Goal: Task Accomplishment & Management: Complete application form

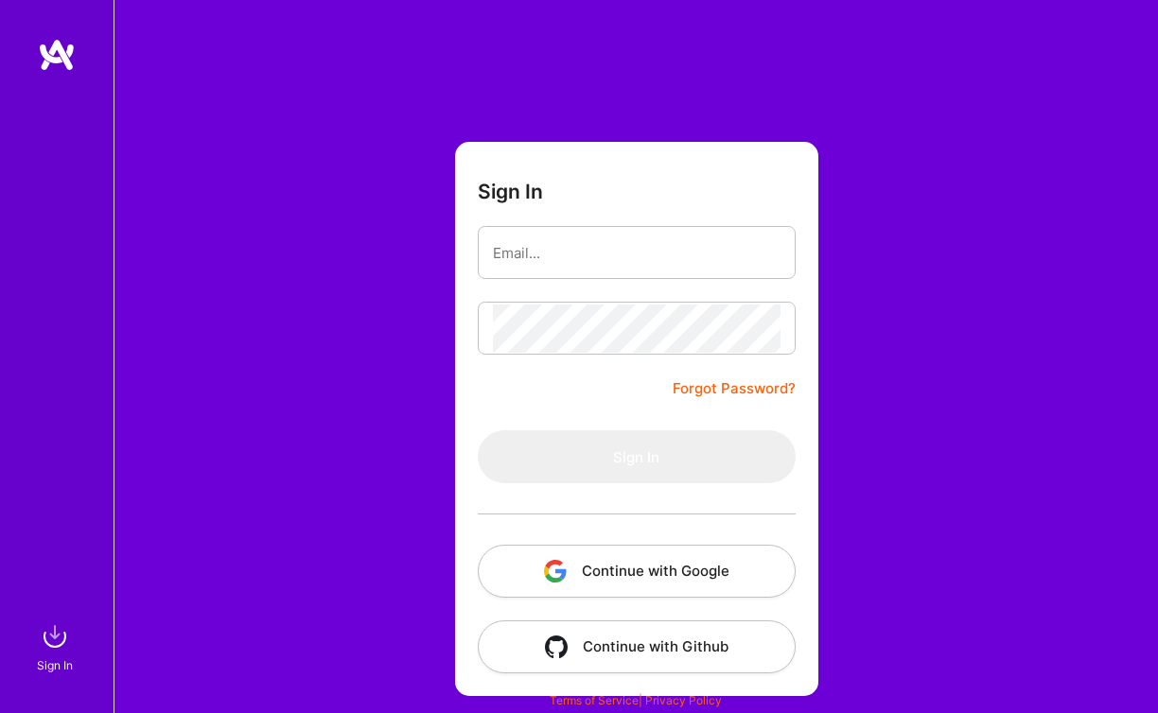
click at [613, 579] on button "Continue with Google" at bounding box center [637, 571] width 318 height 53
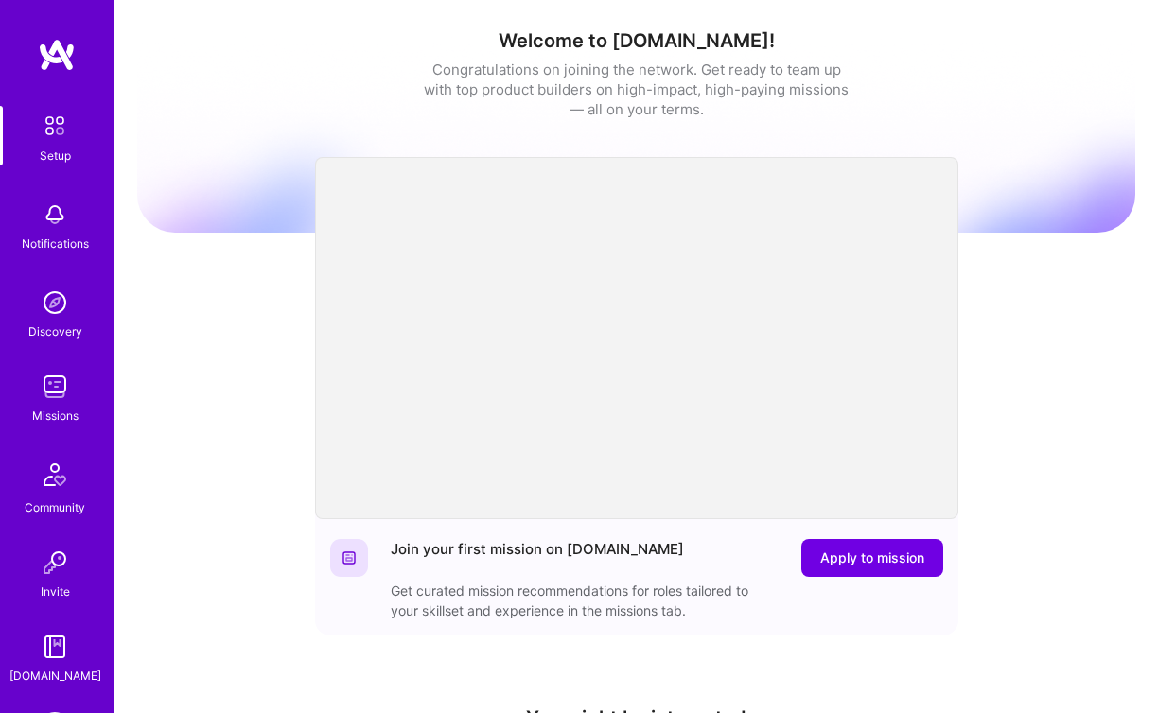
click at [45, 315] on img at bounding box center [55, 303] width 38 height 38
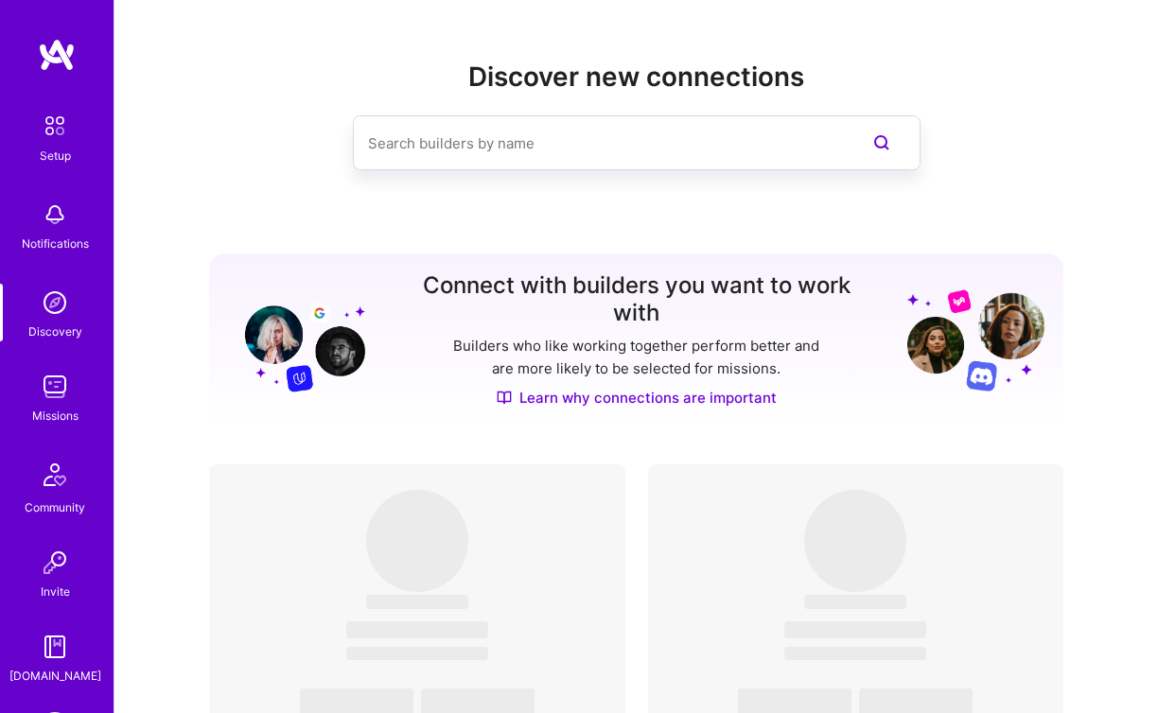
click at [45, 410] on div "Missions" at bounding box center [55, 416] width 46 height 20
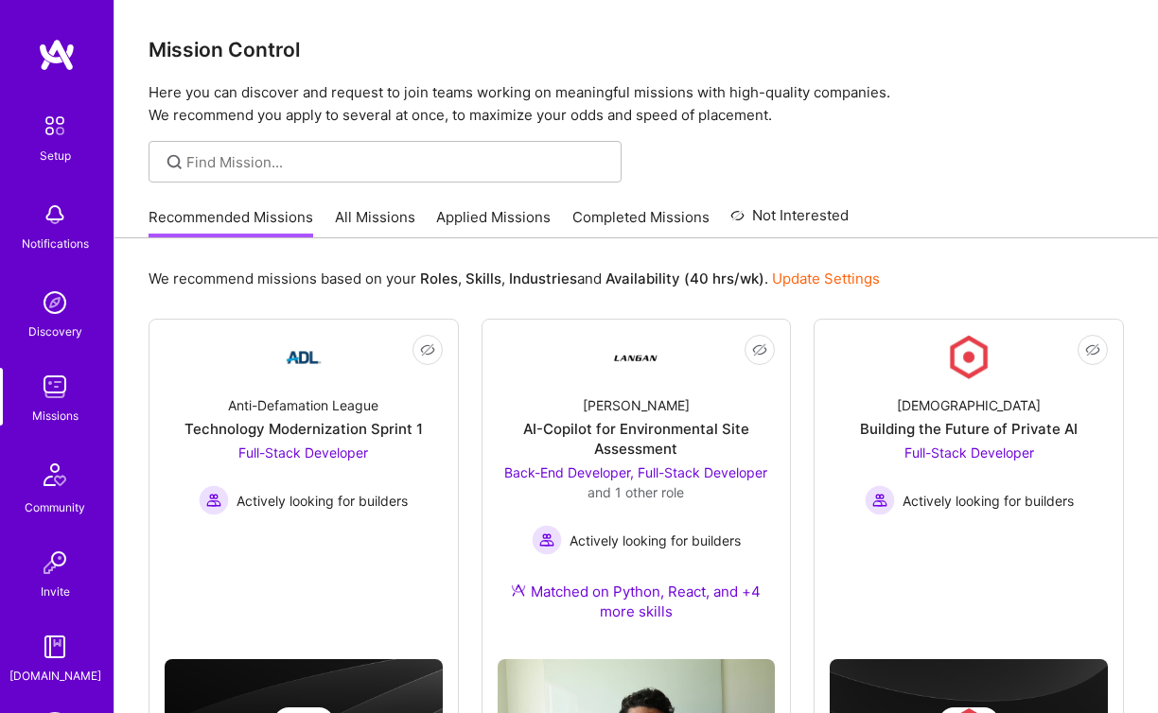
click at [372, 224] on link "All Missions" at bounding box center [375, 222] width 80 height 31
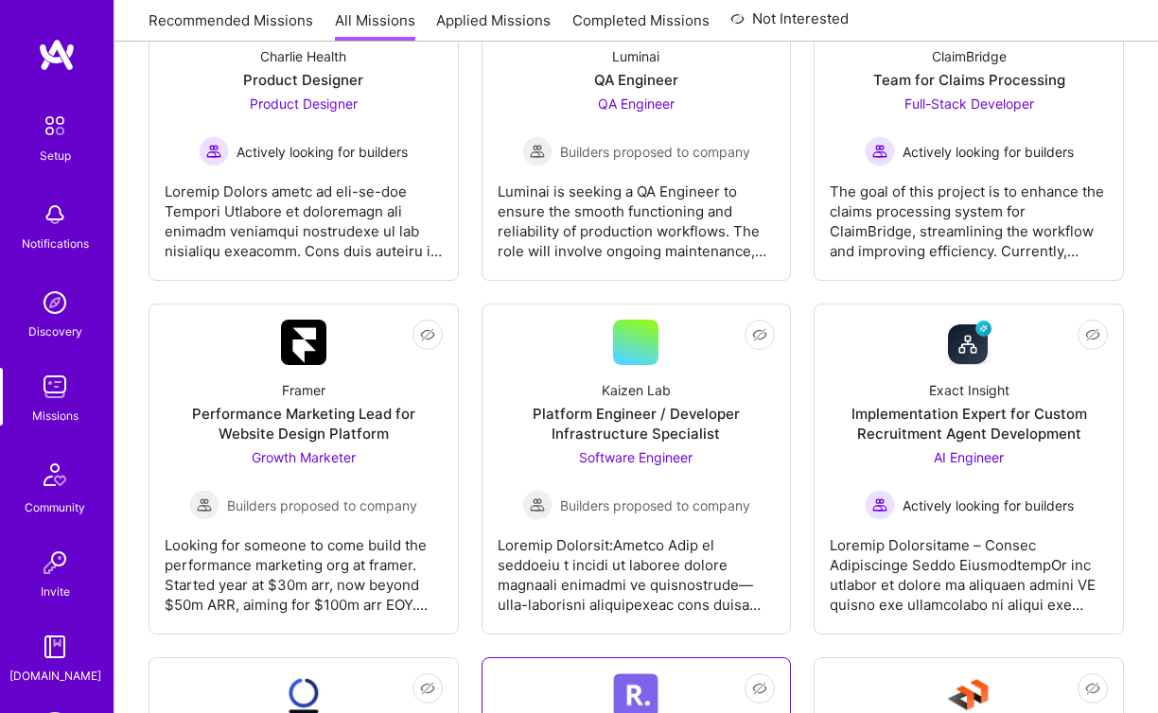
scroll to position [219, 0]
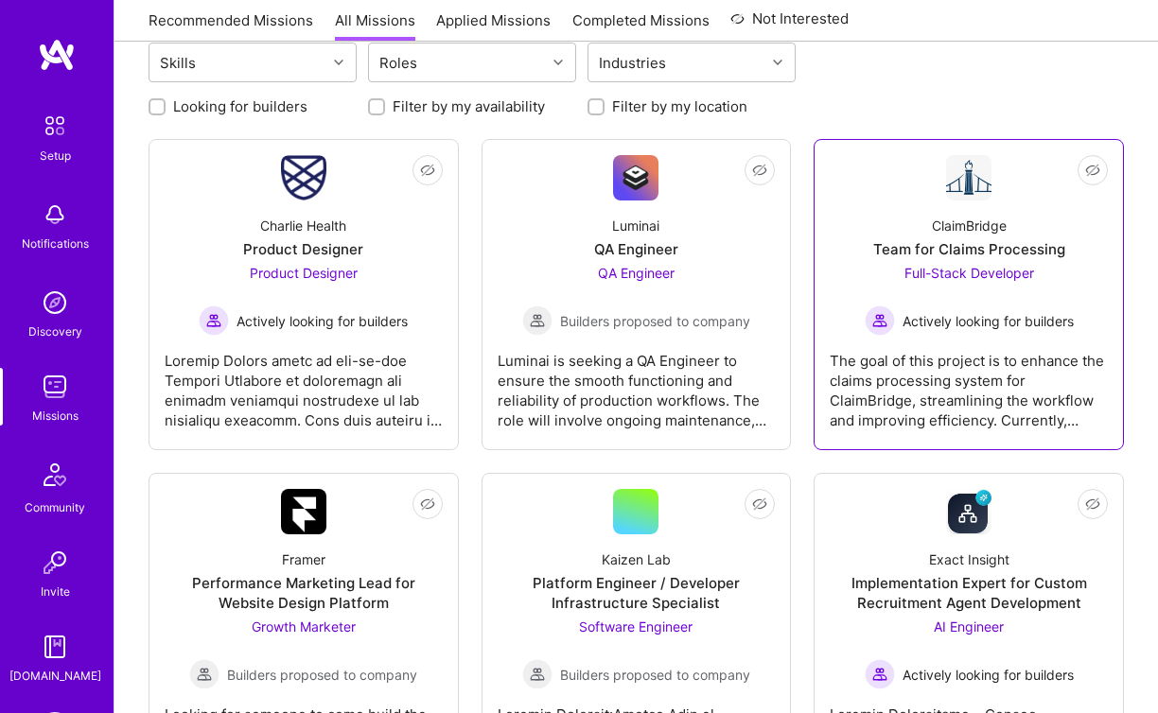
click at [904, 243] on div "Team for Claims Processing" at bounding box center [969, 249] width 192 height 20
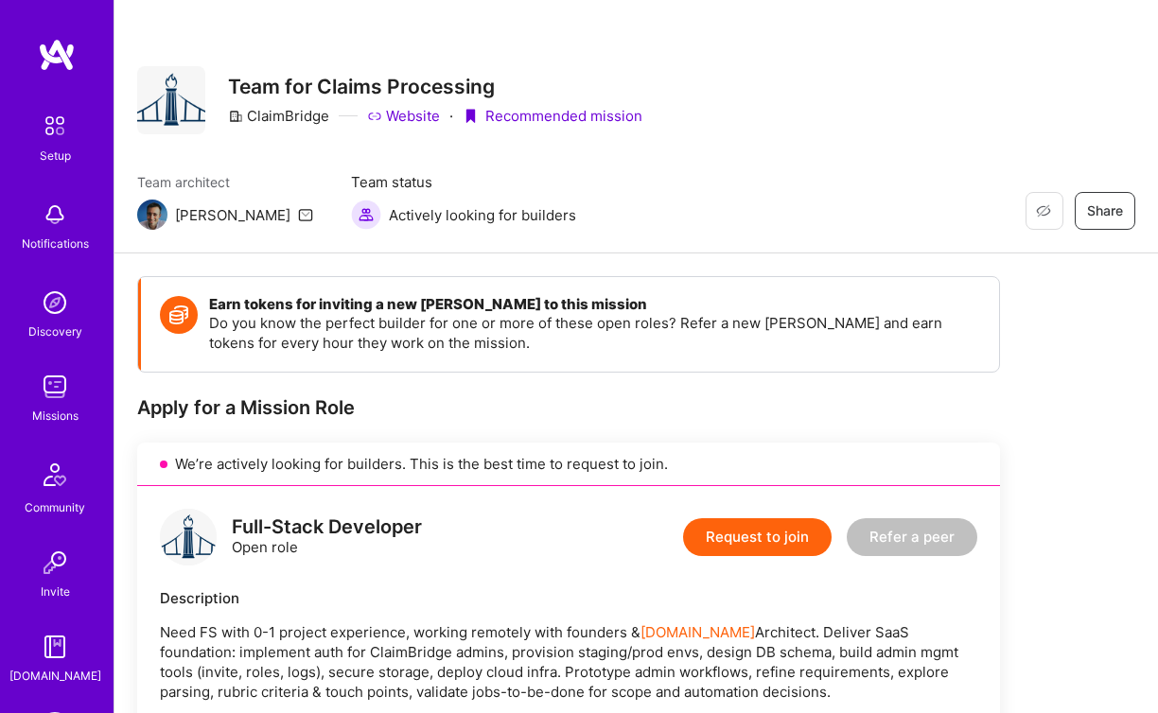
click at [413, 111] on link "Website" at bounding box center [403, 116] width 73 height 20
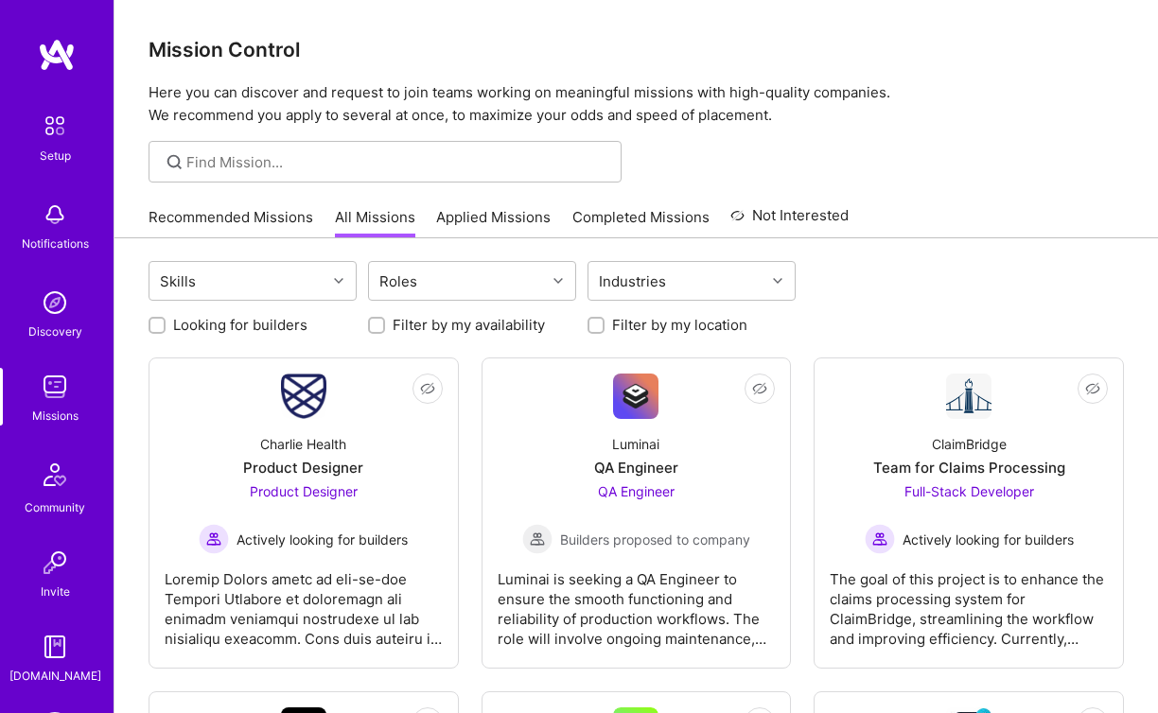
scroll to position [219, 0]
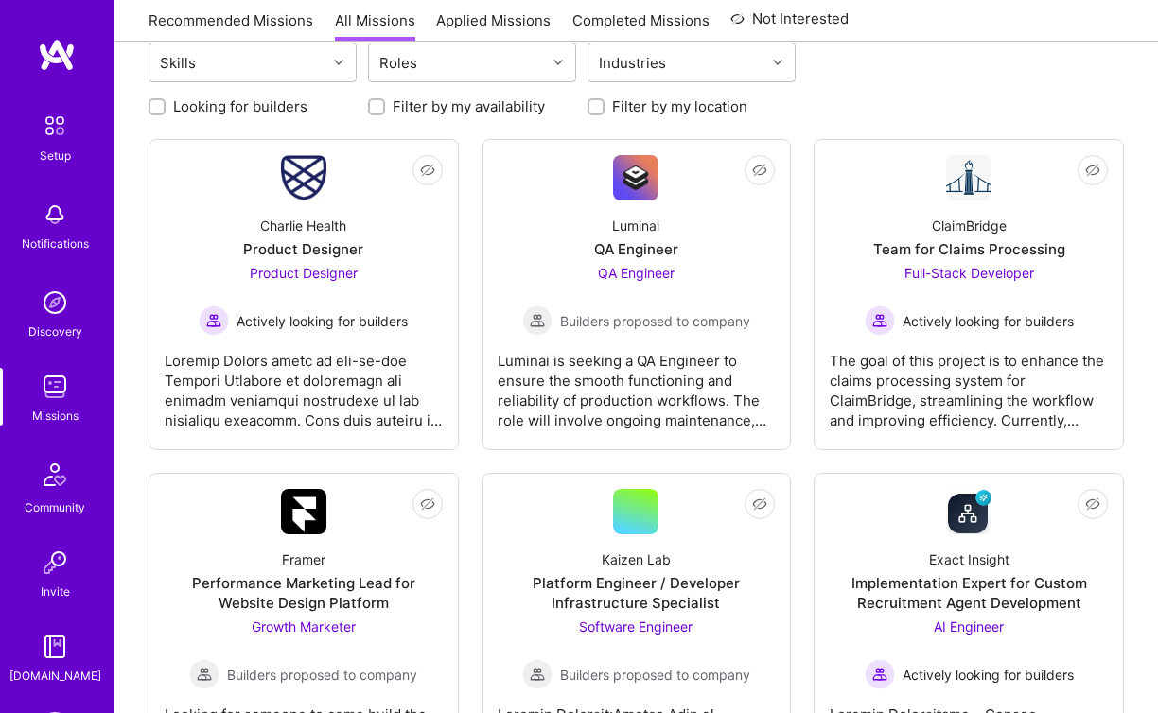
click at [269, 33] on link "Recommended Missions" at bounding box center [231, 25] width 165 height 31
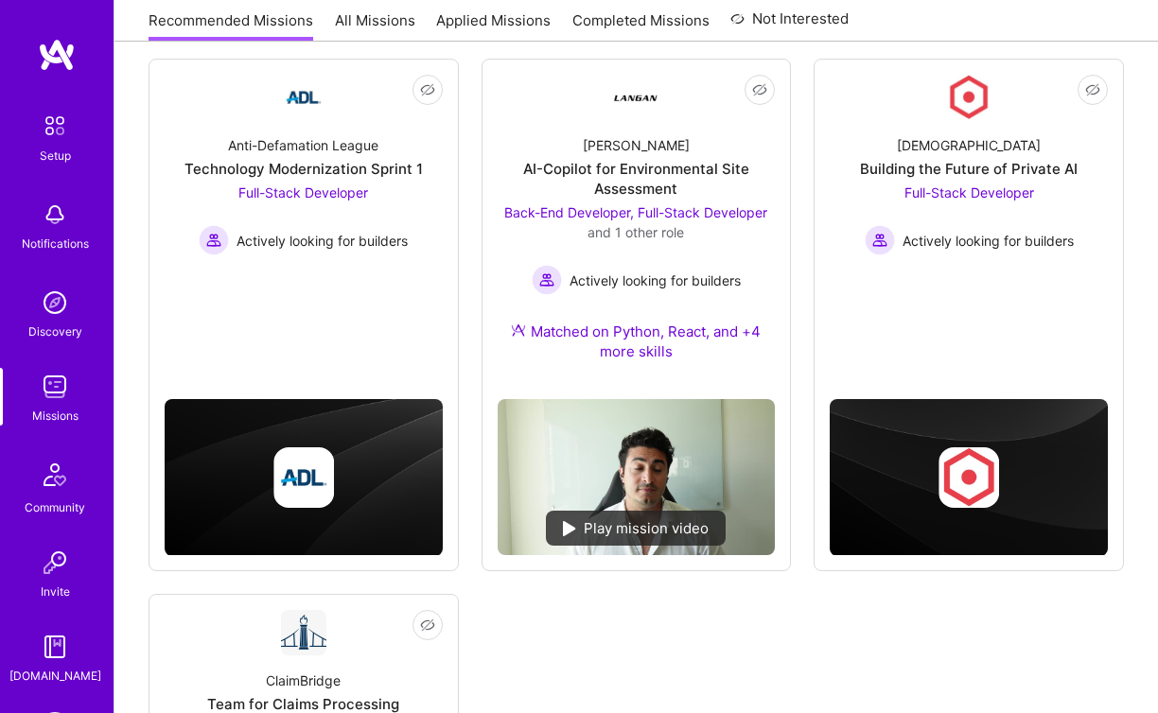
scroll to position [244, 0]
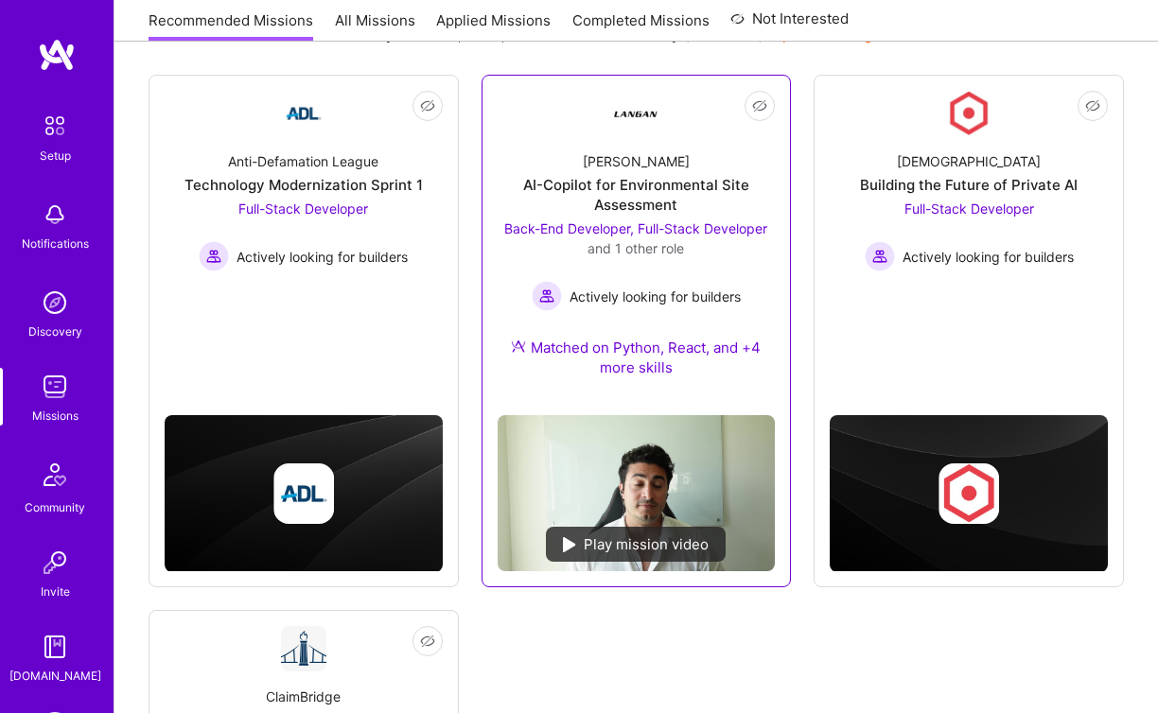
click at [581, 184] on div "AI-Copilot for Environmental Site Assessment" at bounding box center [637, 195] width 278 height 40
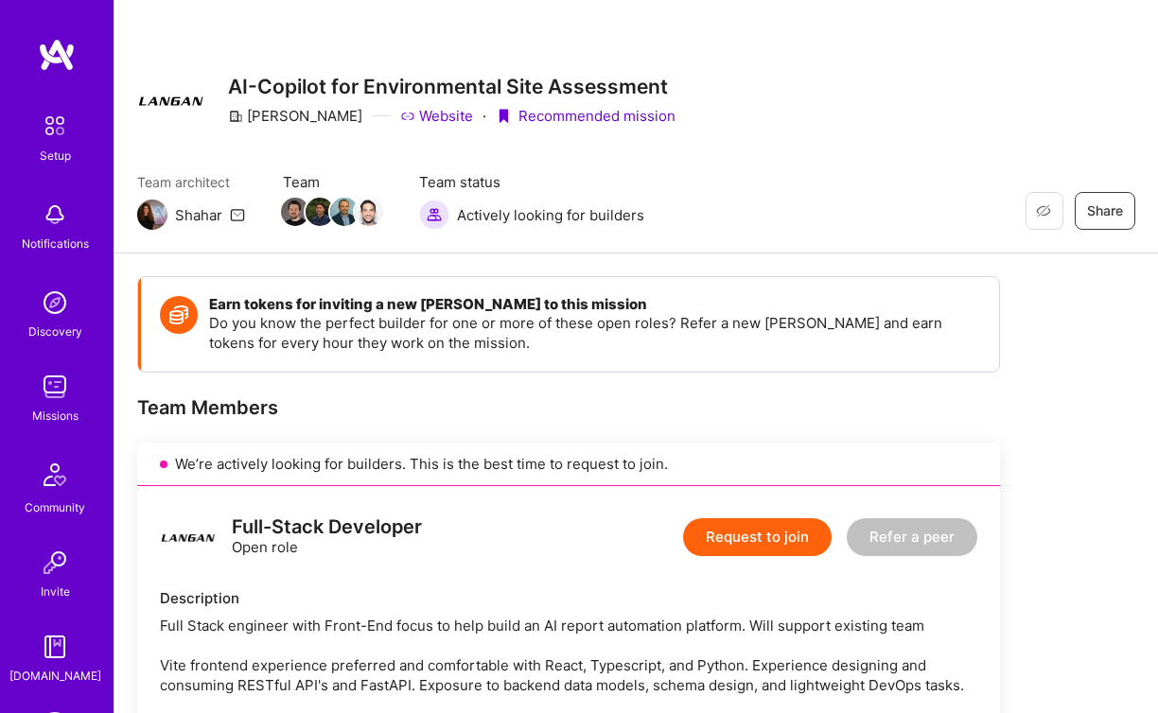
click at [58, 394] on img at bounding box center [55, 387] width 38 height 38
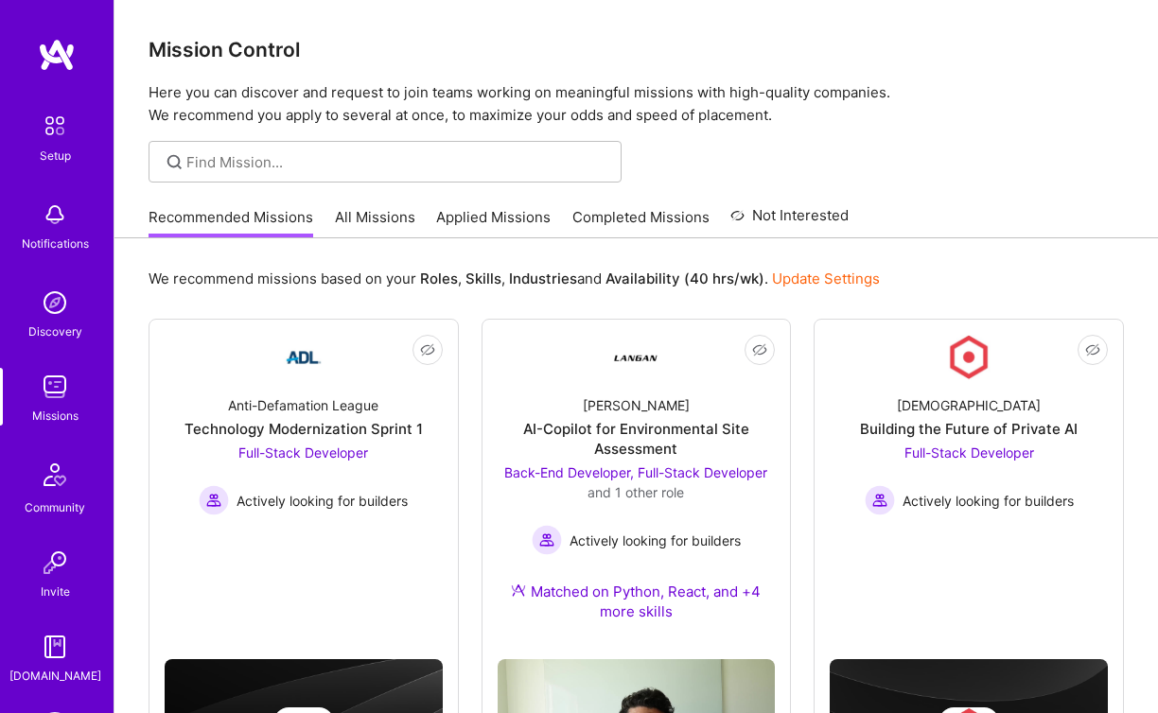
click at [465, 230] on link "Applied Missions" at bounding box center [493, 222] width 114 height 31
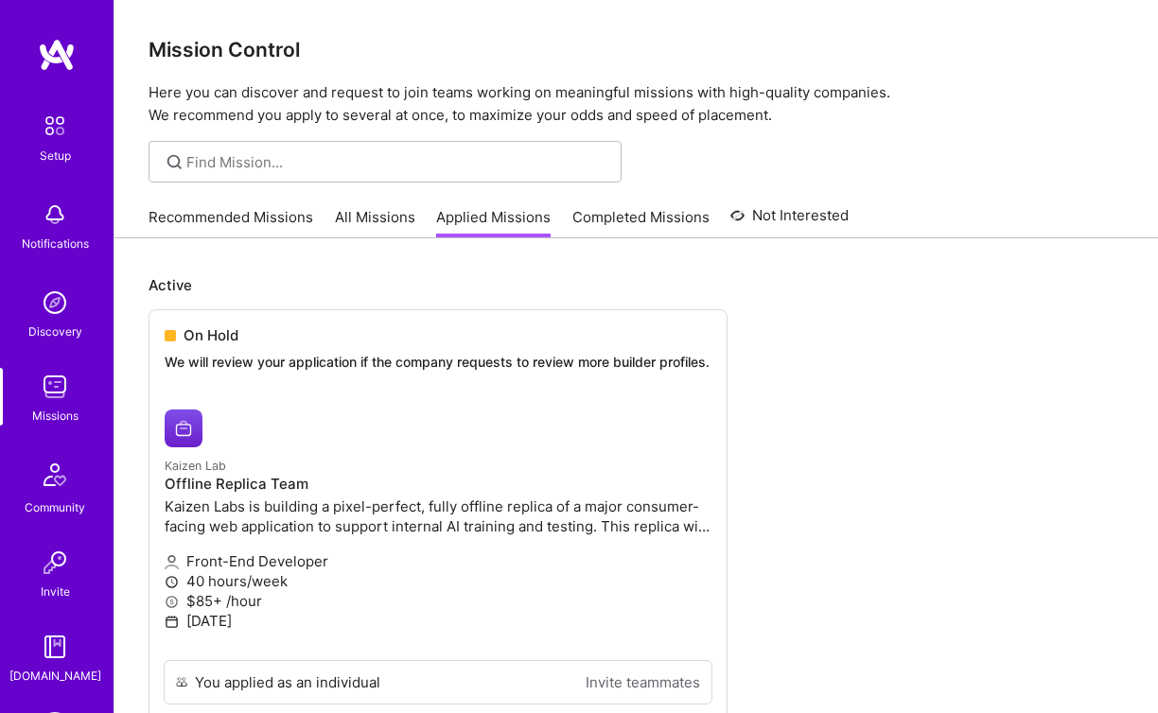
click at [260, 202] on div "Recommended Missions All Missions Applied Missions Completed Missions Not Inter…" at bounding box center [499, 217] width 700 height 41
click at [261, 218] on link "Recommended Missions" at bounding box center [231, 222] width 165 height 31
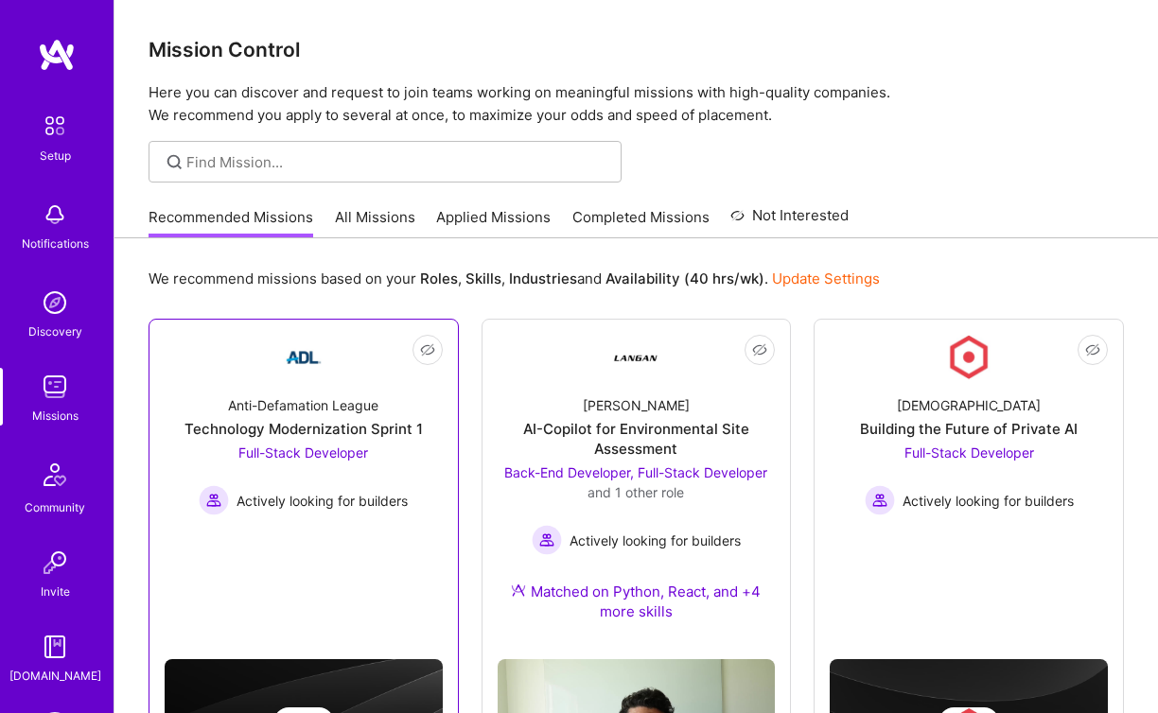
click at [339, 424] on div "Technology Modernization Sprint 1" at bounding box center [303, 429] width 238 height 20
click at [347, 431] on div "Technology Modernization Sprint 1" at bounding box center [303, 429] width 238 height 20
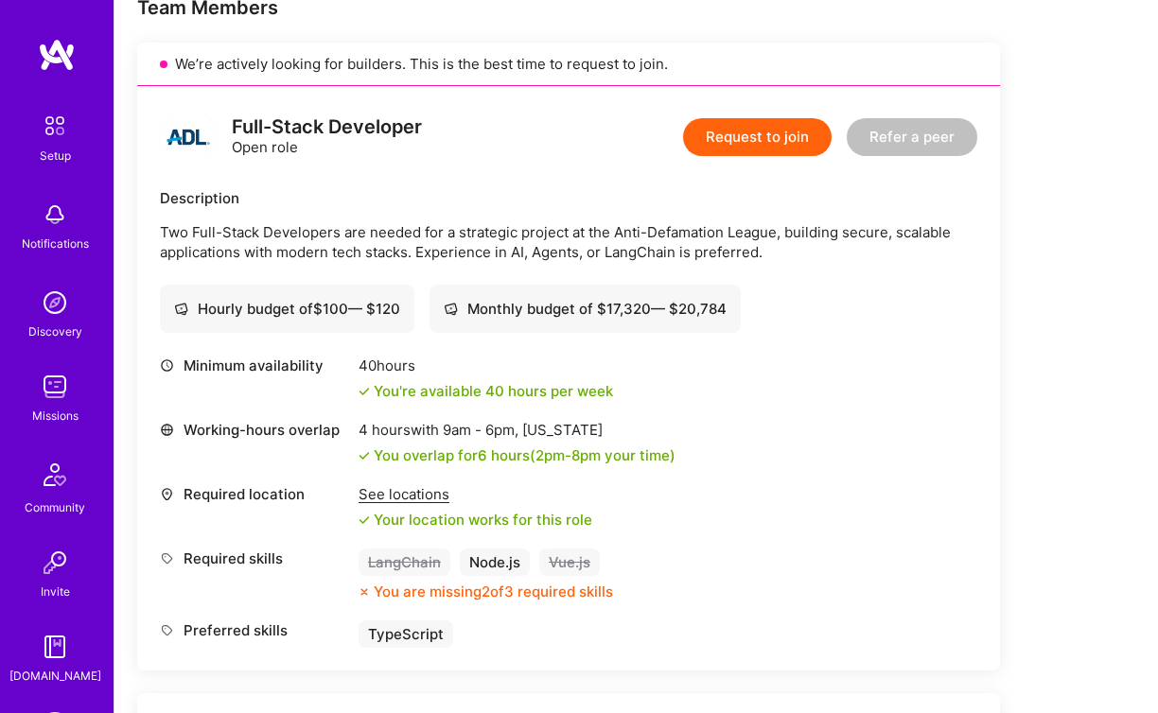
scroll to position [367, 0]
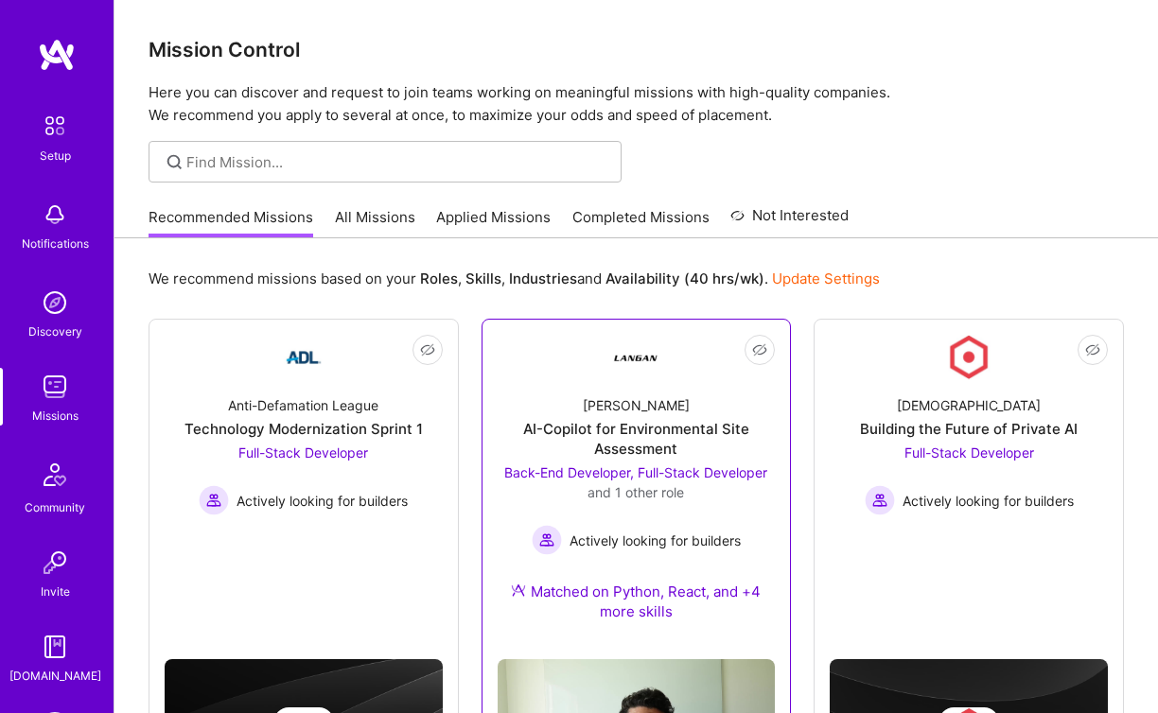
click at [649, 439] on div "AI-Copilot for Environmental Site Assessment" at bounding box center [637, 439] width 278 height 40
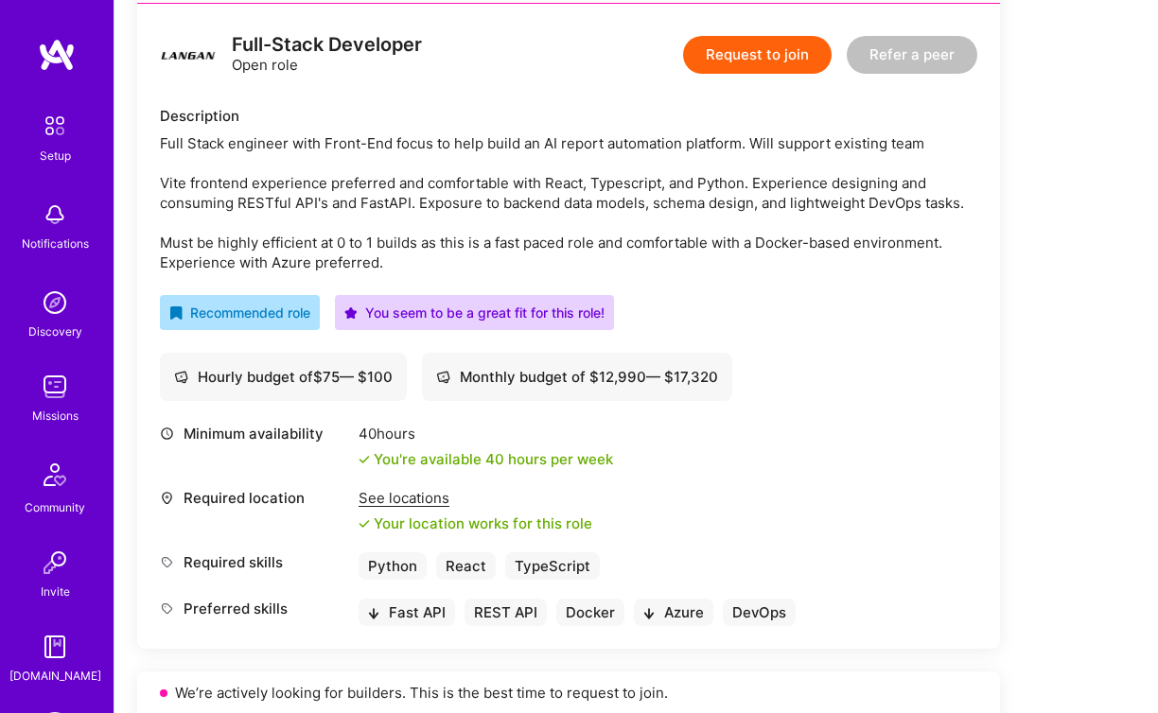
scroll to position [444, 0]
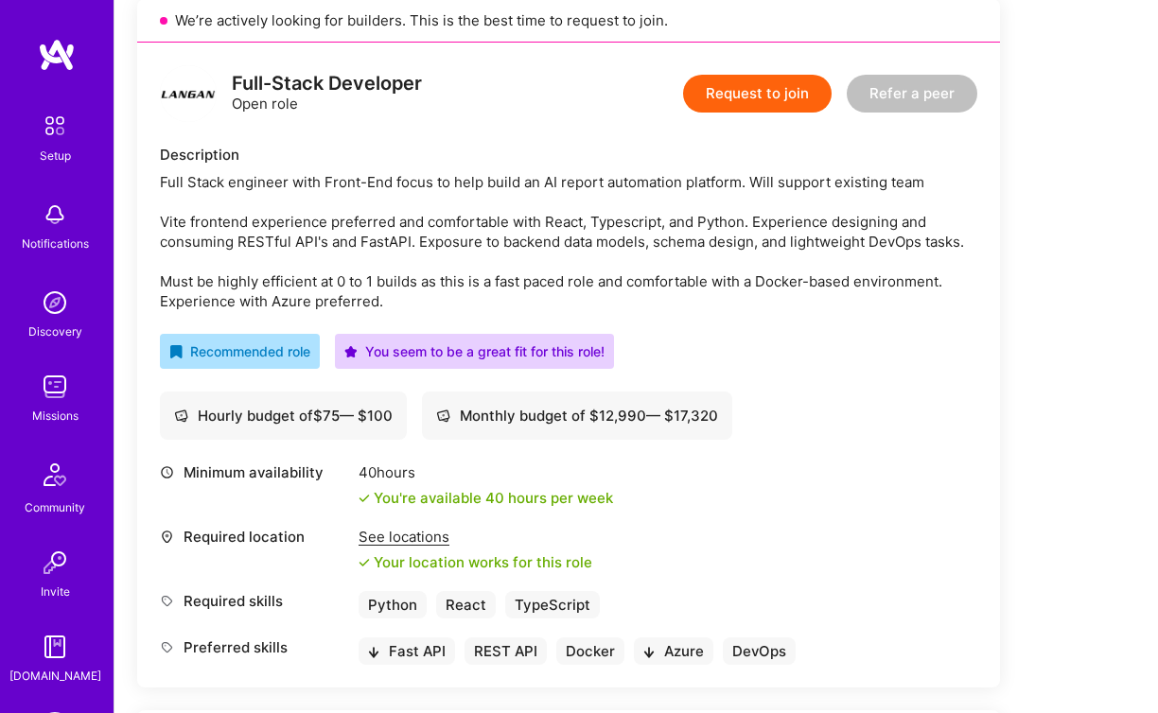
click at [721, 87] on button "Request to join" at bounding box center [757, 94] width 149 height 38
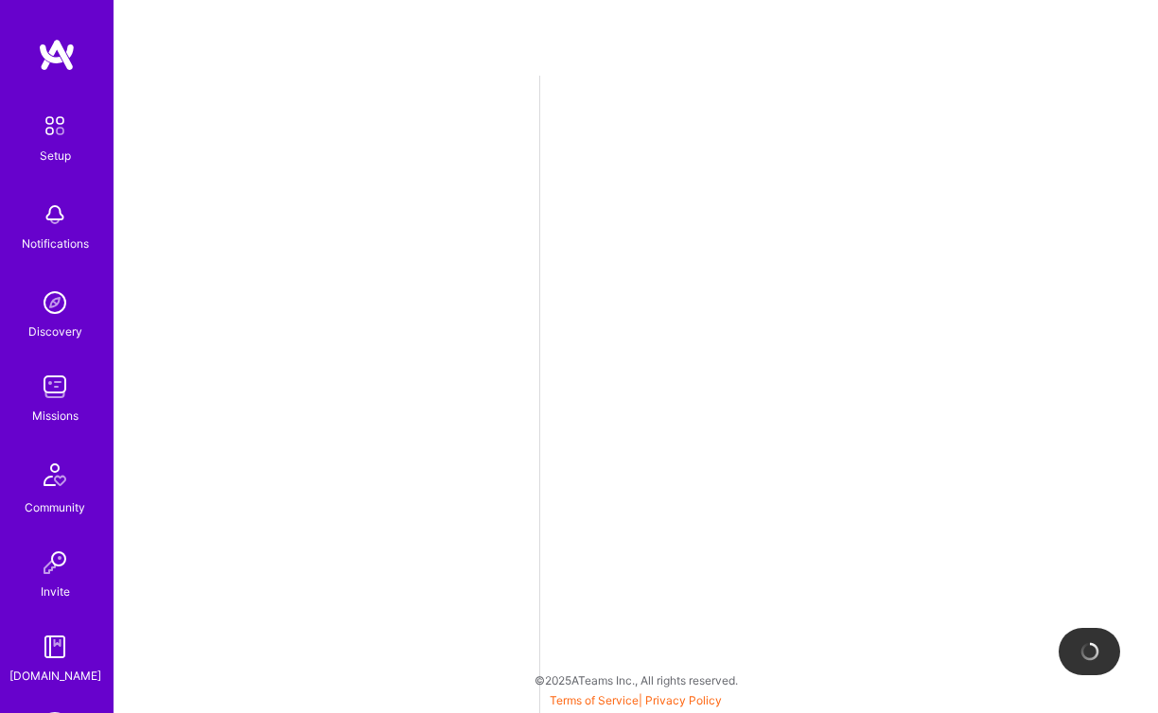
select select "GB"
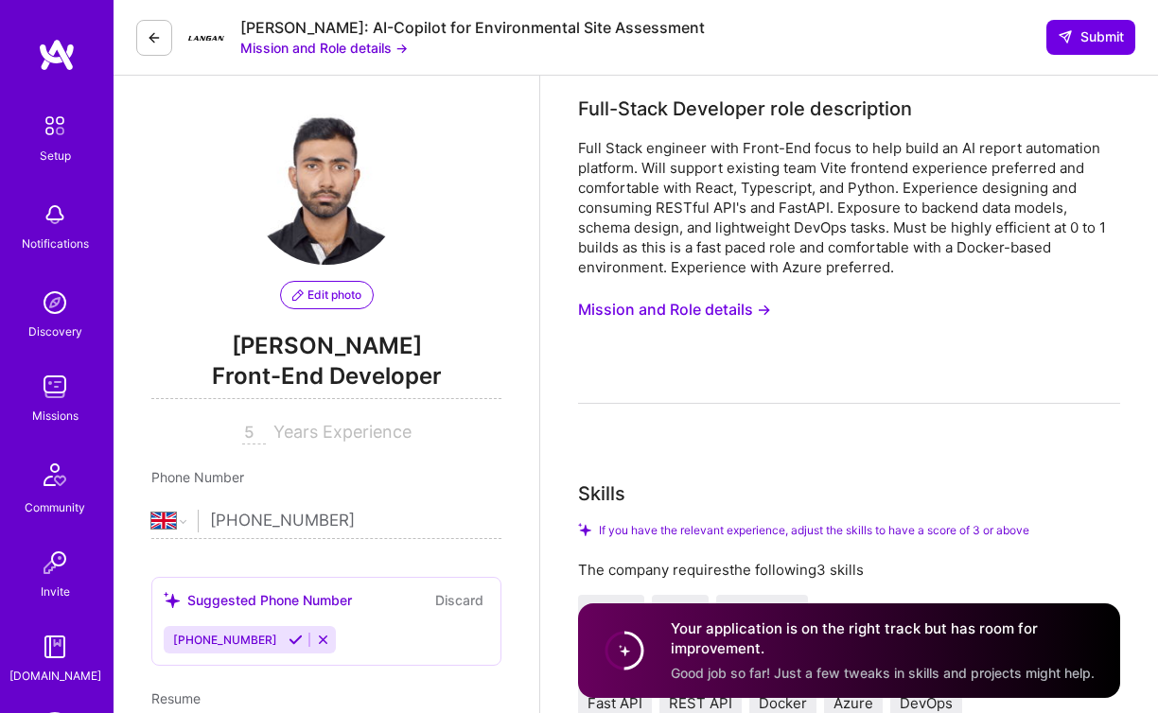
click at [682, 312] on button "Mission and Role details →" at bounding box center [674, 309] width 193 height 35
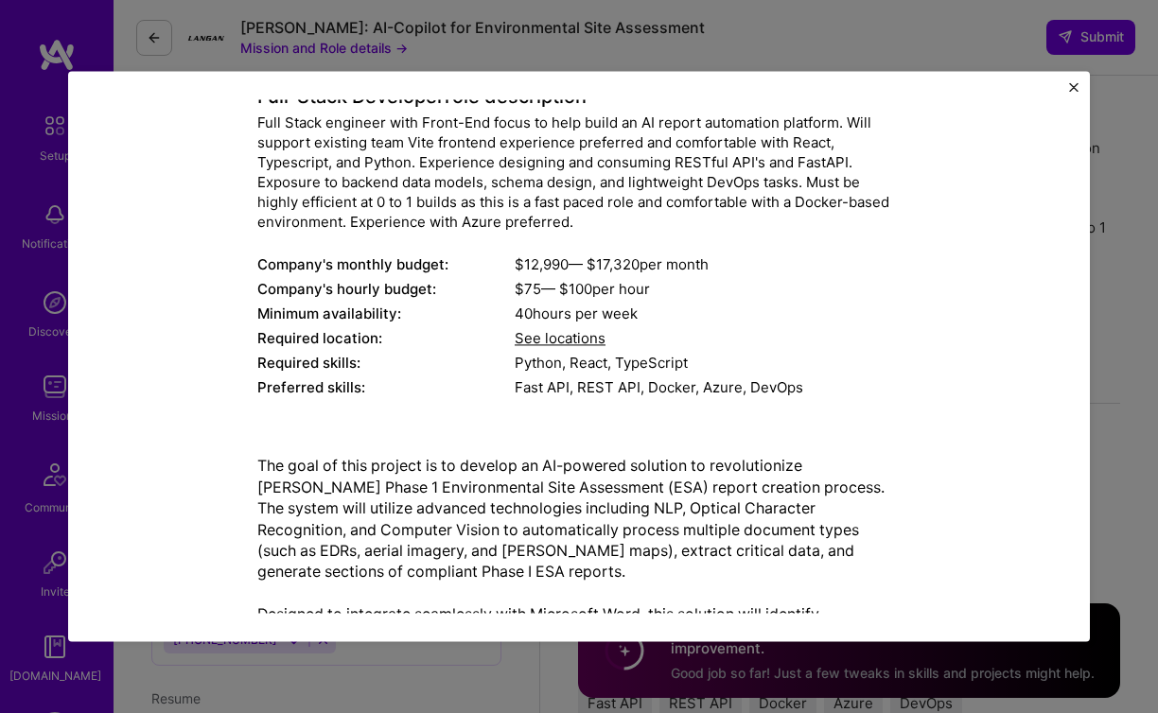
scroll to position [157, 0]
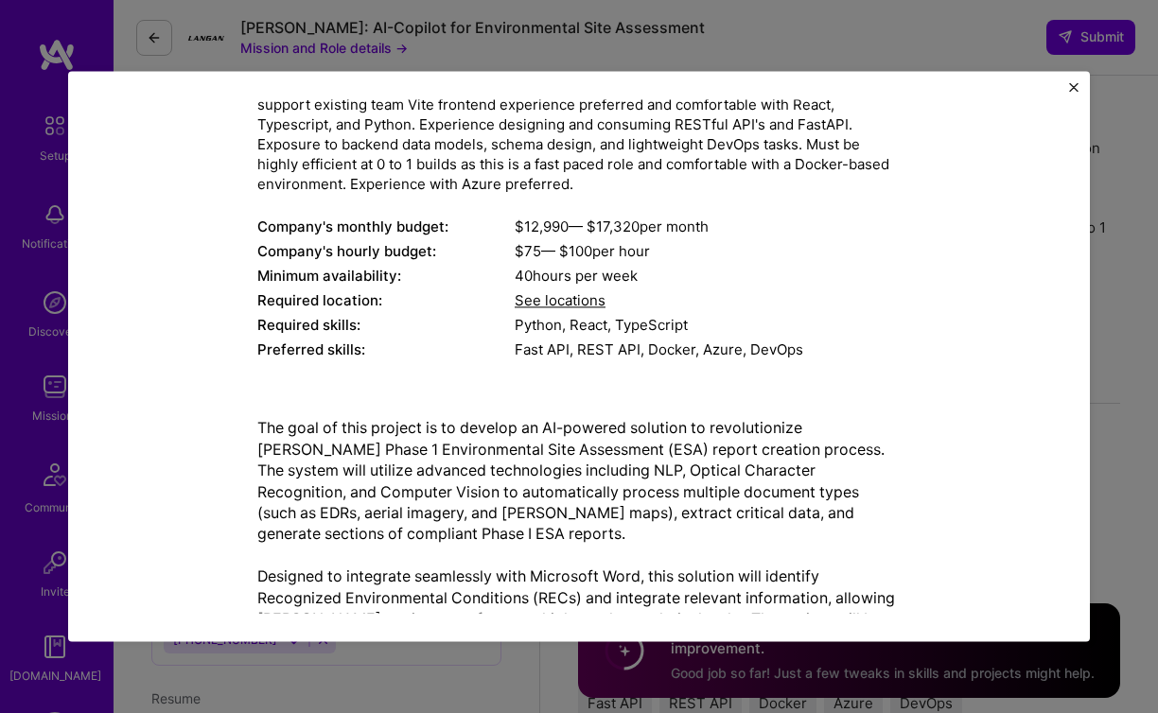
click at [1074, 91] on img "Close" at bounding box center [1073, 86] width 9 height 9
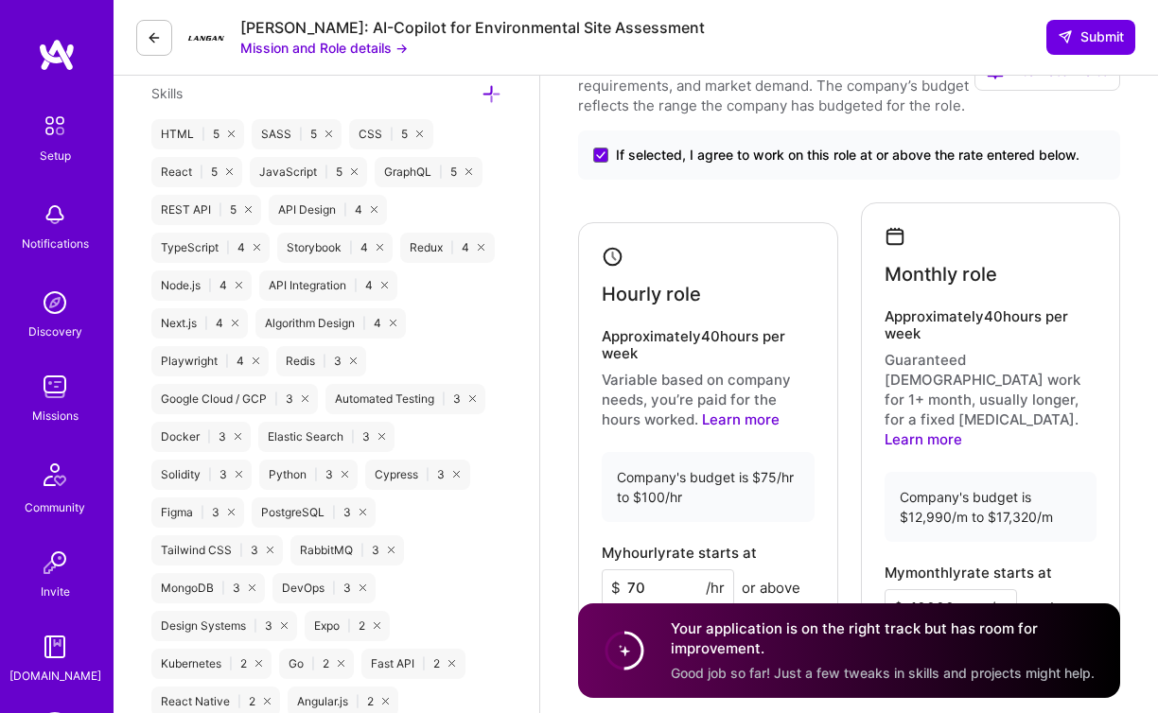
scroll to position [1329, 0]
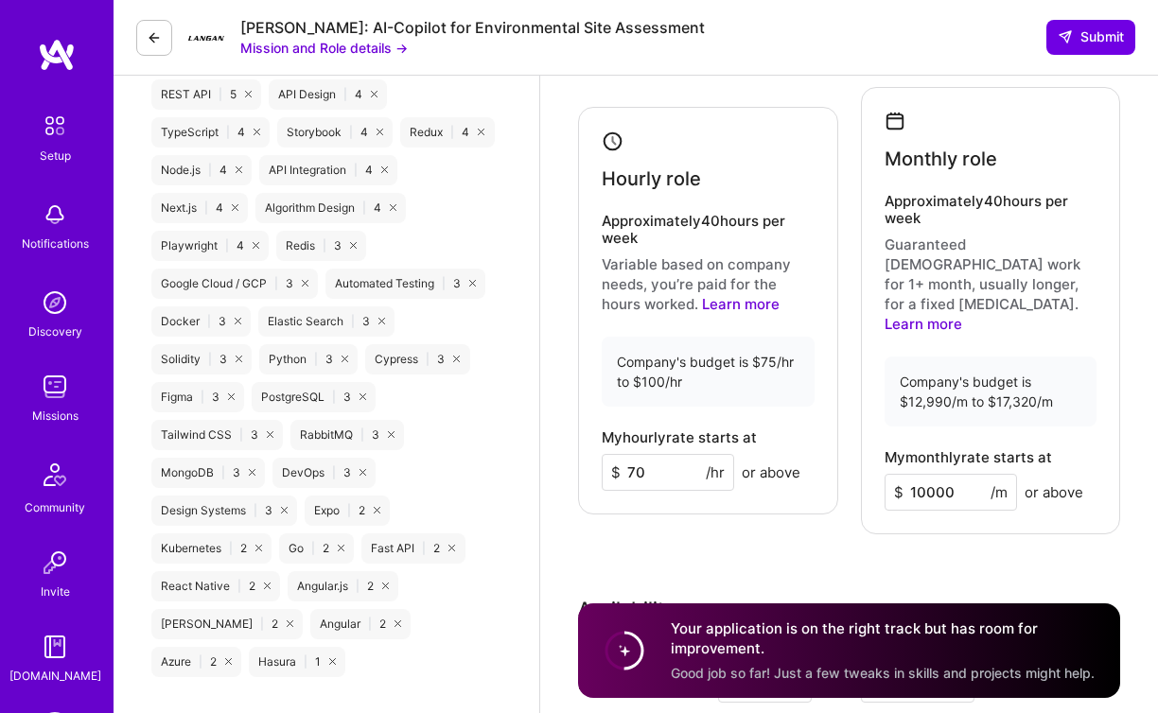
click at [920, 474] on input "10000" at bounding box center [951, 492] width 132 height 37
type input "13000"
click at [644, 454] on input "70" at bounding box center [668, 472] width 132 height 37
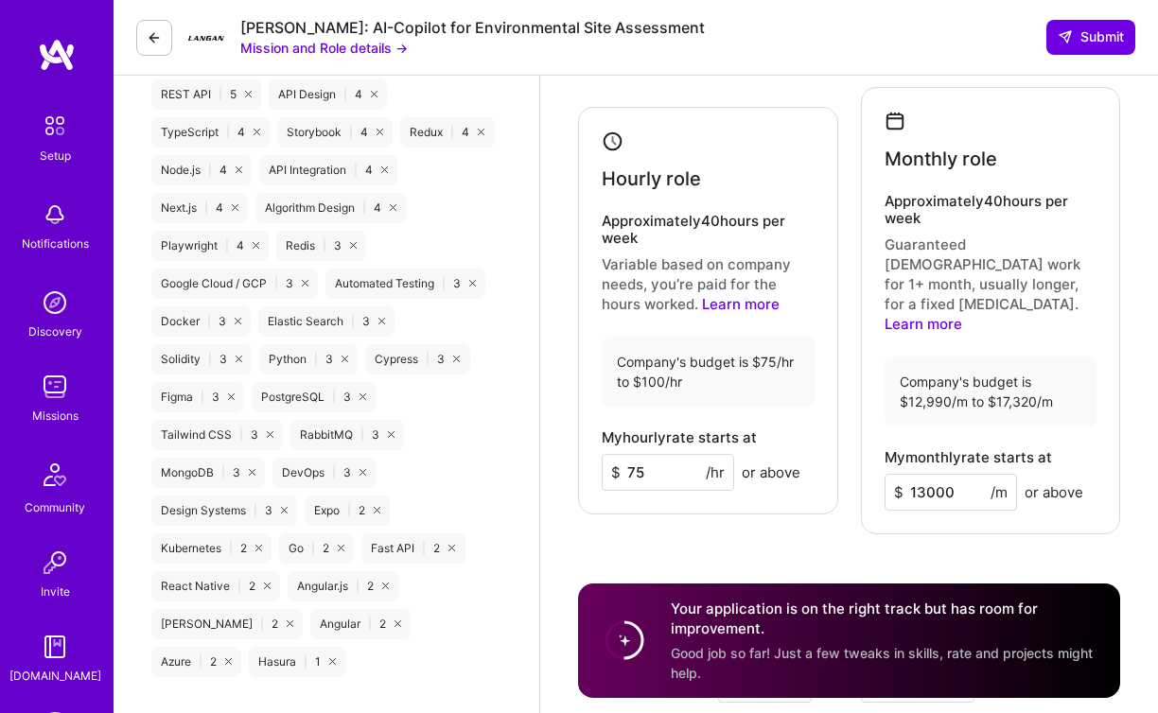
type input "75"
click at [922, 474] on input "13000" at bounding box center [951, 492] width 132 height 37
click at [958, 482] on div "Monthly role Approximately 40 hours per week Guaranteed [DEMOGRAPHIC_DATA] work…" at bounding box center [991, 310] width 260 height 447
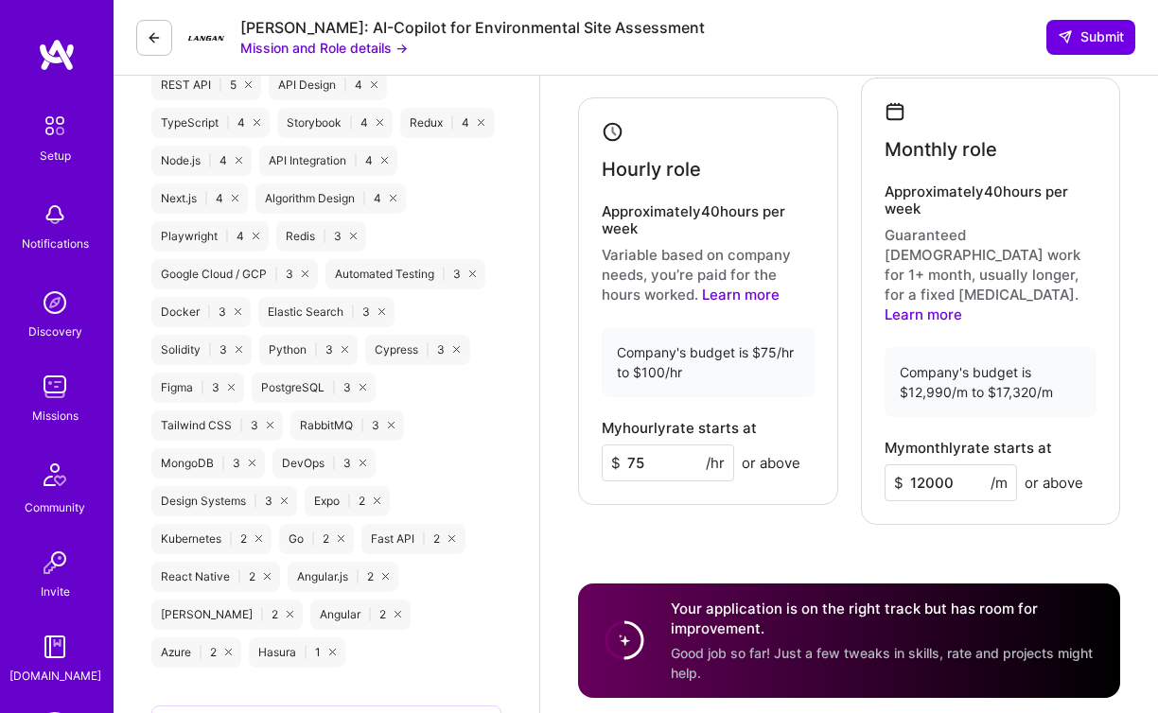
click at [924, 465] on input "12000" at bounding box center [951, 483] width 132 height 37
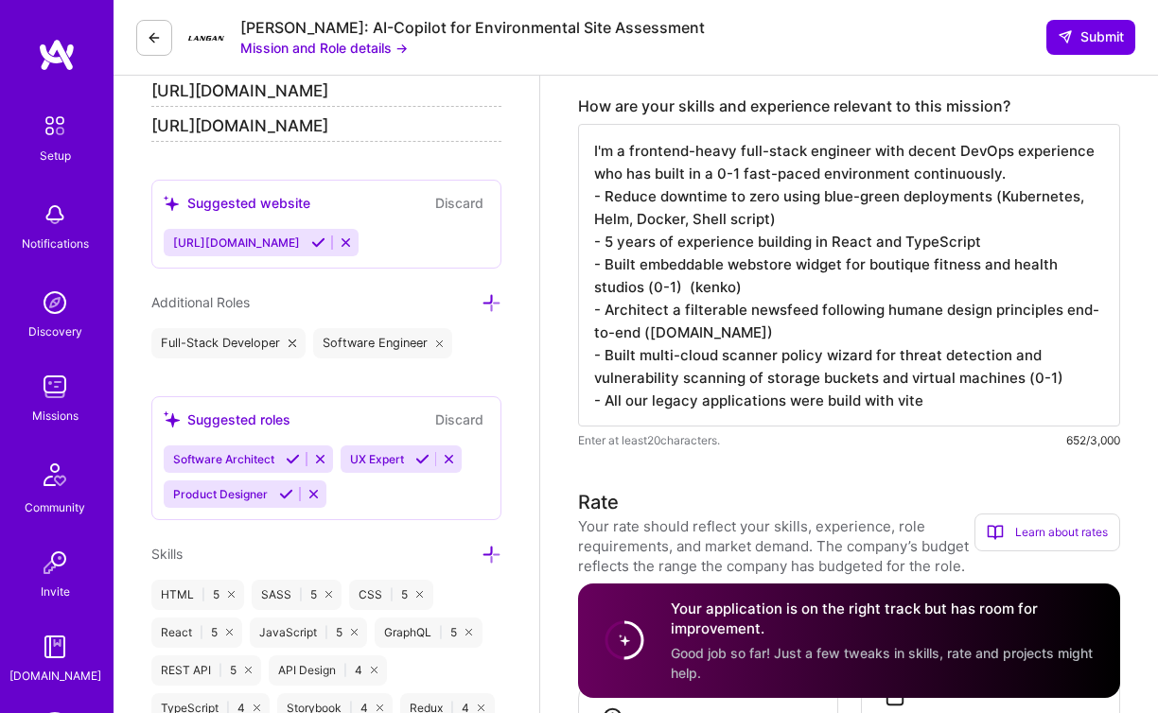
scroll to position [743, 0]
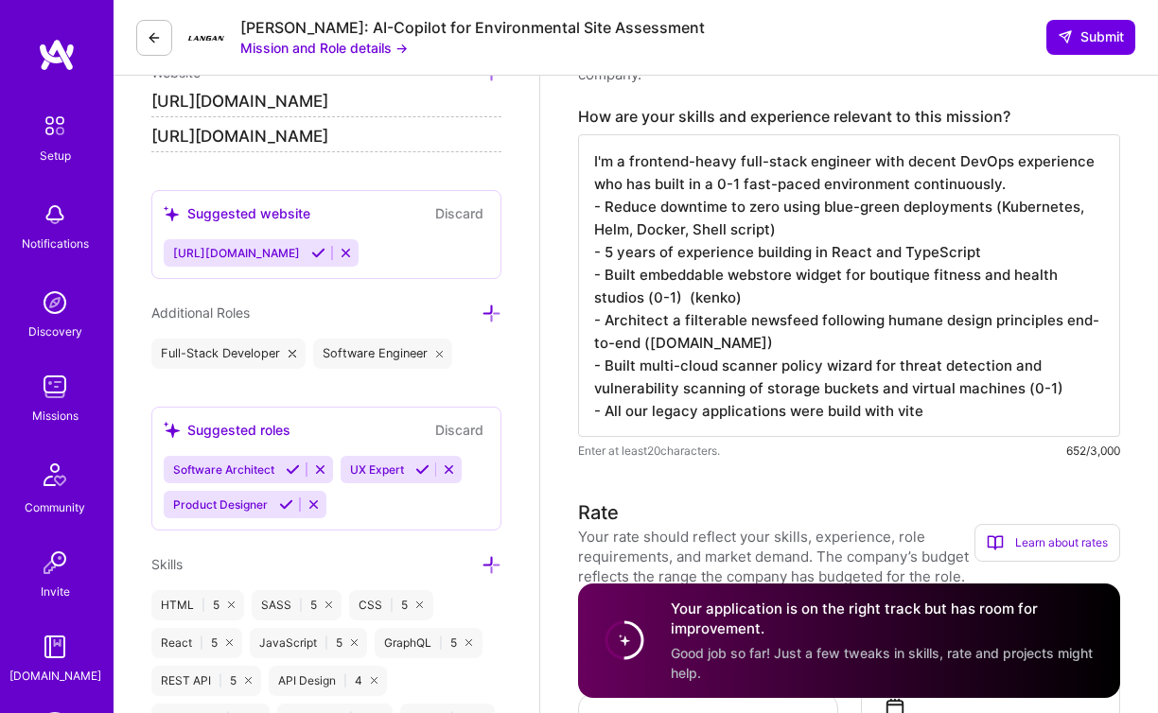
type input "11000"
click at [923, 412] on textarea "I'm a frontend-heavy full-stack engineer with decent DevOps experience who has …" at bounding box center [849, 285] width 542 height 303
click at [695, 414] on textarea "I'm a frontend-heavy full-stack engineer with decent DevOps experience who has …" at bounding box center [849, 285] width 542 height 303
drag, startPoint x: 702, startPoint y: 415, endPoint x: 771, endPoint y: 417, distance: 69.1
click at [771, 417] on textarea "I'm a frontend-heavy full-stack engineer with decent DevOps experience who has …" at bounding box center [849, 285] width 542 height 303
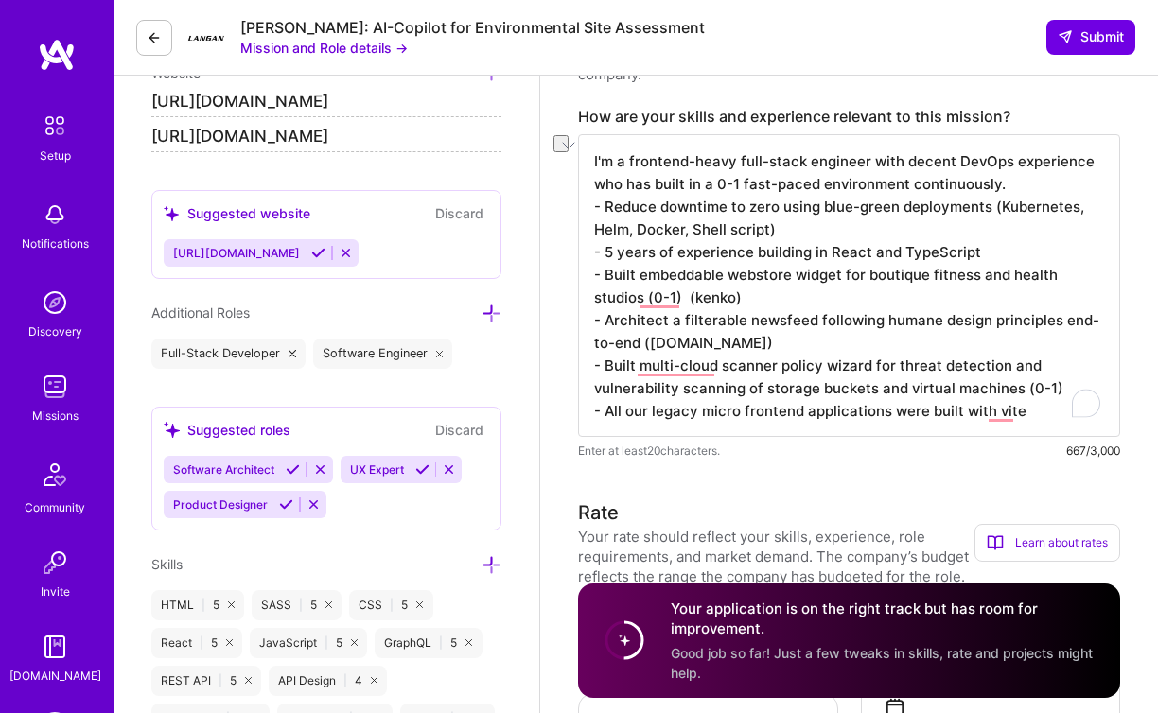
click at [781, 417] on textarea "I'm a frontend-heavy full-stack engineer with decent DevOps experience who has …" at bounding box center [849, 285] width 542 height 303
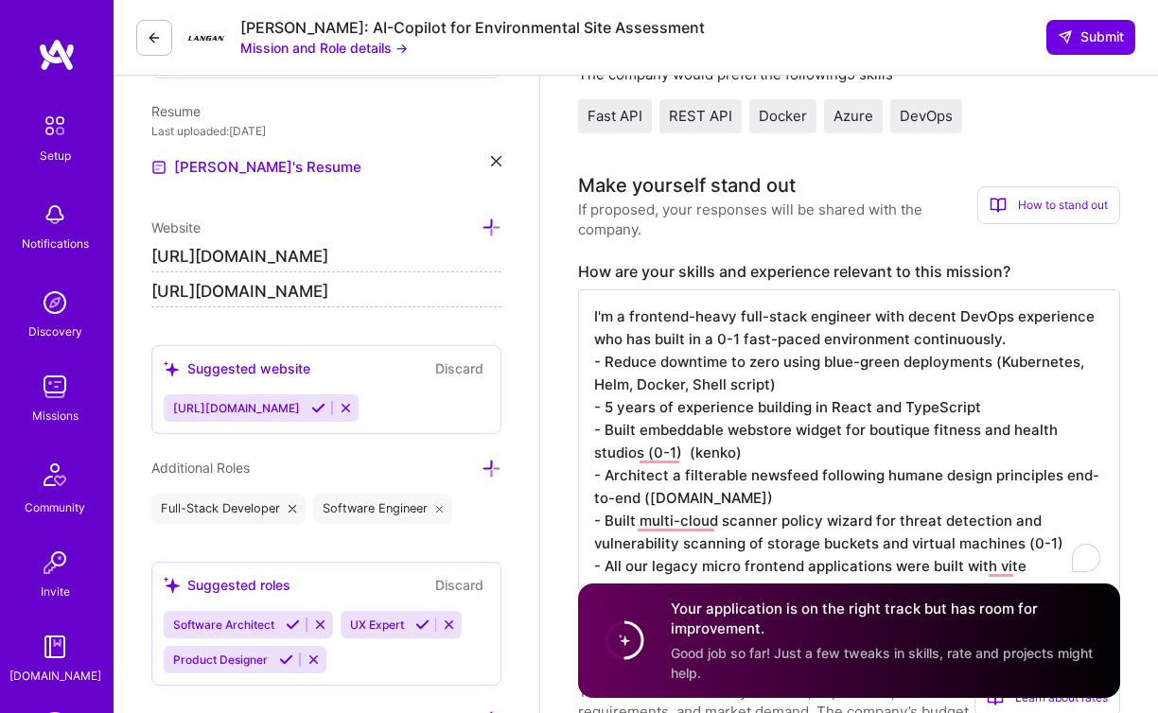
scroll to position [776, 0]
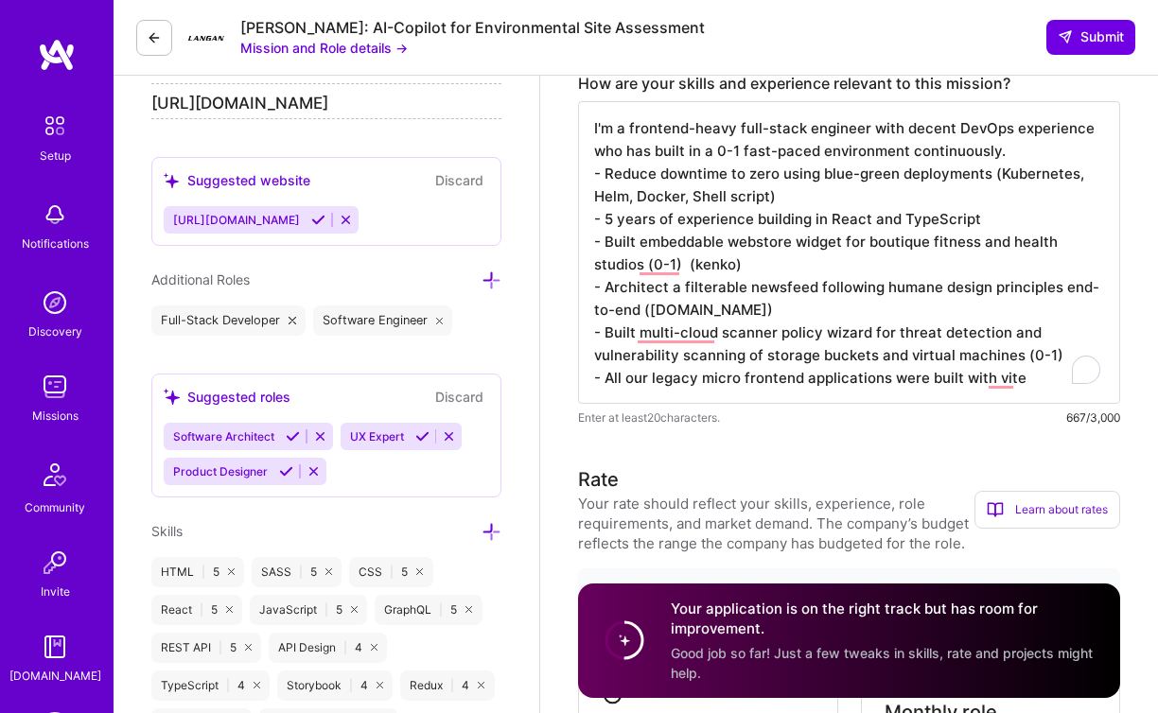
click at [833, 312] on textarea "I'm a frontend-heavy full-stack engineer with decent DevOps experience who has …" at bounding box center [849, 252] width 542 height 303
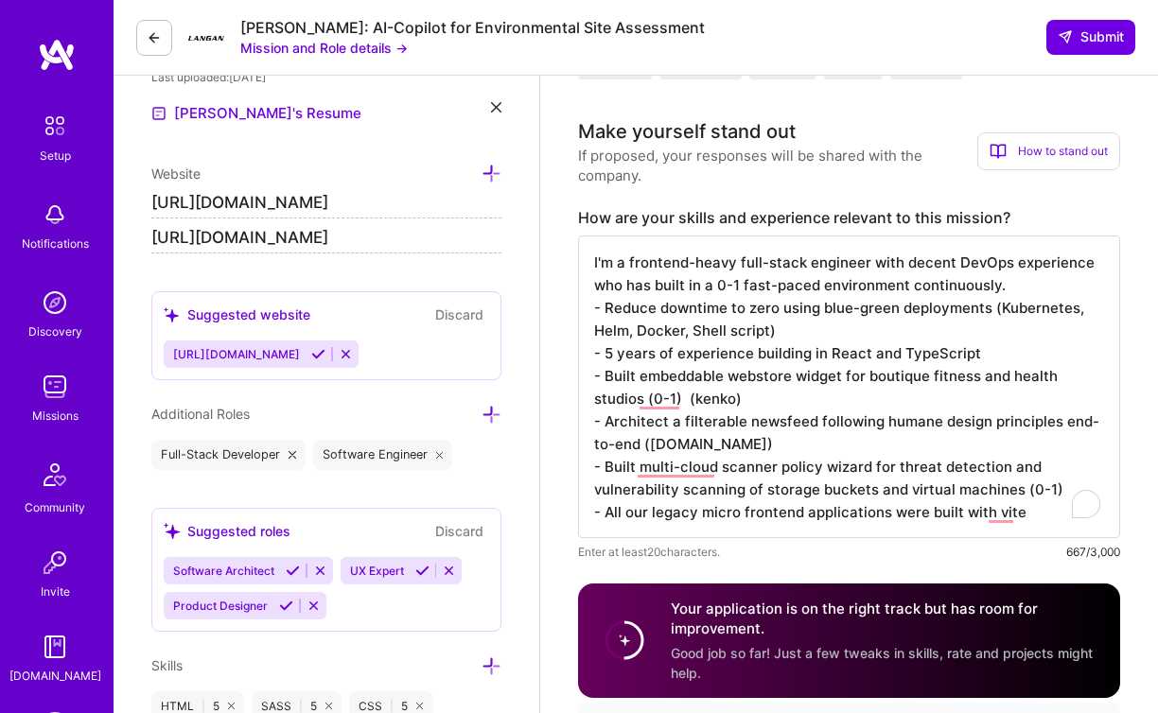
scroll to position [2, 0]
click at [1024, 513] on textarea "I'm a frontend-heavy full-stack engineer with decent DevOps experience who has …" at bounding box center [849, 387] width 542 height 303
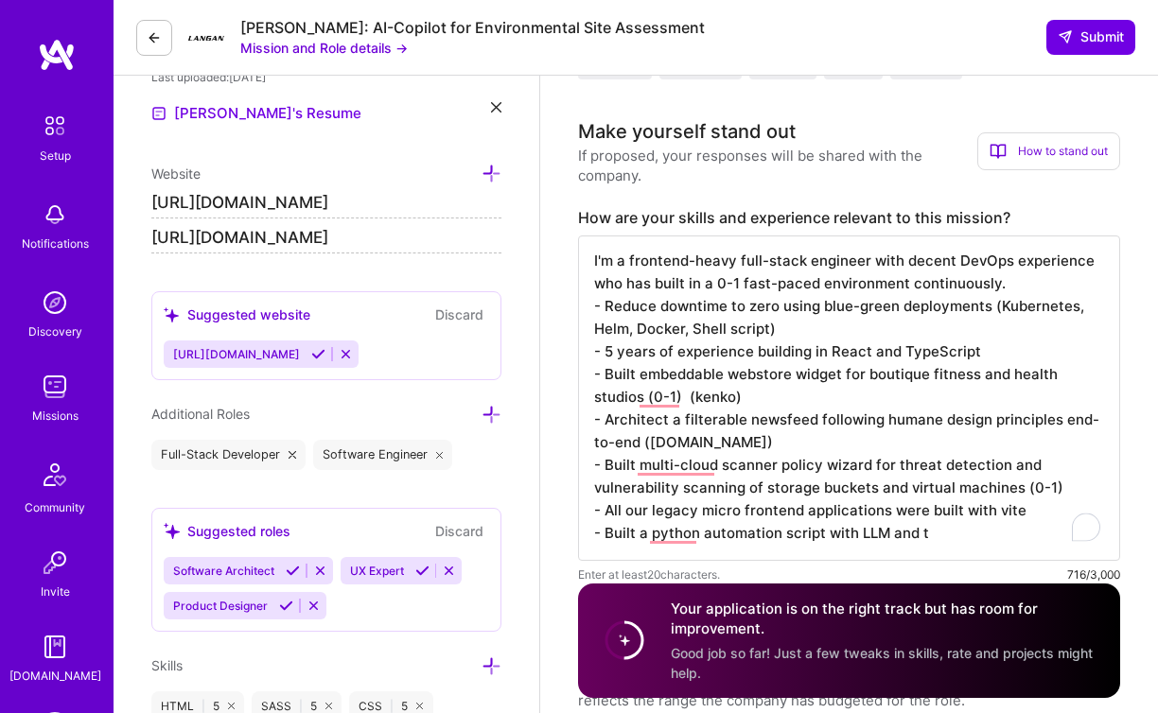
click at [636, 536] on textarea "I'm a frontend-heavy full-stack engineer with decent DevOps experience who has …" at bounding box center [849, 398] width 542 height 325
drag, startPoint x: 826, startPoint y: 535, endPoint x: 928, endPoint y: 545, distance: 102.6
click at [928, 545] on textarea "I'm a frontend-heavy full-stack engineer with decent DevOps experience who has …" at bounding box center [849, 398] width 542 height 325
drag, startPoint x: 700, startPoint y: 535, endPoint x: 781, endPoint y: 528, distance: 81.7
click at [781, 528] on textarea "I'm a frontend-heavy full-stack engineer with decent DevOps experience who has …" at bounding box center [849, 398] width 542 height 325
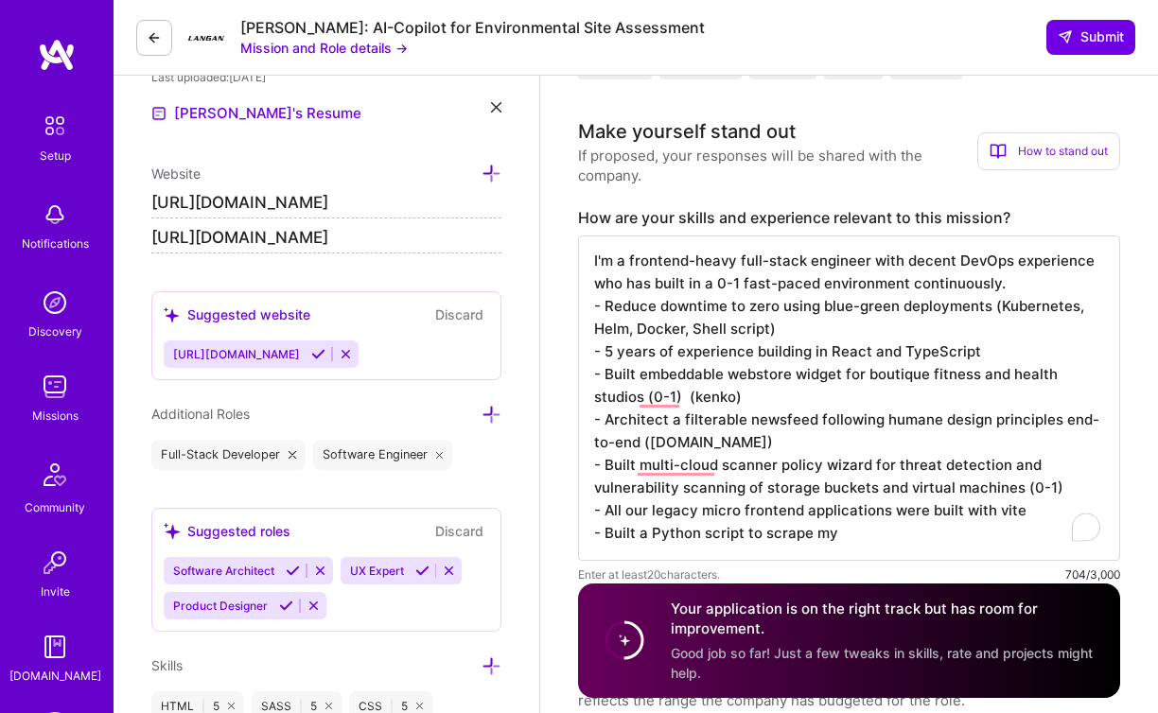
click at [839, 539] on textarea "I'm a frontend-heavy full-stack engineer with decent DevOps experience who has …" at bounding box center [849, 398] width 542 height 325
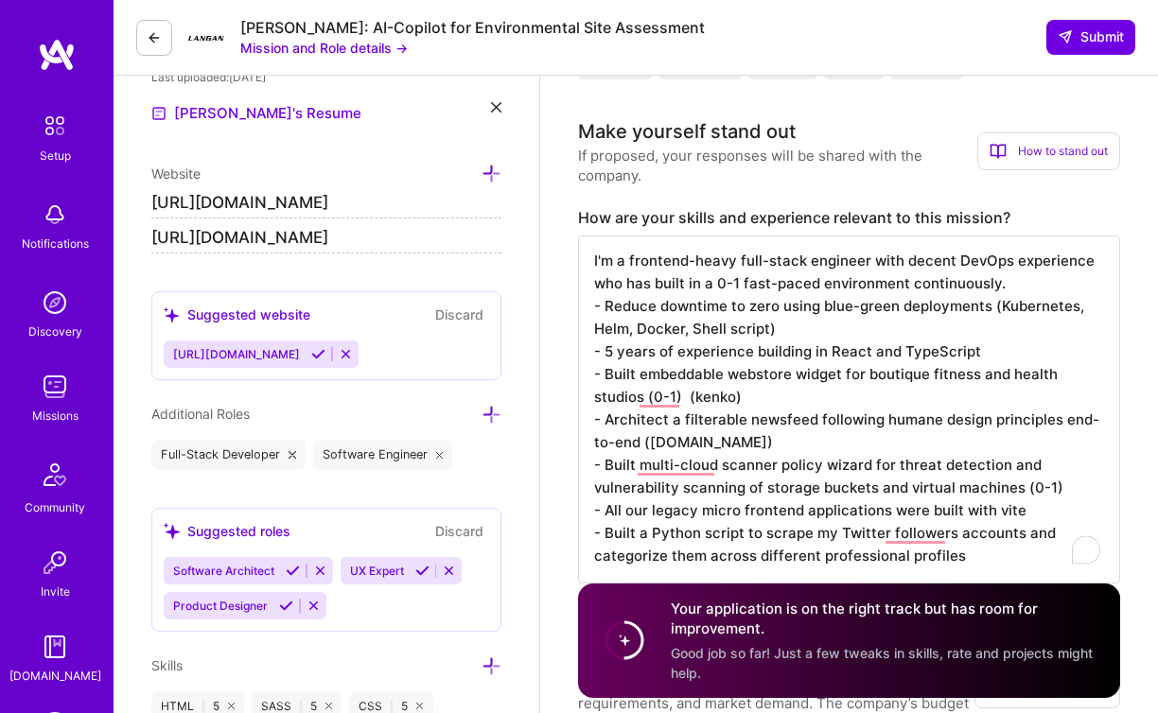
click at [917, 554] on textarea "I'm a frontend-heavy full-stack engineer with decent DevOps experience who has …" at bounding box center [849, 410] width 542 height 348
click at [1008, 536] on textarea "I'm a frontend-heavy full-stack engineer with decent DevOps experience who has …" at bounding box center [849, 410] width 542 height 348
click at [663, 558] on textarea "I'm a frontend-heavy full-stack engineer with decent DevOps experience who has …" at bounding box center [849, 410] width 542 height 348
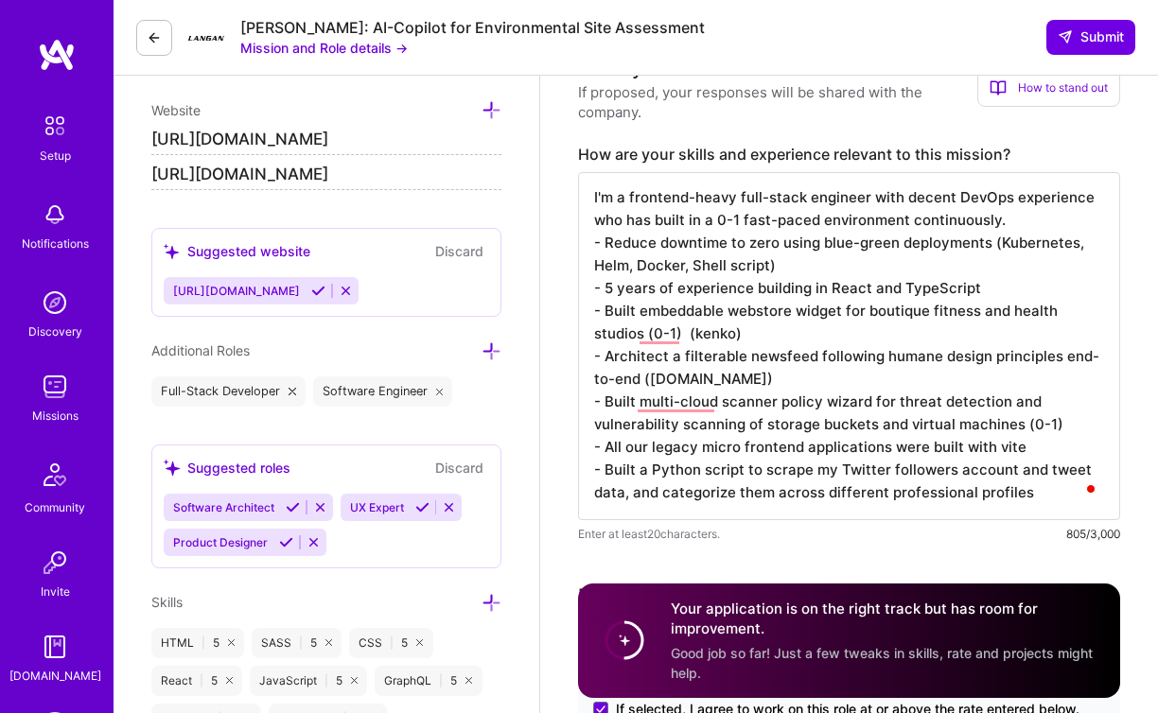
scroll to position [754, 0]
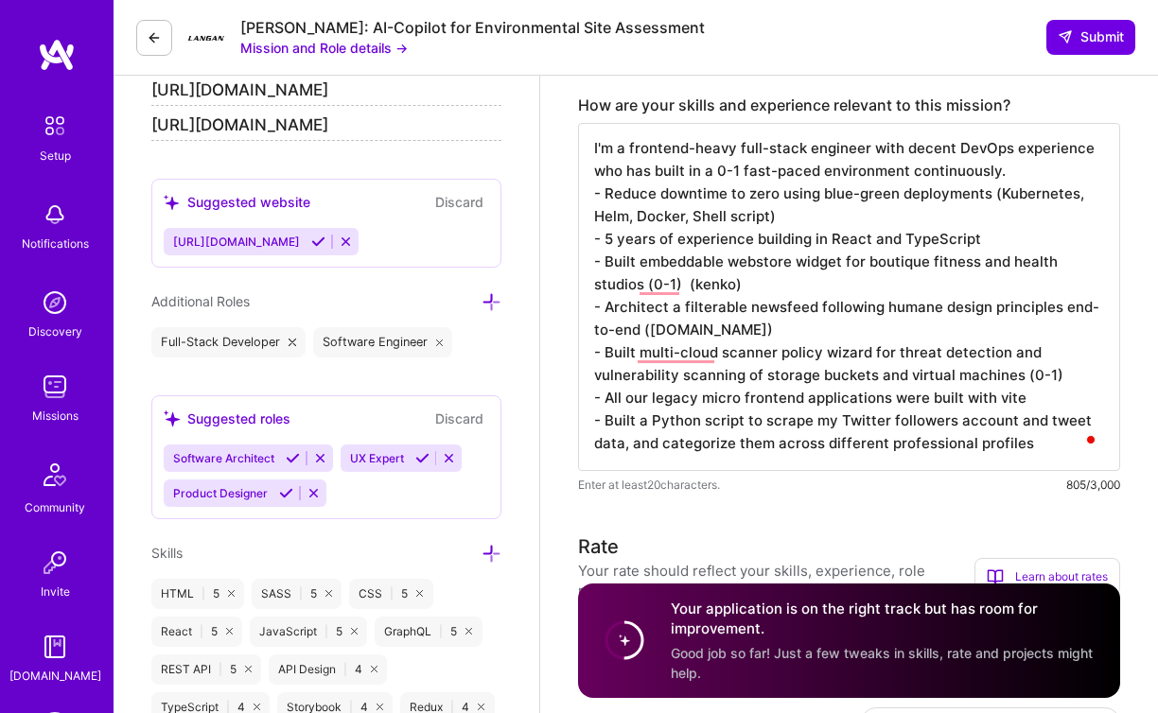
click at [840, 424] on textarea "I'm a frontend-heavy full-stack engineer with decent DevOps experience who has …" at bounding box center [849, 297] width 542 height 348
drag, startPoint x: 884, startPoint y: 420, endPoint x: 939, endPoint y: 419, distance: 55.8
click at [939, 419] on textarea "I'm a frontend-heavy full-stack engineer with decent DevOps experience who has …" at bounding box center [849, 297] width 542 height 348
drag, startPoint x: 949, startPoint y: 421, endPoint x: 1000, endPoint y: 420, distance: 51.1
click at [1000, 420] on textarea "I'm a frontend-heavy full-stack engineer with decent DevOps experience who has …" at bounding box center [849, 297] width 542 height 348
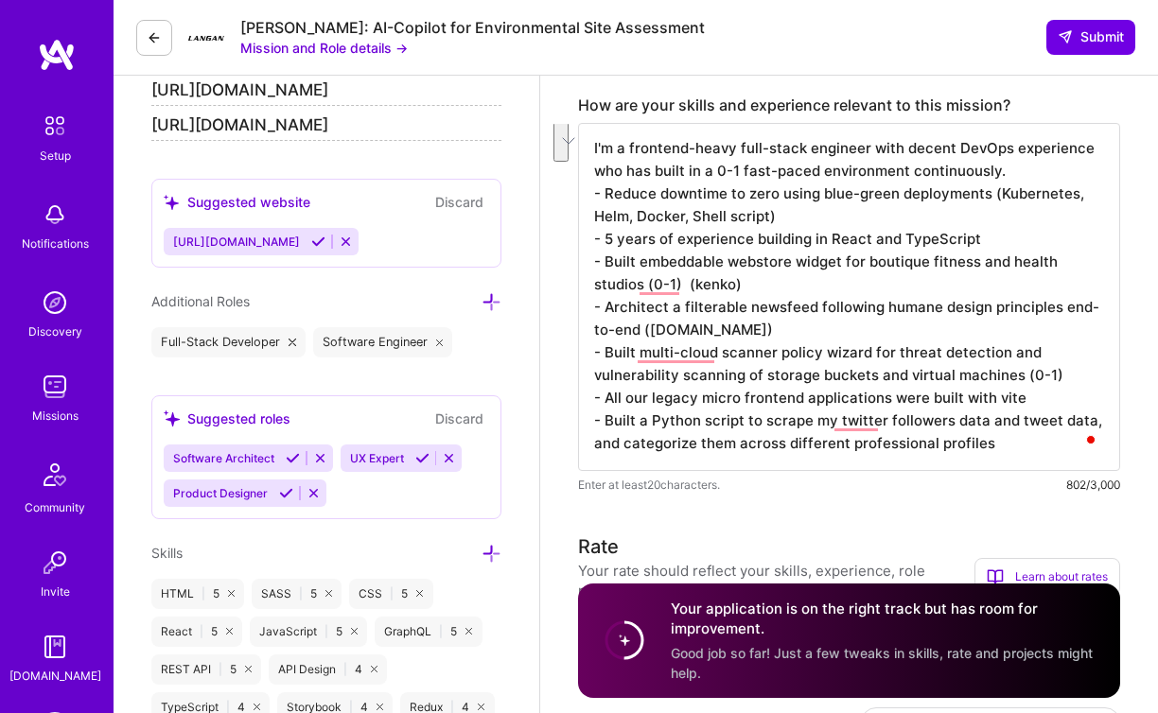
drag, startPoint x: 1011, startPoint y: 421, endPoint x: 1016, endPoint y: 438, distance: 17.7
click at [1016, 438] on textarea "I'm a frontend-heavy full-stack engineer with decent DevOps experience who has …" at bounding box center [849, 297] width 542 height 348
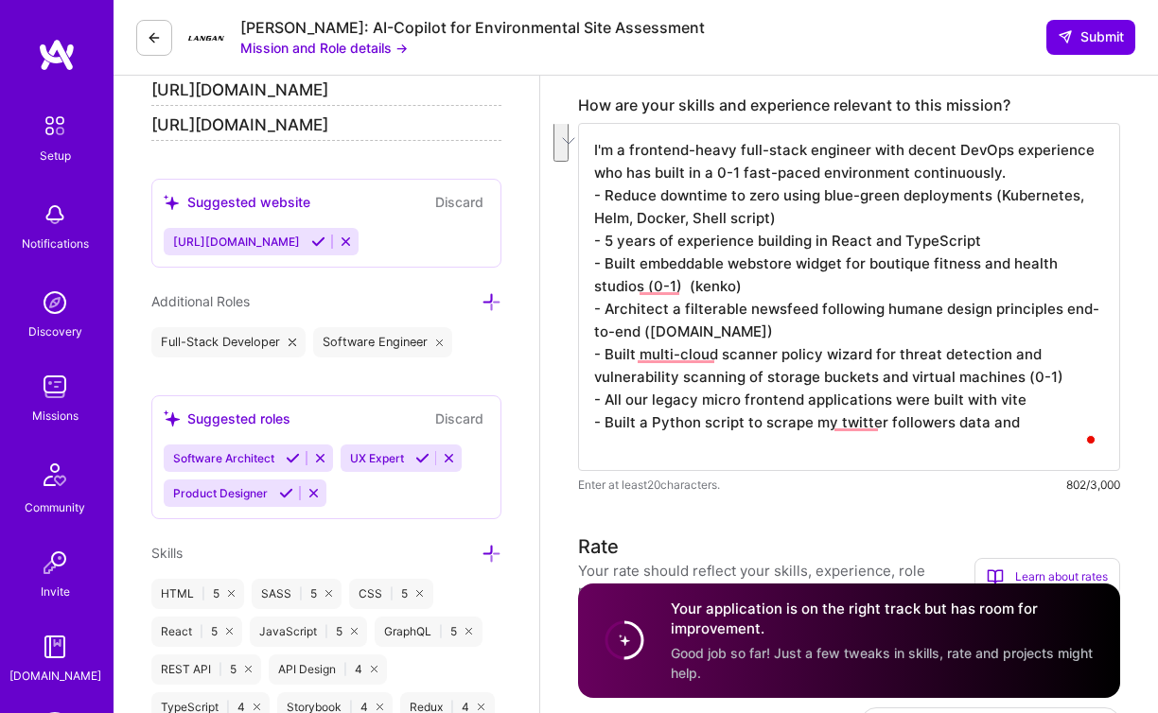
scroll to position [0, 0]
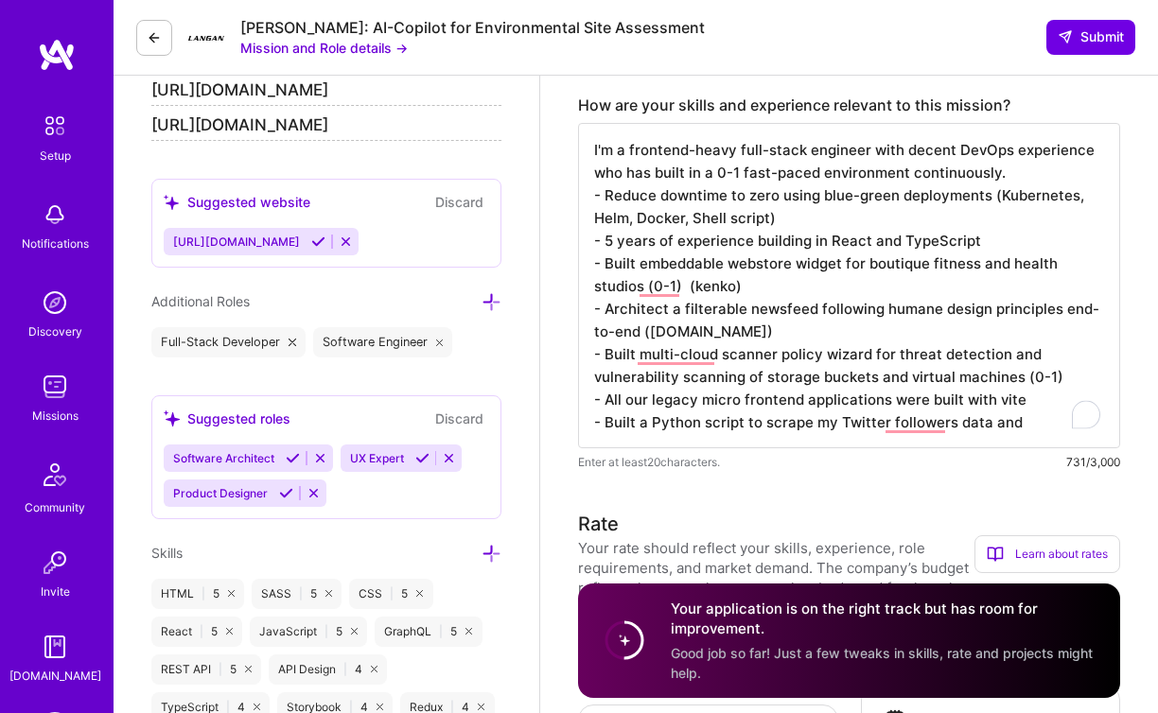
click at [1015, 426] on textarea "I'm a frontend-heavy full-stack engineer with decent DevOps experience who has …" at bounding box center [849, 285] width 542 height 325
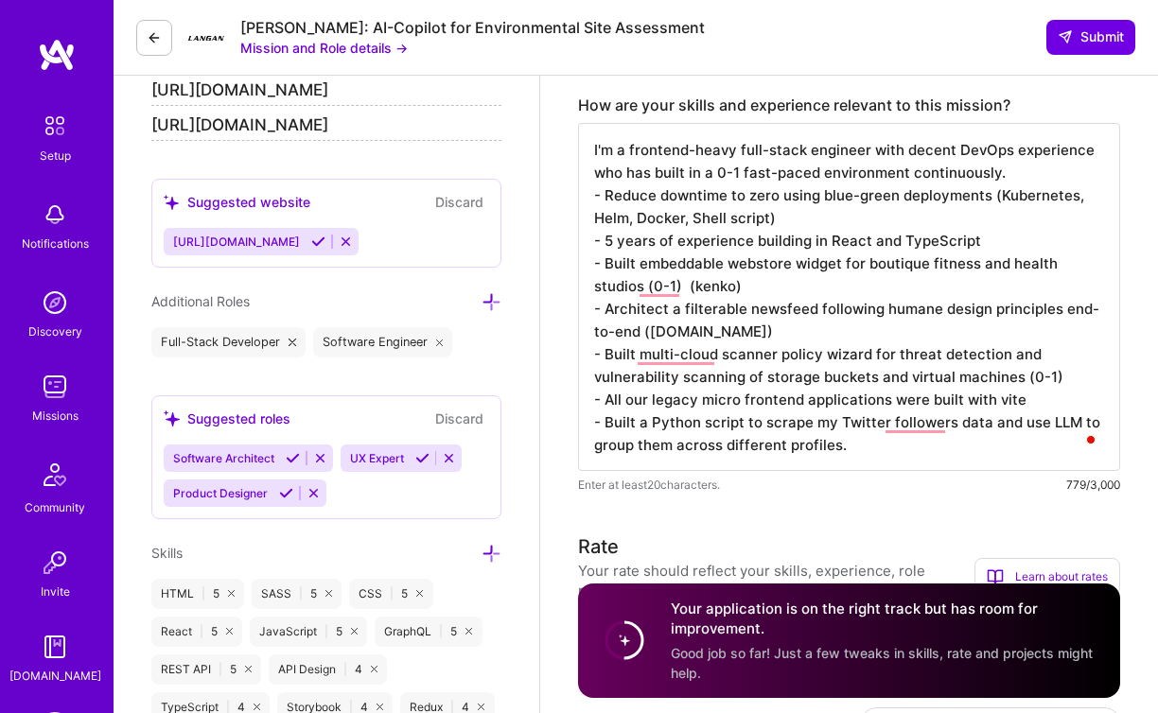
drag, startPoint x: 676, startPoint y: 446, endPoint x: 723, endPoint y: 447, distance: 46.4
click at [723, 447] on textarea "I'm a frontend-heavy full-stack engineer with decent DevOps experience who has …" at bounding box center [849, 297] width 542 height 348
click at [822, 452] on textarea "I'm a frontend-heavy full-stack engineer with decent DevOps experience who has …" at bounding box center [849, 297] width 542 height 348
drag, startPoint x: 821, startPoint y: 447, endPoint x: 794, endPoint y: 447, distance: 27.4
click at [794, 447] on textarea "I'm a frontend-heavy full-stack engineer with decent DevOps experience who has …" at bounding box center [849, 297] width 542 height 348
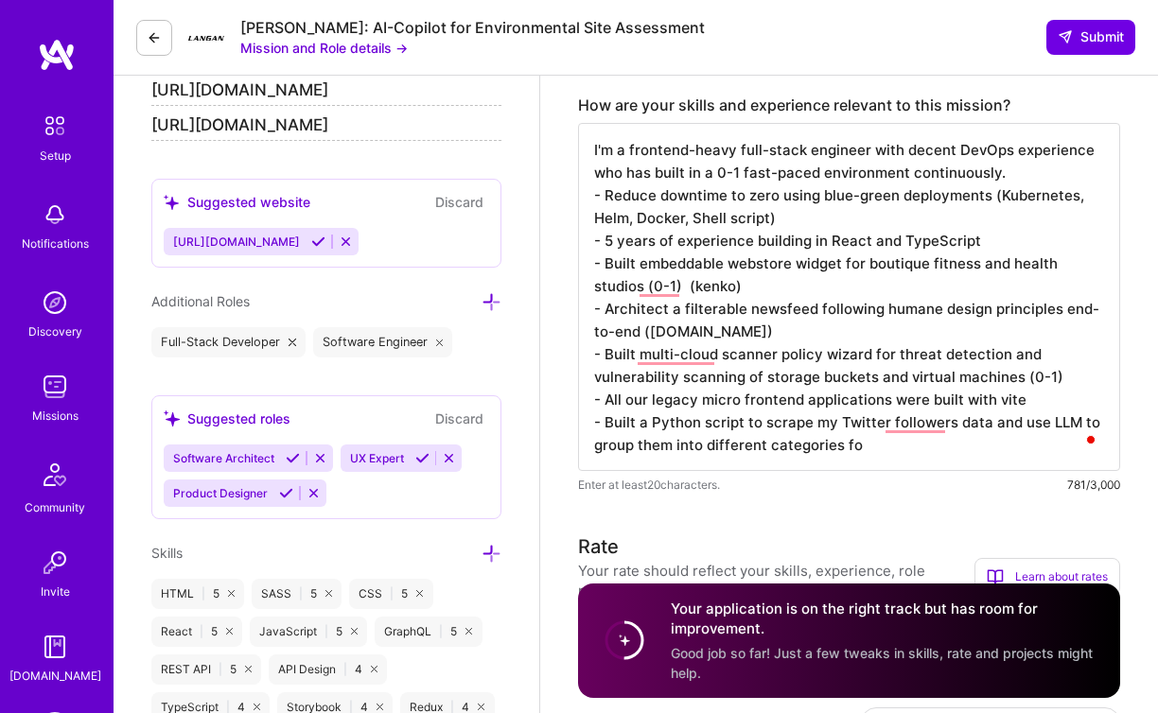
type textarea "I'm a frontend-heavy full-stack engineer with decent DevOps experience who has …"
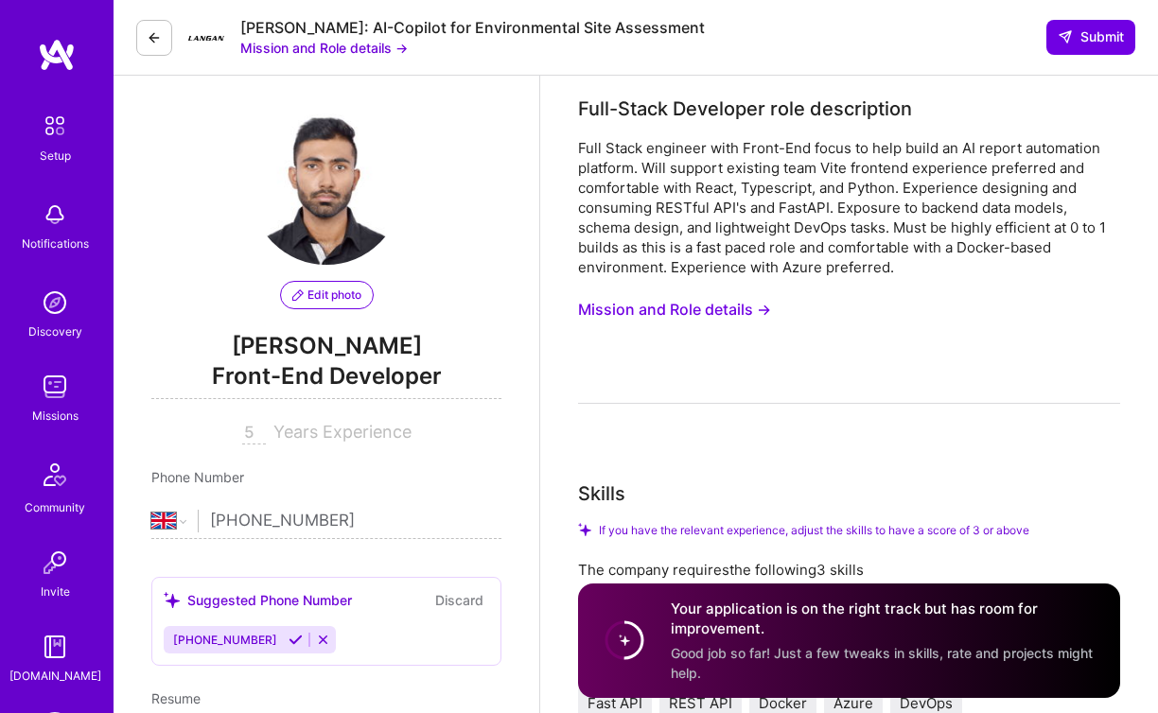
select select "GB"
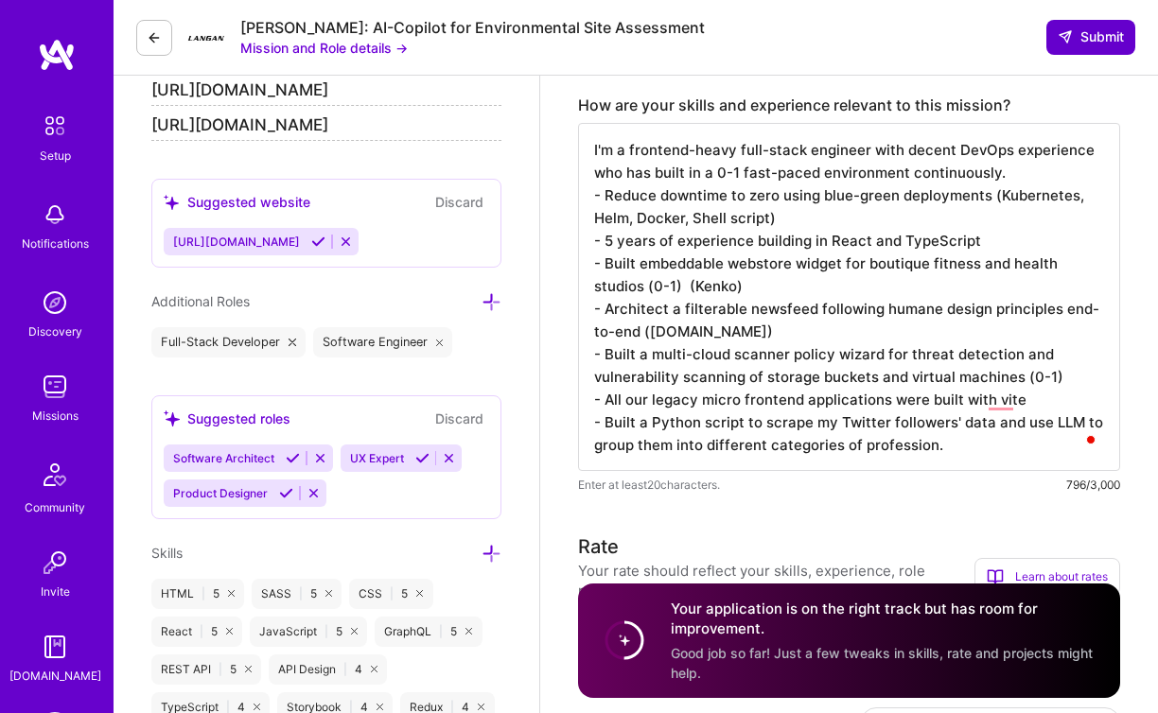
type textarea "I'm a frontend-heavy full-stack engineer with decent DevOps experience who has …"
click at [1075, 38] on span "Submit" at bounding box center [1091, 36] width 66 height 19
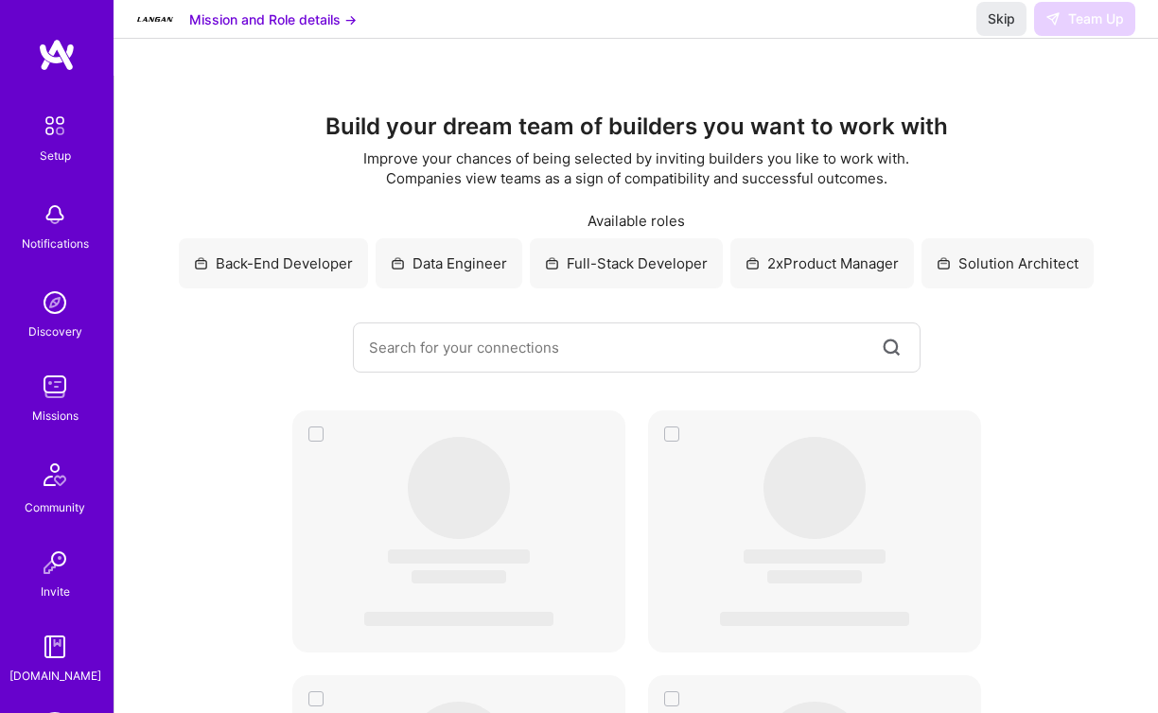
click at [58, 310] on img at bounding box center [55, 303] width 38 height 38
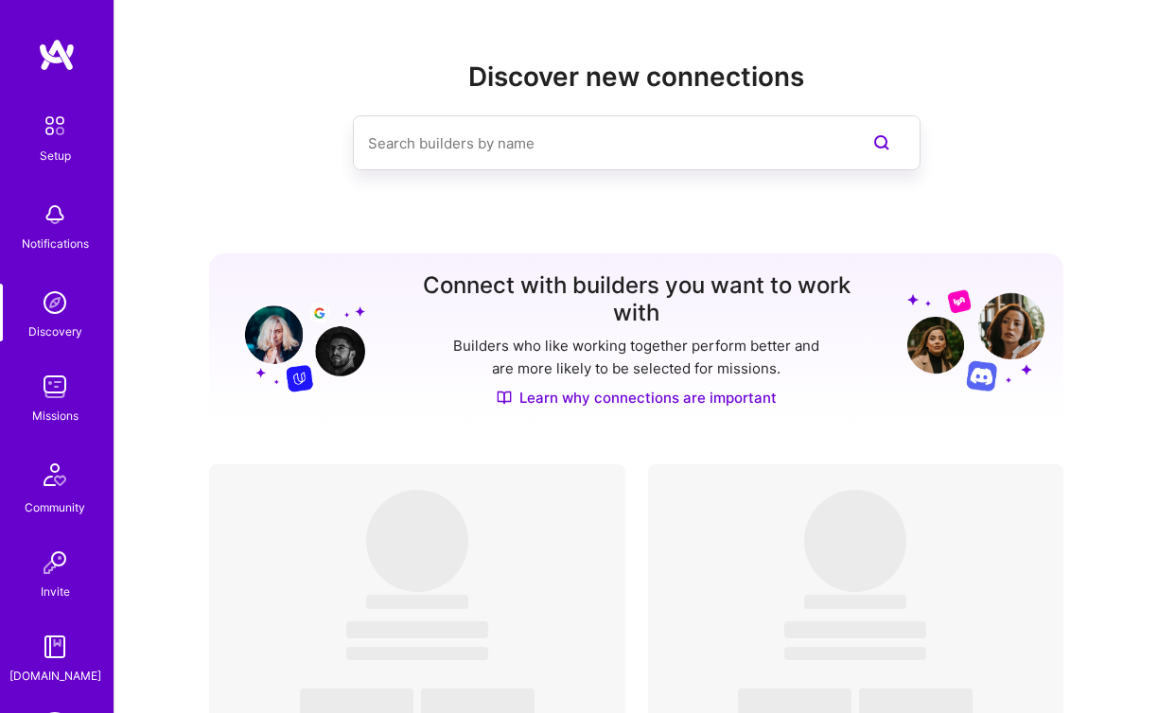
click at [58, 310] on img at bounding box center [55, 303] width 38 height 38
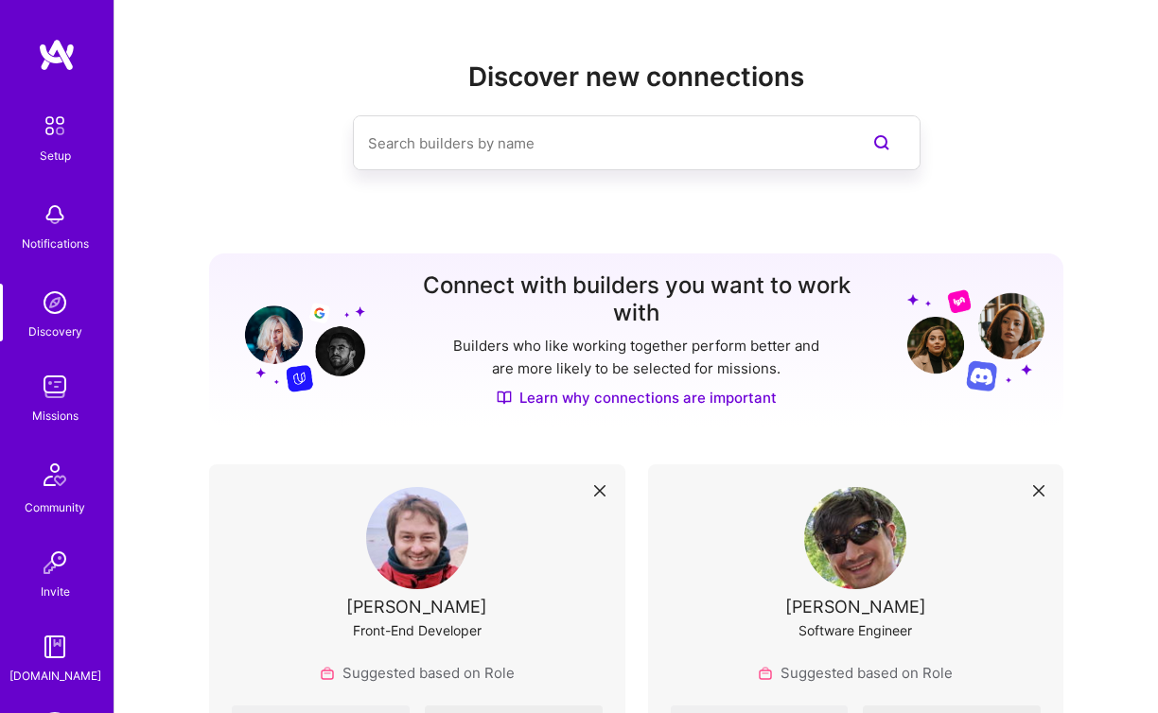
click at [44, 316] on img at bounding box center [55, 303] width 38 height 38
click at [47, 306] on img at bounding box center [55, 303] width 38 height 38
click at [57, 301] on img at bounding box center [55, 303] width 38 height 38
click at [57, 310] on img at bounding box center [55, 303] width 38 height 38
click at [57, 309] on img at bounding box center [55, 303] width 38 height 38
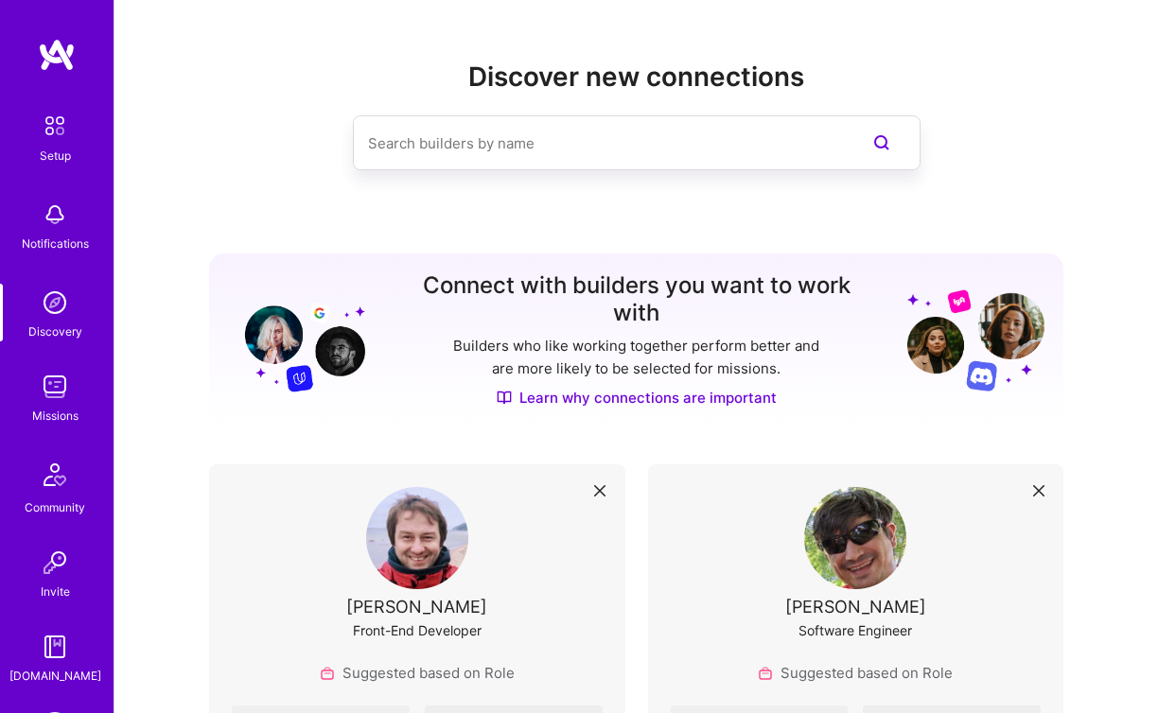
click at [61, 311] on img at bounding box center [55, 303] width 38 height 38
click at [51, 219] on img at bounding box center [55, 215] width 38 height 38
click at [55, 333] on div "Discovery" at bounding box center [55, 332] width 54 height 20
click at [51, 308] on img at bounding box center [55, 303] width 38 height 38
click at [51, 383] on img at bounding box center [55, 387] width 38 height 38
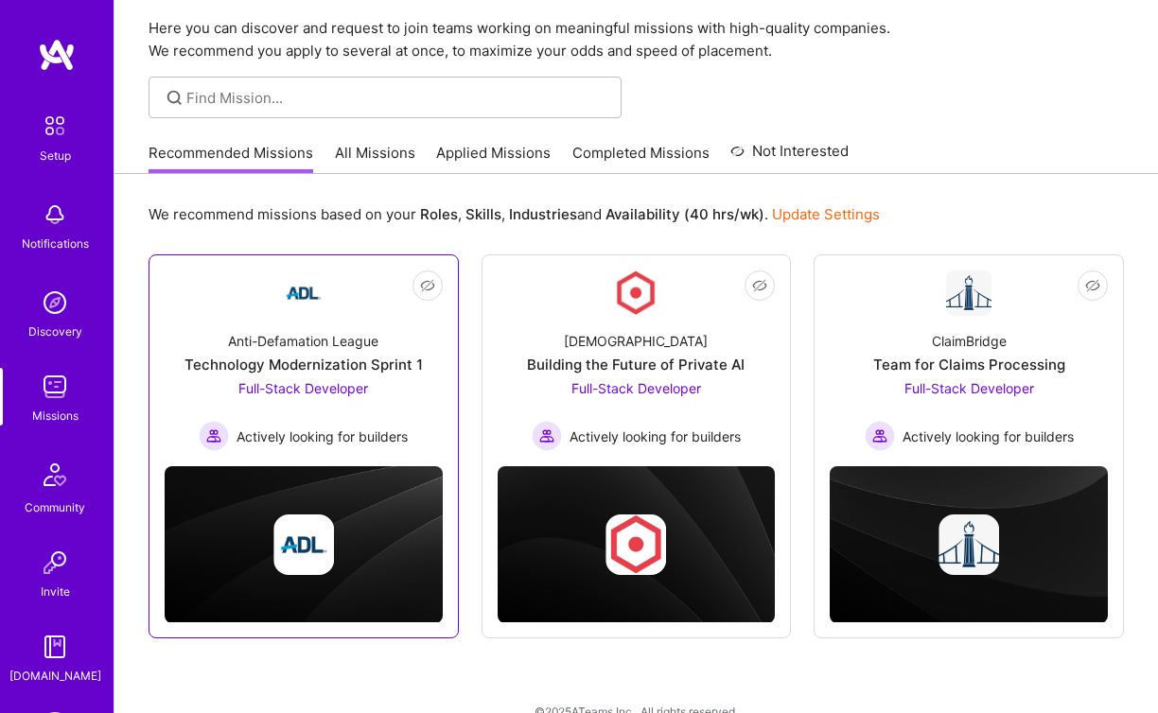
scroll to position [96, 0]
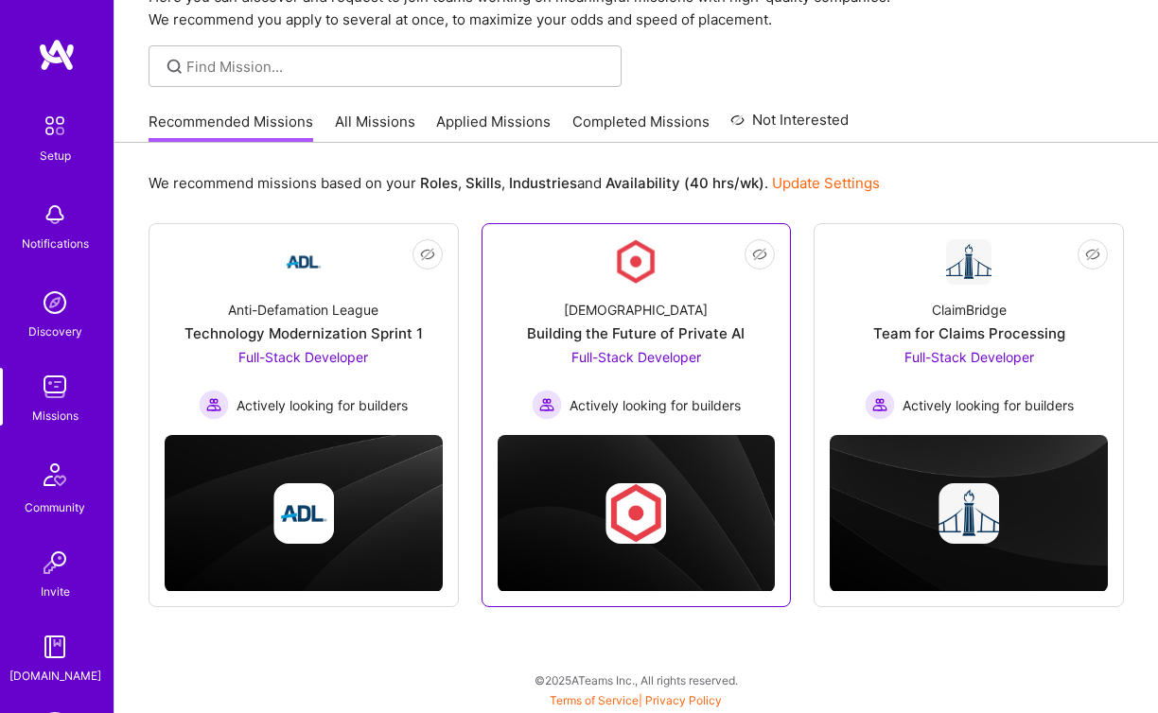
click at [634, 324] on div "Building the Future of Private AI" at bounding box center [636, 334] width 218 height 20
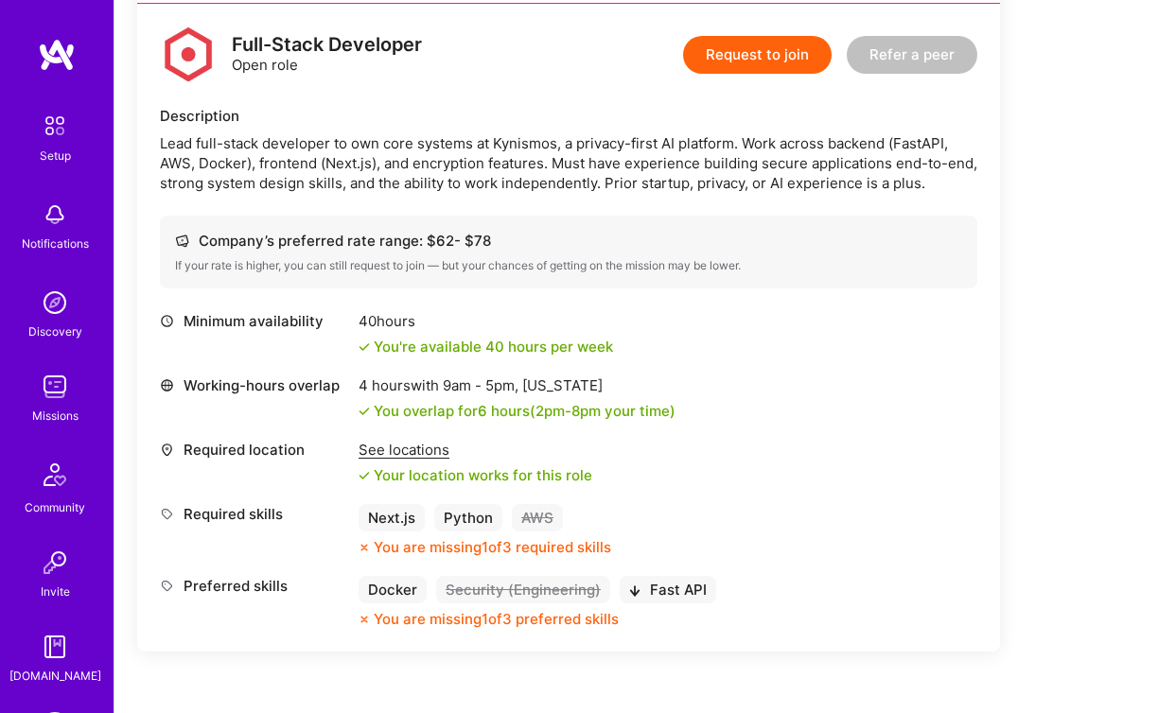
scroll to position [482, 0]
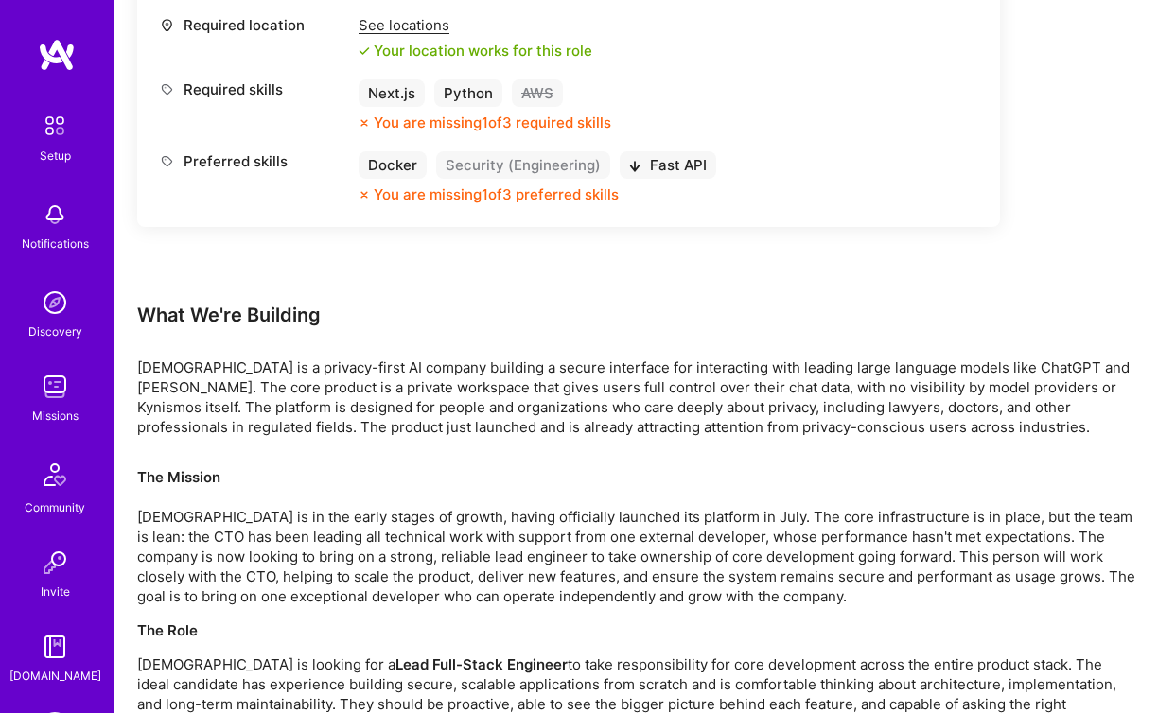
click at [347, 315] on div "What We're Building" at bounding box center [636, 315] width 998 height 25
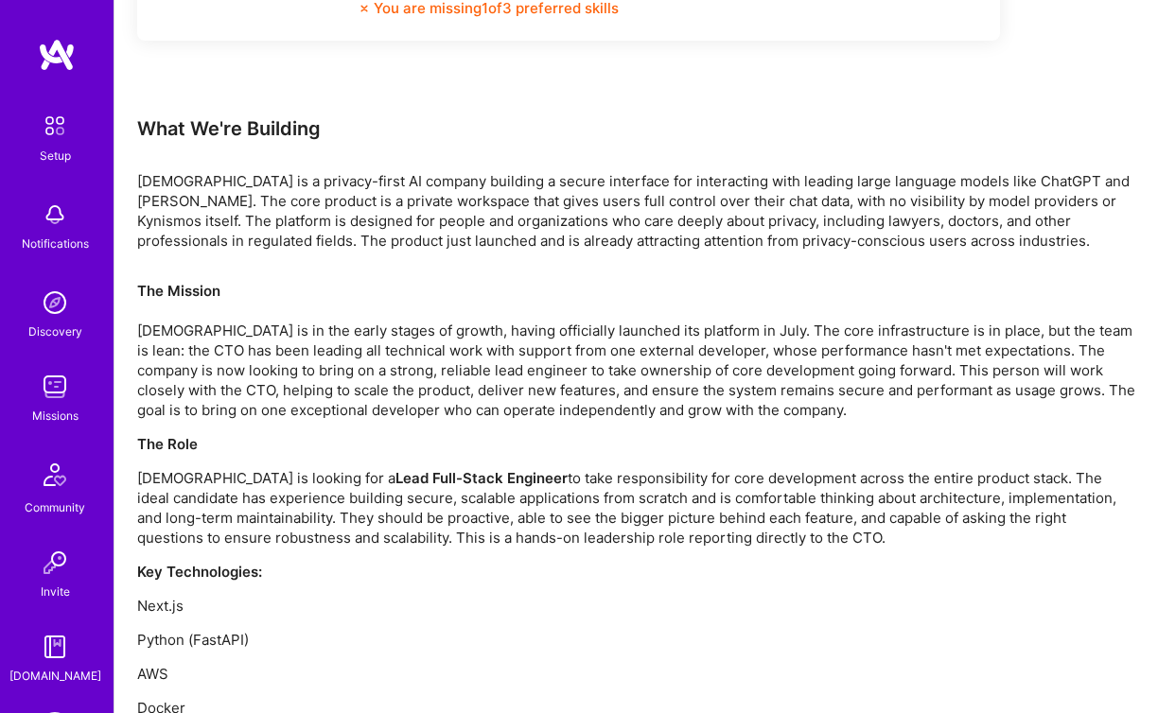
scroll to position [1246, 0]
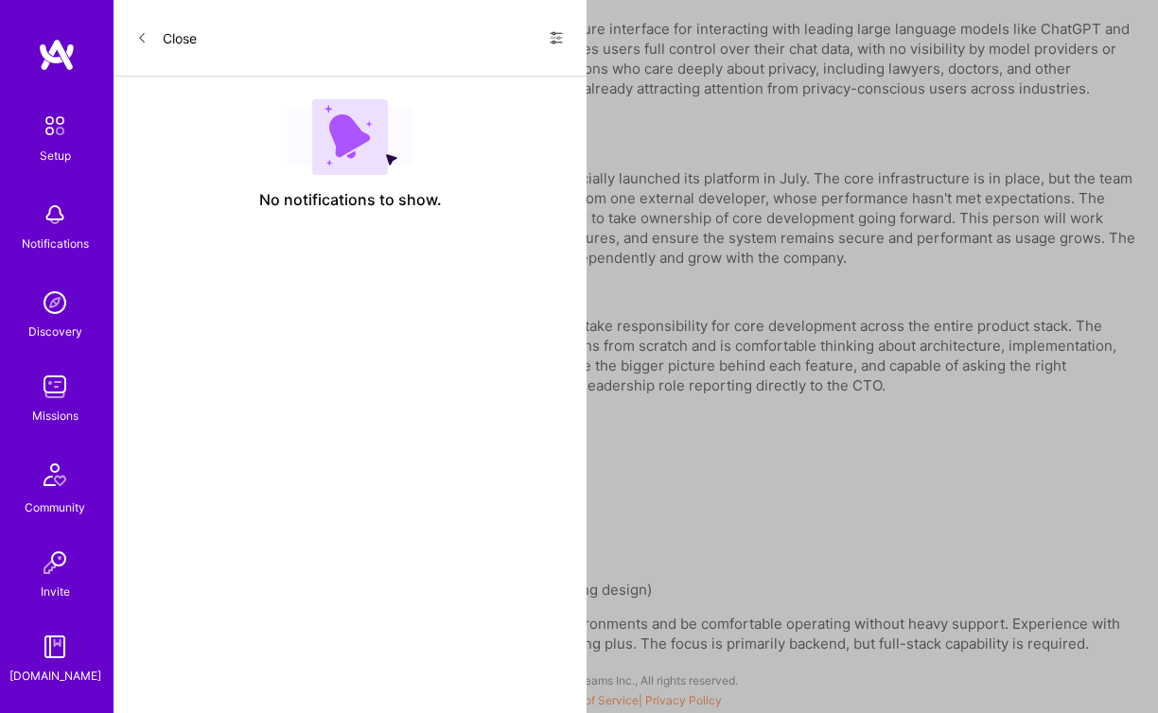
scroll to position [96, 0]
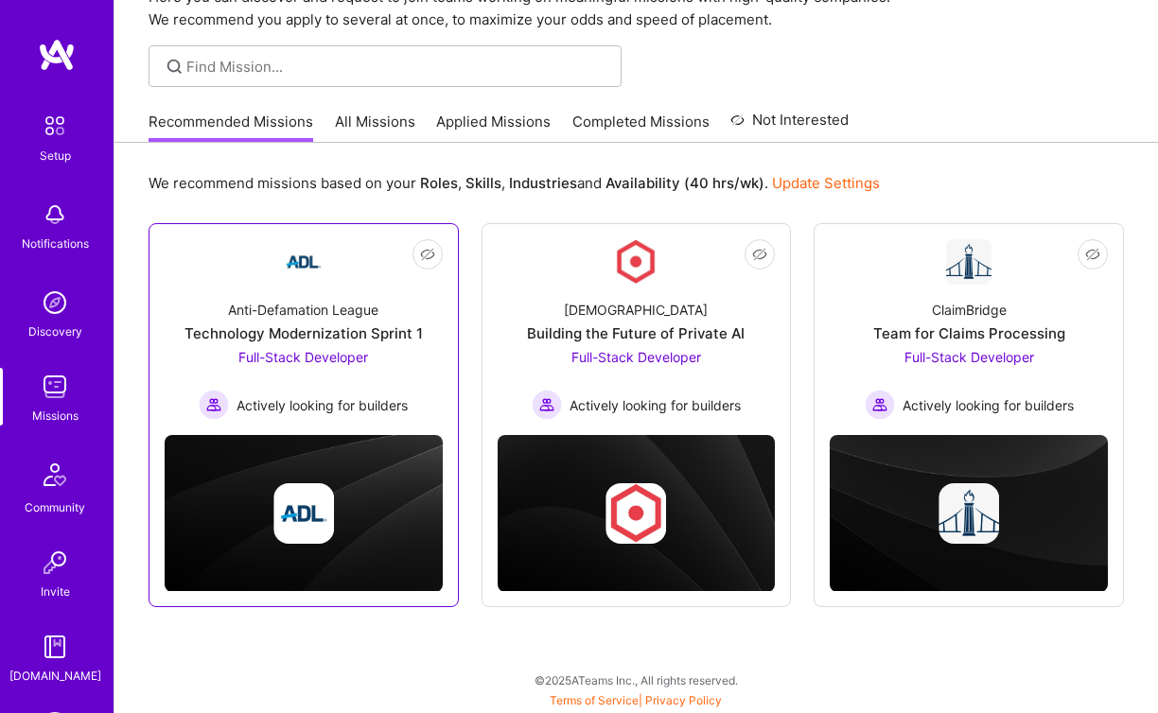
click at [310, 338] on div "Technology Modernization Sprint 1" at bounding box center [303, 334] width 238 height 20
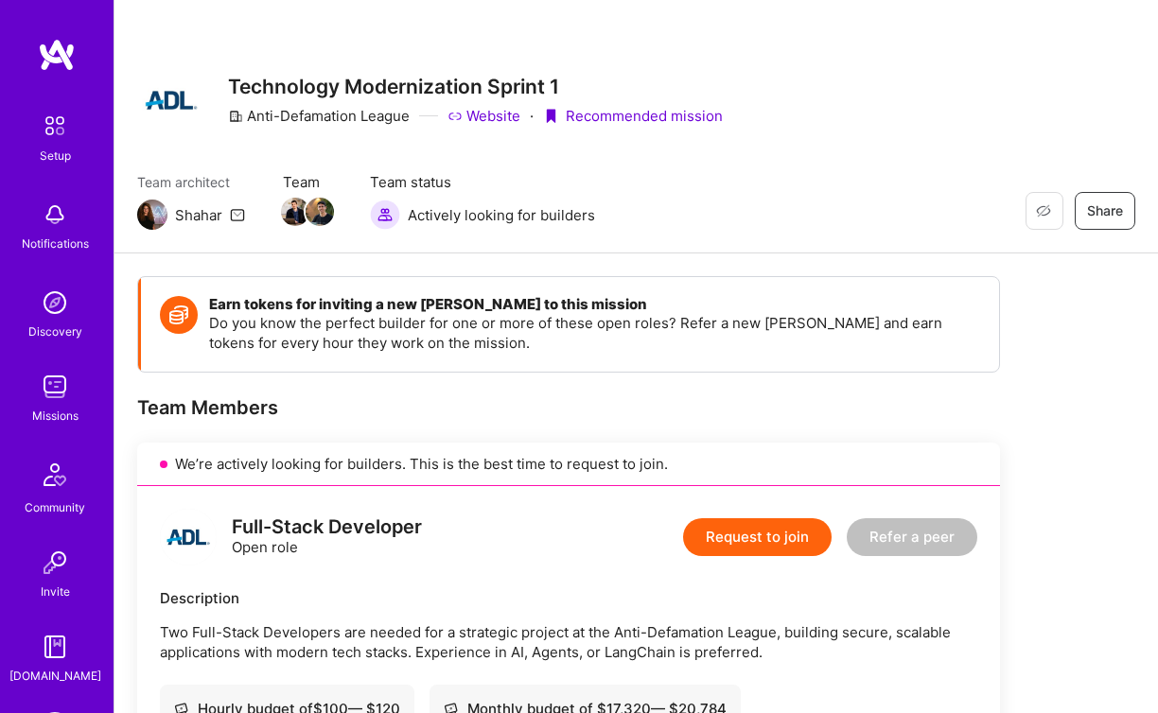
click at [51, 310] on img at bounding box center [55, 303] width 38 height 38
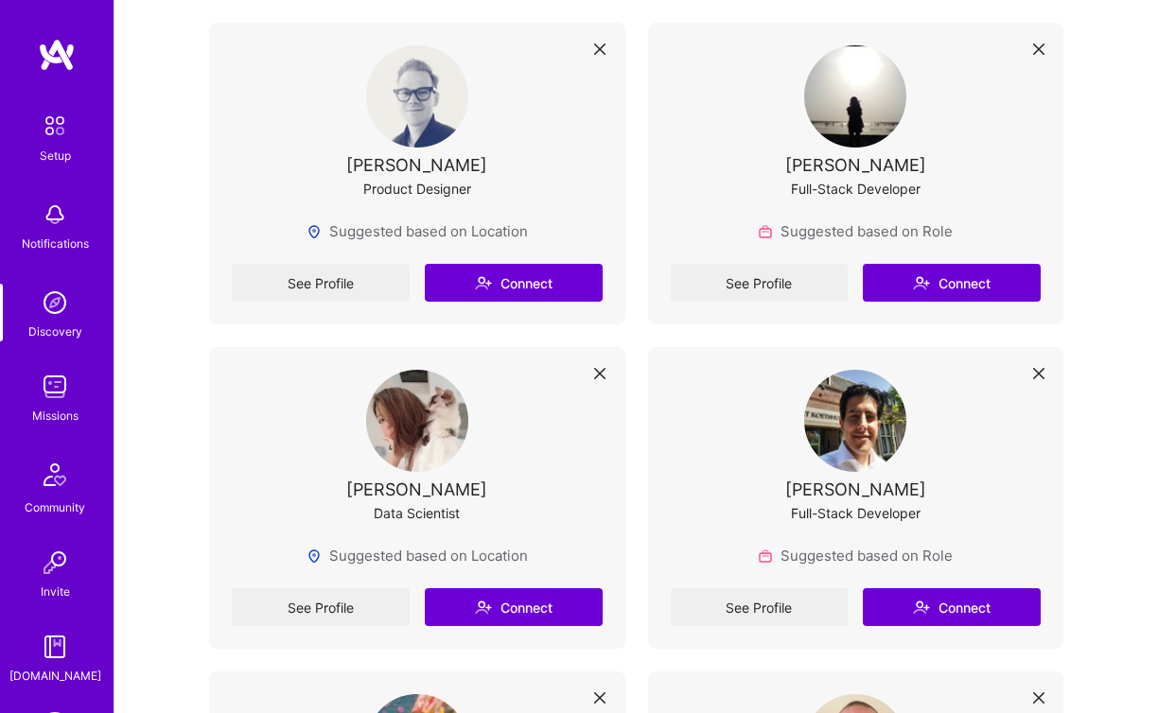
scroll to position [1097, 0]
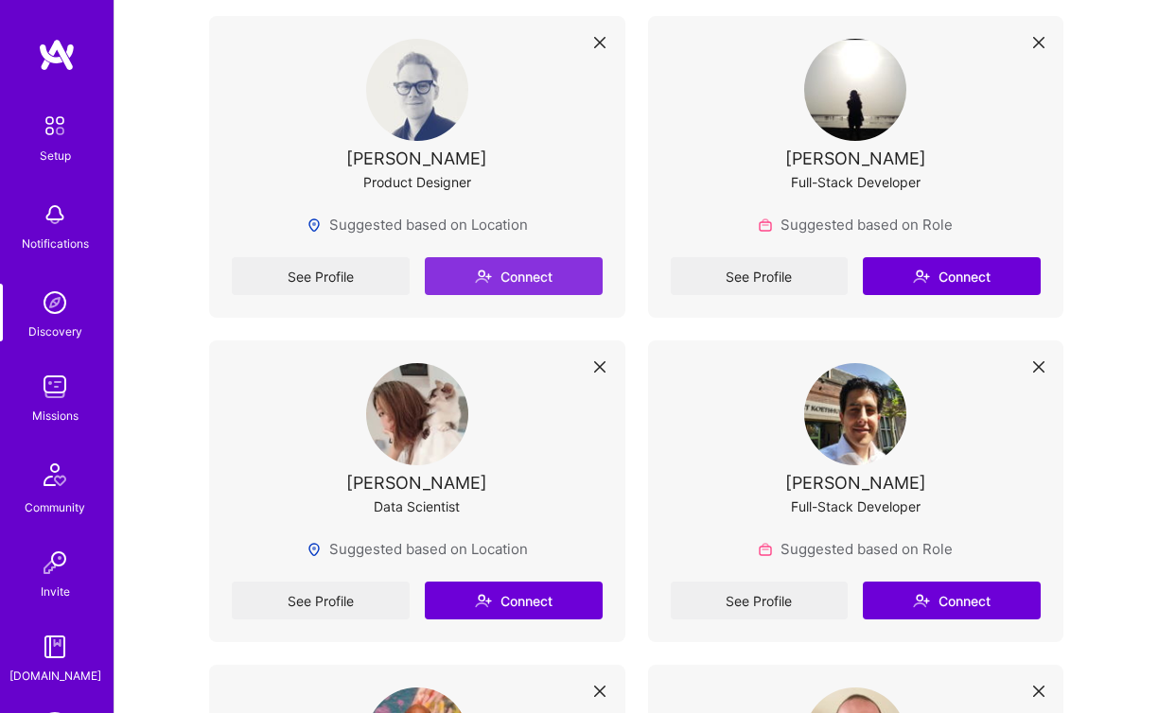
click at [525, 277] on button "Connect" at bounding box center [514, 276] width 178 height 38
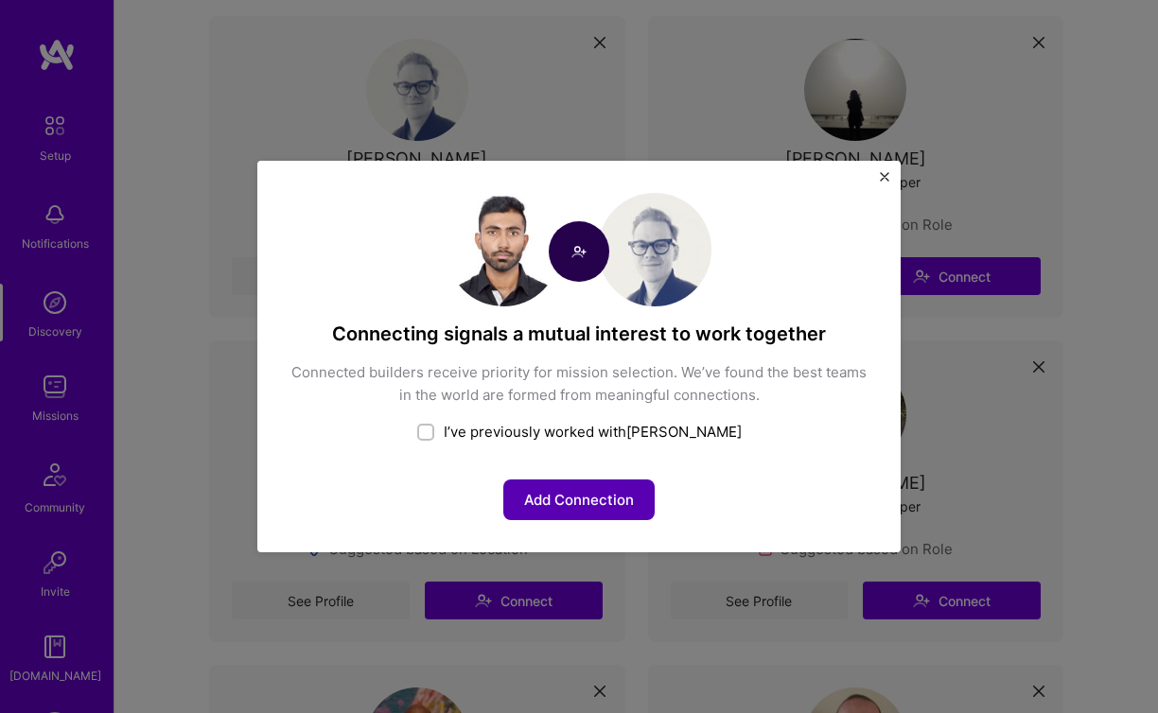
click at [563, 514] on button "Add Connection" at bounding box center [578, 500] width 151 height 41
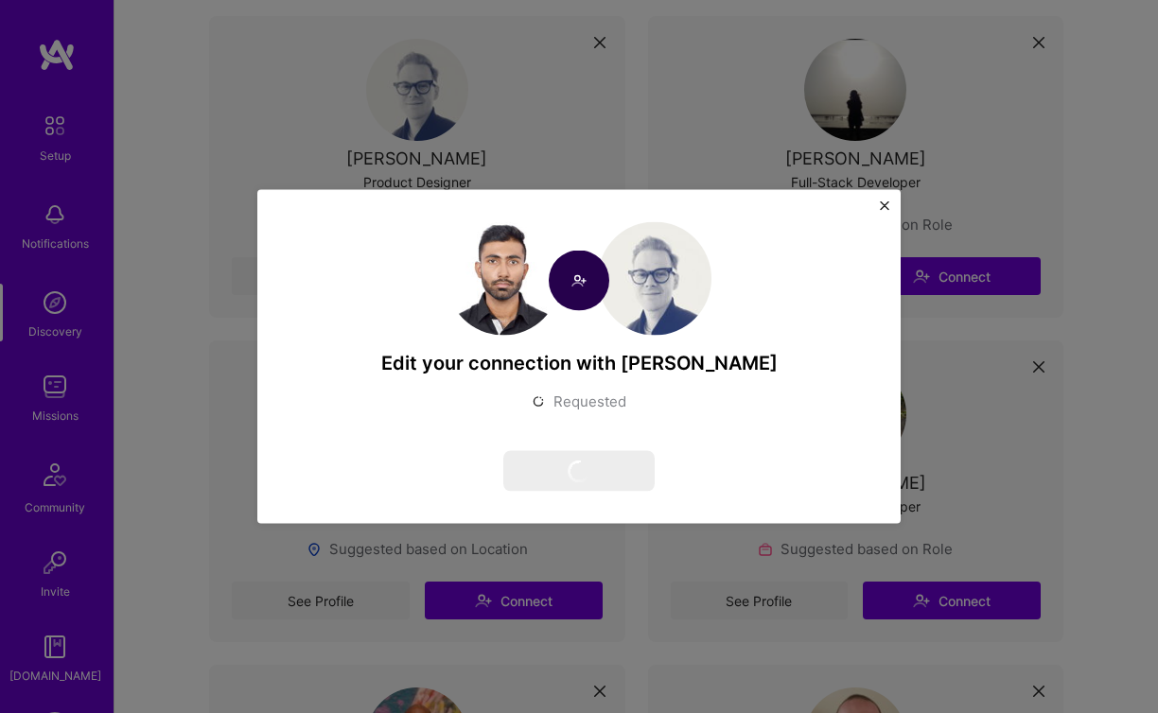
click at [882, 207] on img "Close" at bounding box center [884, 206] width 9 height 9
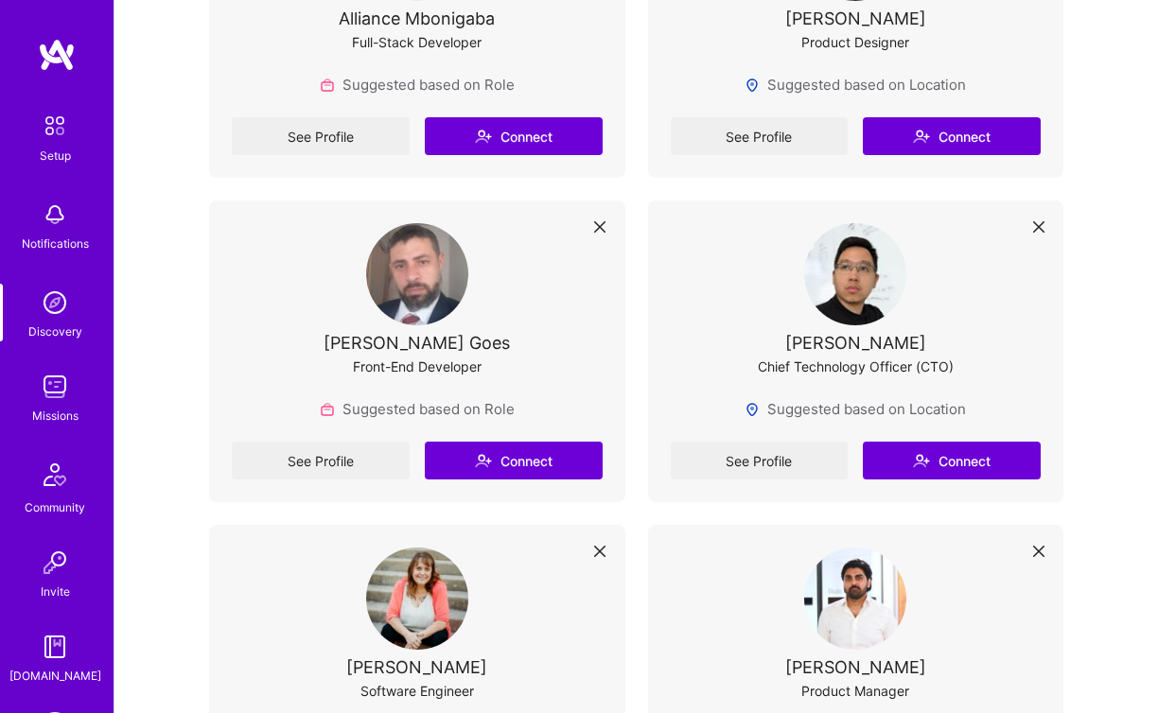
scroll to position [5564, 0]
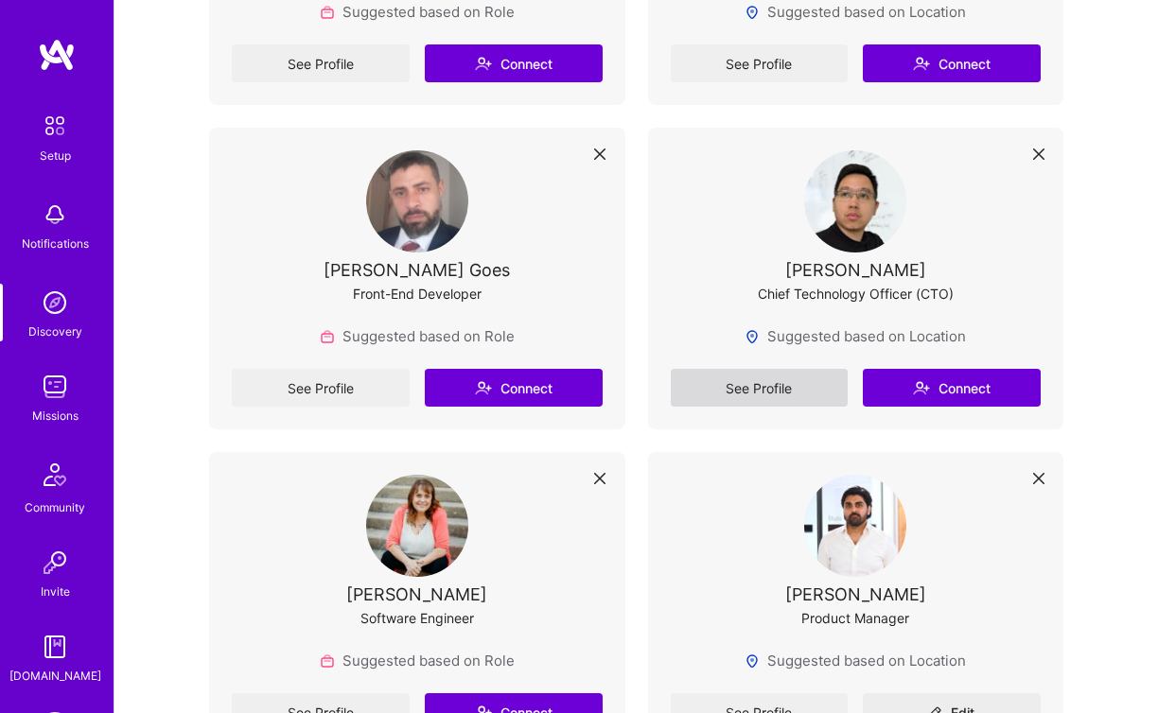
click at [798, 380] on link "See Profile" at bounding box center [760, 388] width 178 height 38
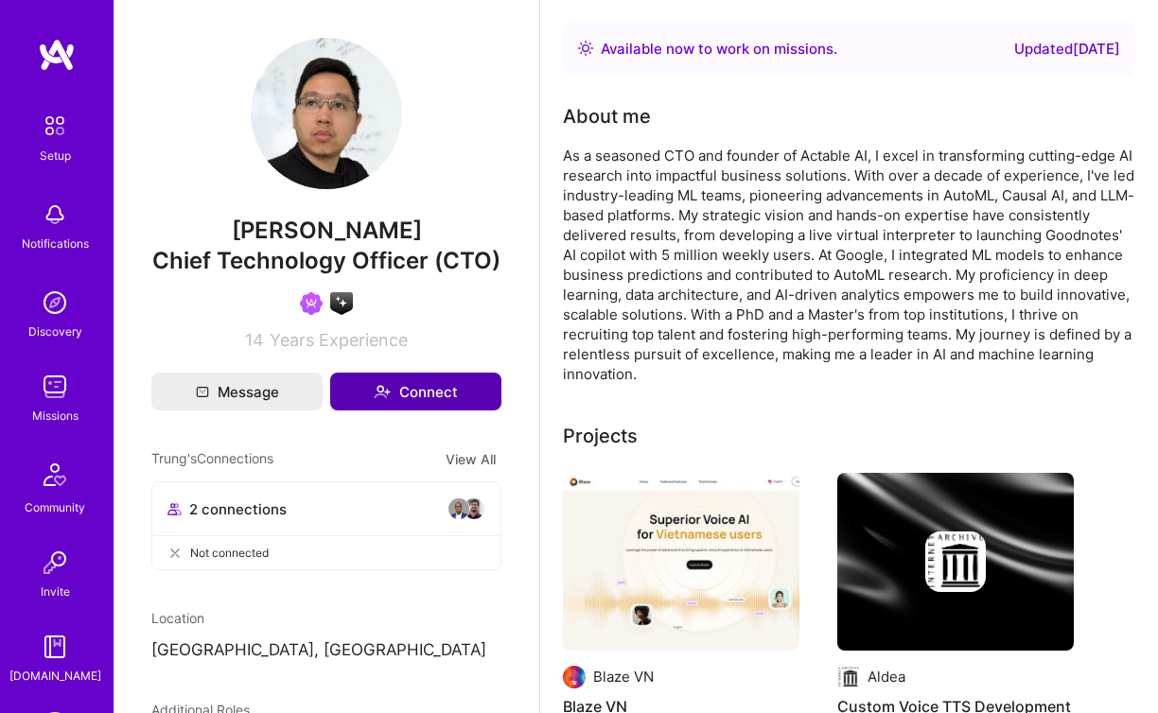
click at [453, 397] on button "Connect" at bounding box center [415, 392] width 171 height 38
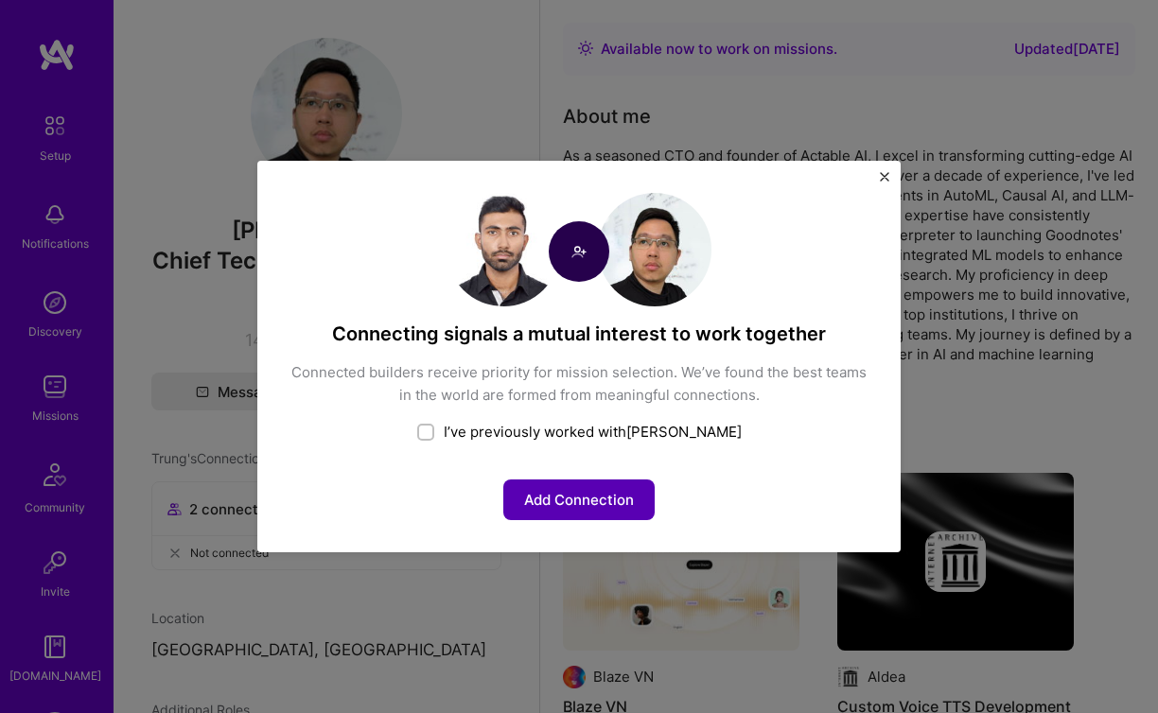
click at [593, 499] on button "Add Connection" at bounding box center [578, 500] width 151 height 41
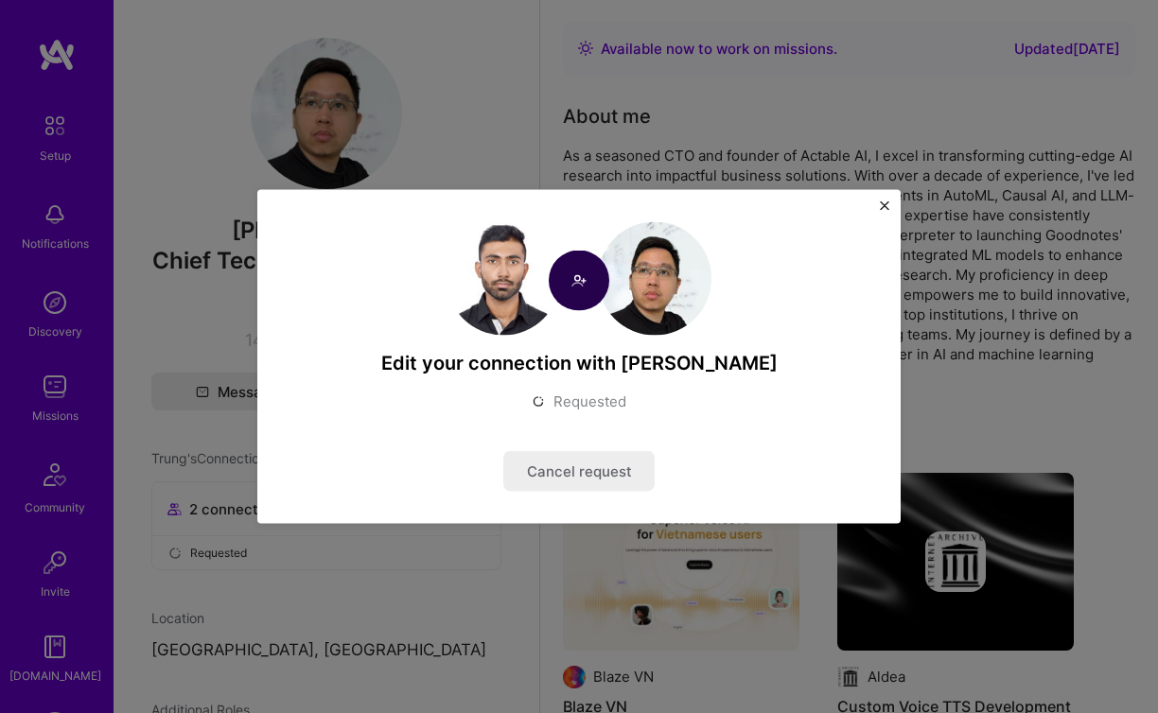
click at [881, 204] on img "Close" at bounding box center [884, 206] width 9 height 9
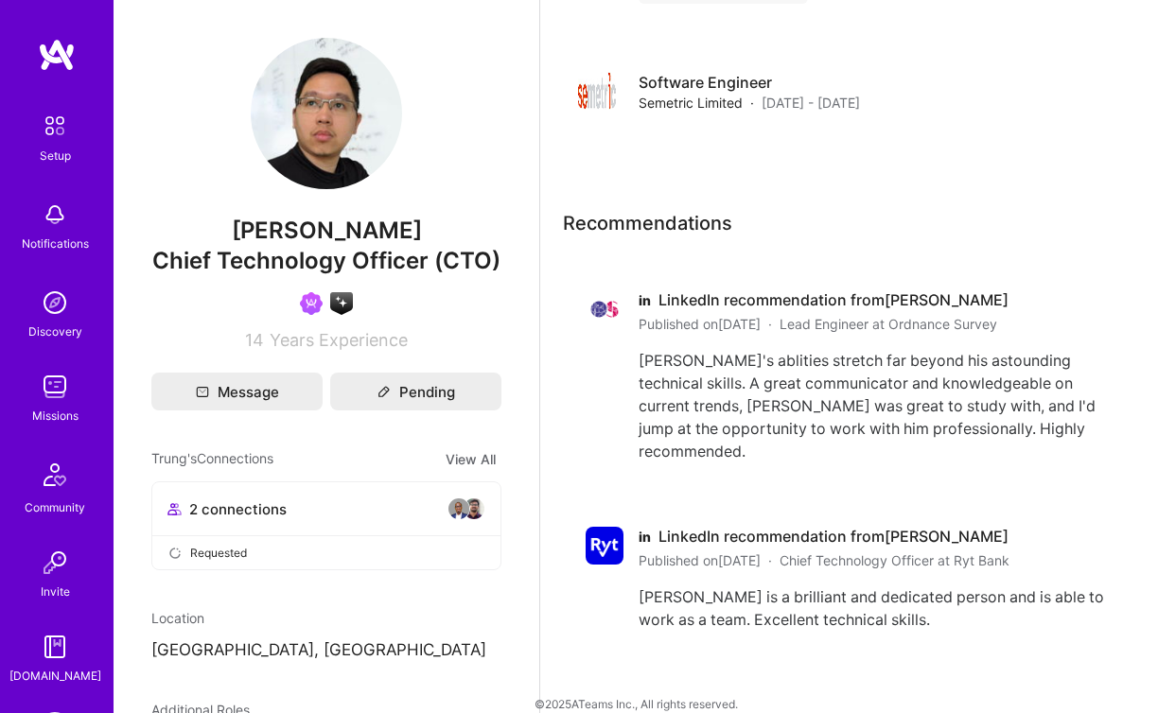
click at [50, 303] on img at bounding box center [55, 303] width 38 height 38
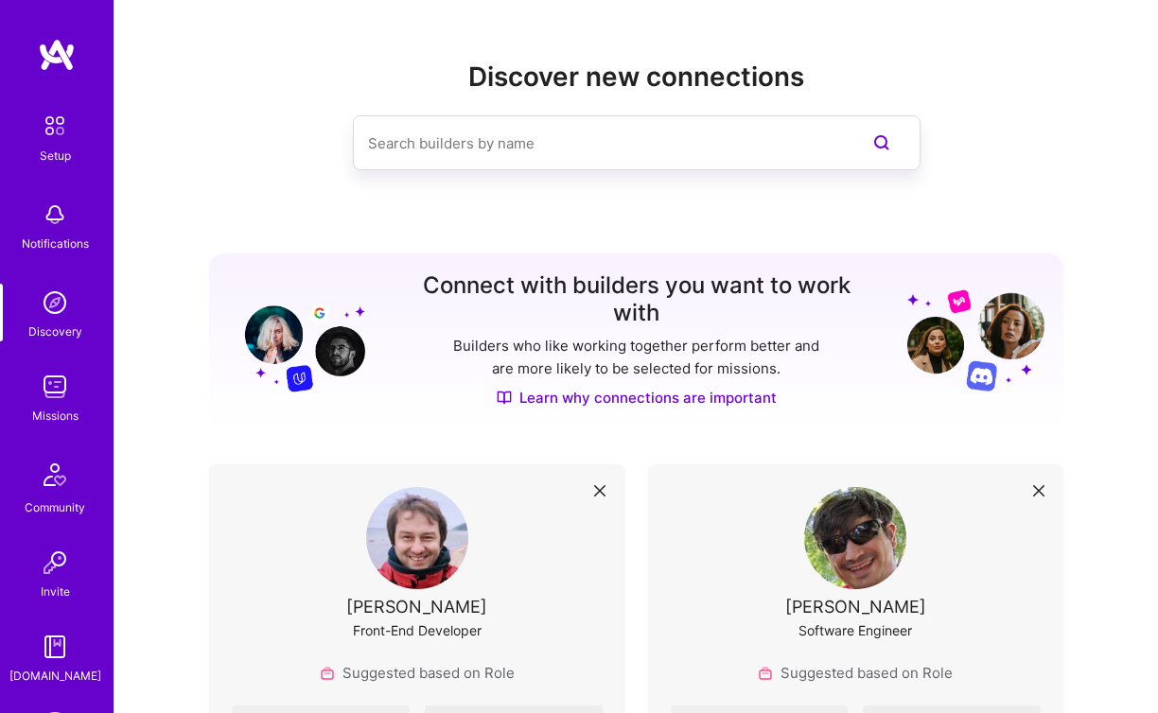
click at [55, 208] on img at bounding box center [55, 215] width 38 height 38
click at [55, 208] on div "Setup Notifications Discovery Missions Community Invite A.Guide" at bounding box center [57, 396] width 114 height 580
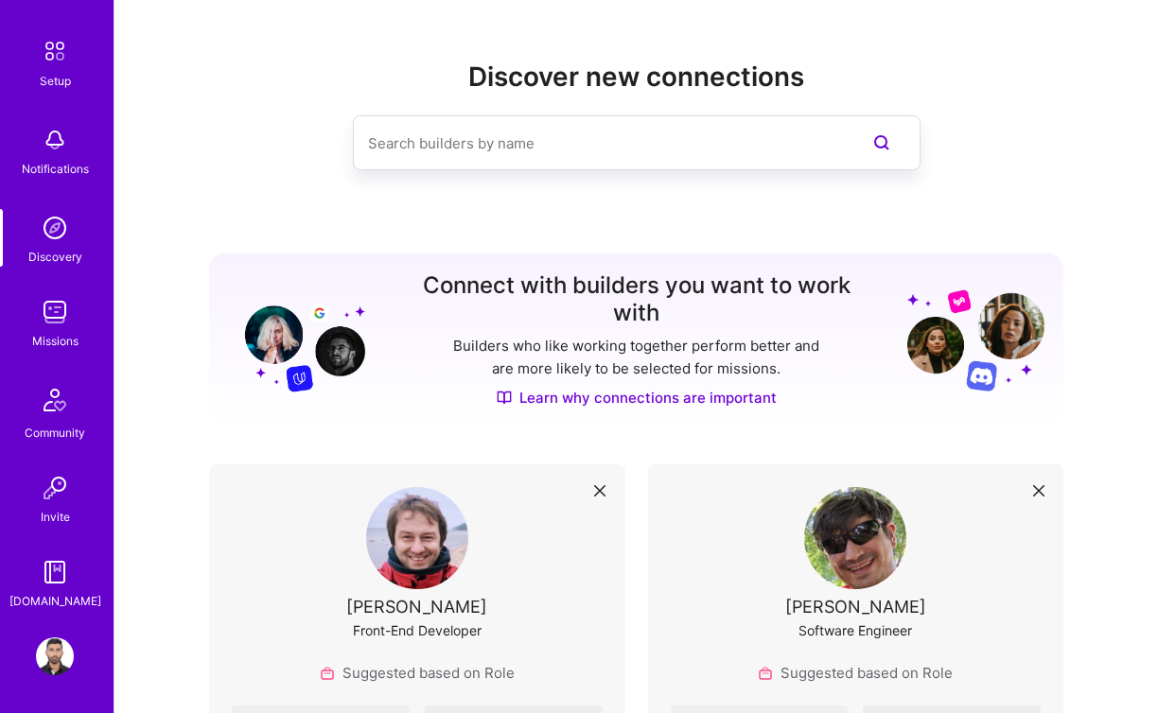
click at [59, 640] on img at bounding box center [55, 657] width 38 height 38
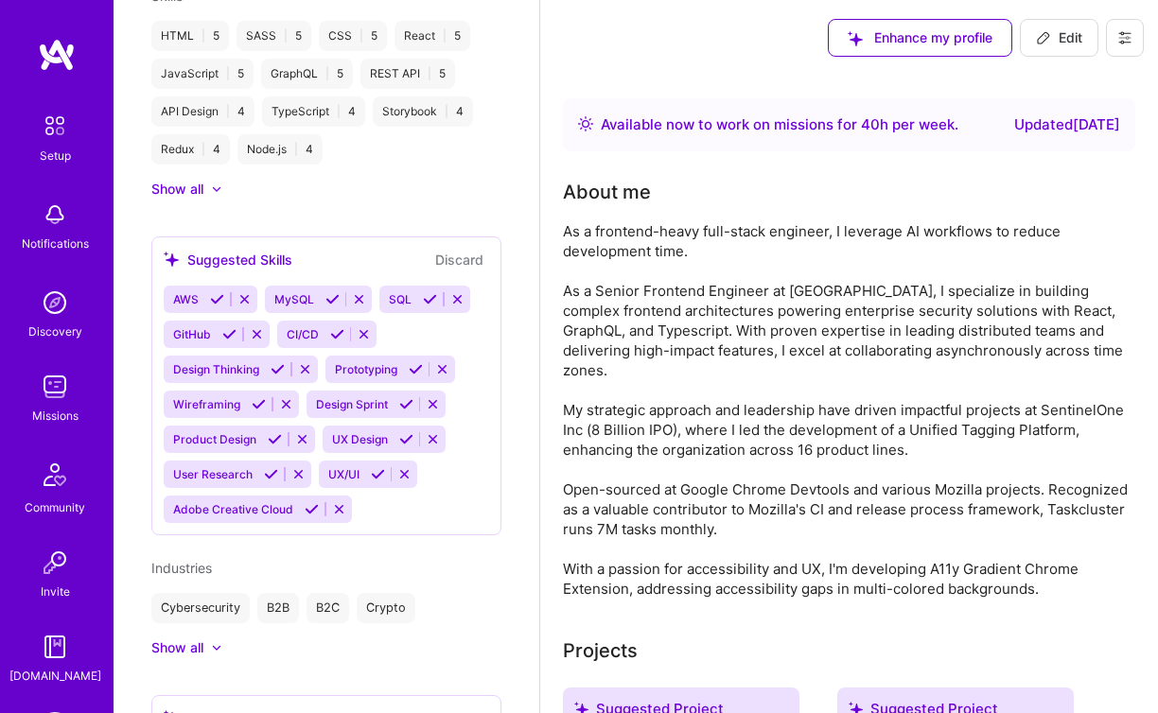
scroll to position [1672, 0]
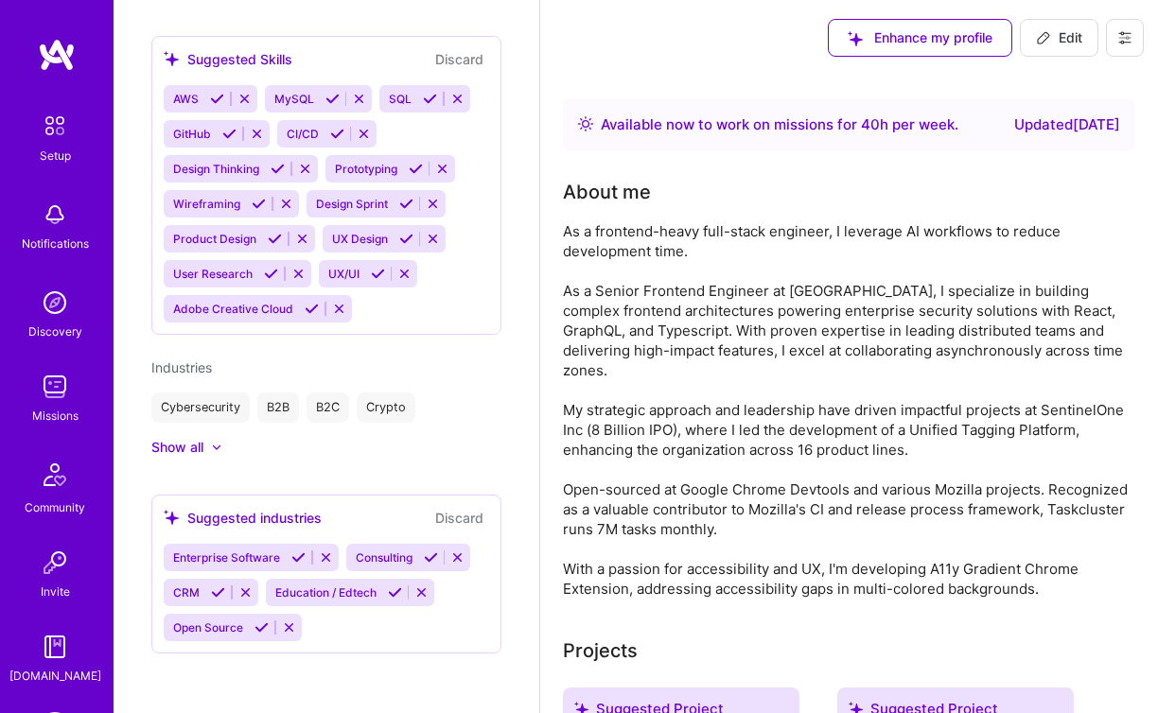
click at [55, 212] on img at bounding box center [55, 215] width 38 height 38
click at [53, 60] on img at bounding box center [57, 55] width 38 height 34
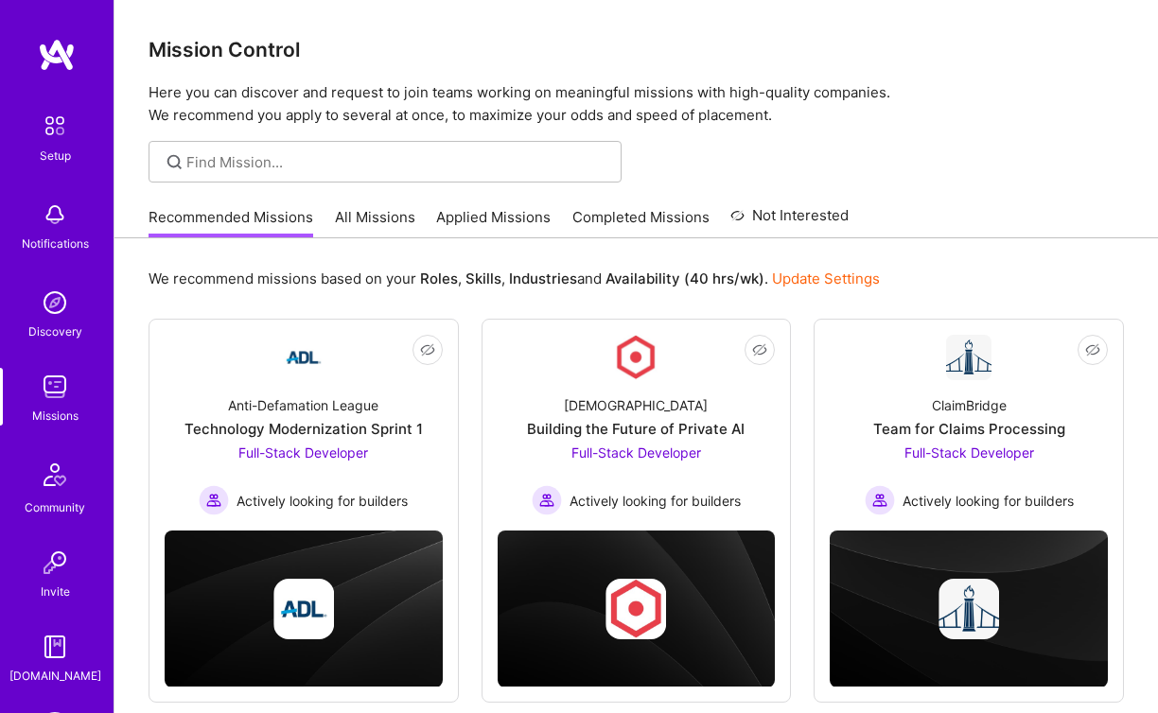
click at [490, 213] on link "Applied Missions" at bounding box center [493, 222] width 114 height 31
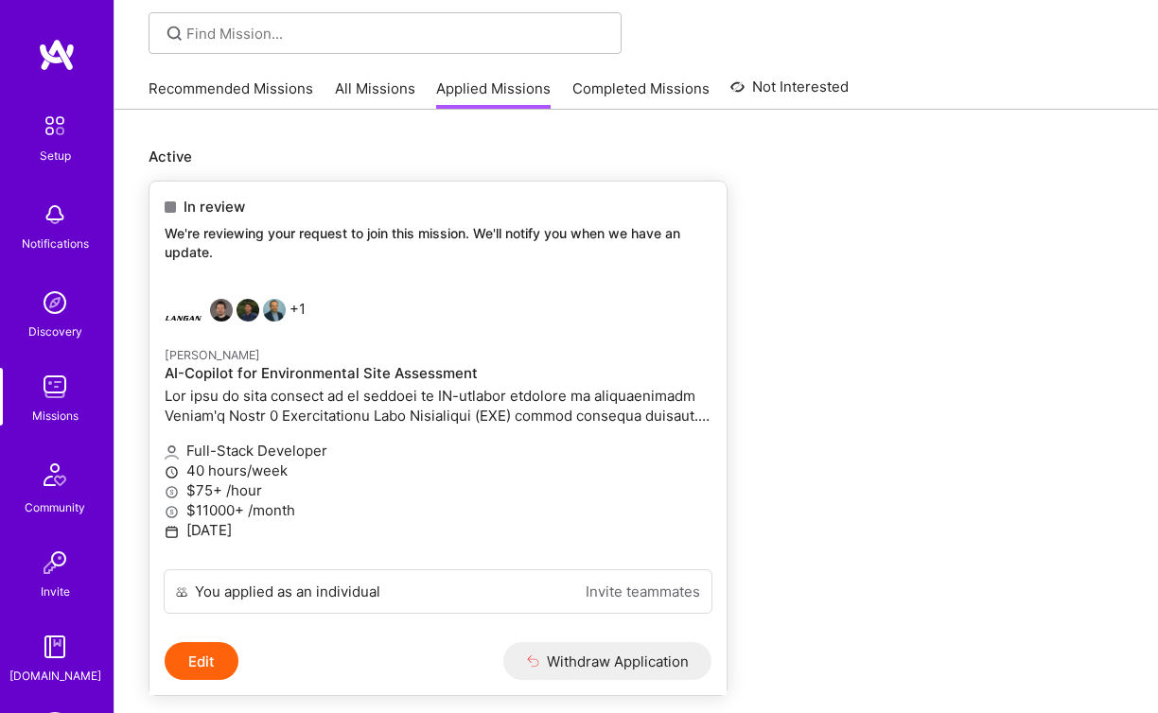
scroll to position [102, 0]
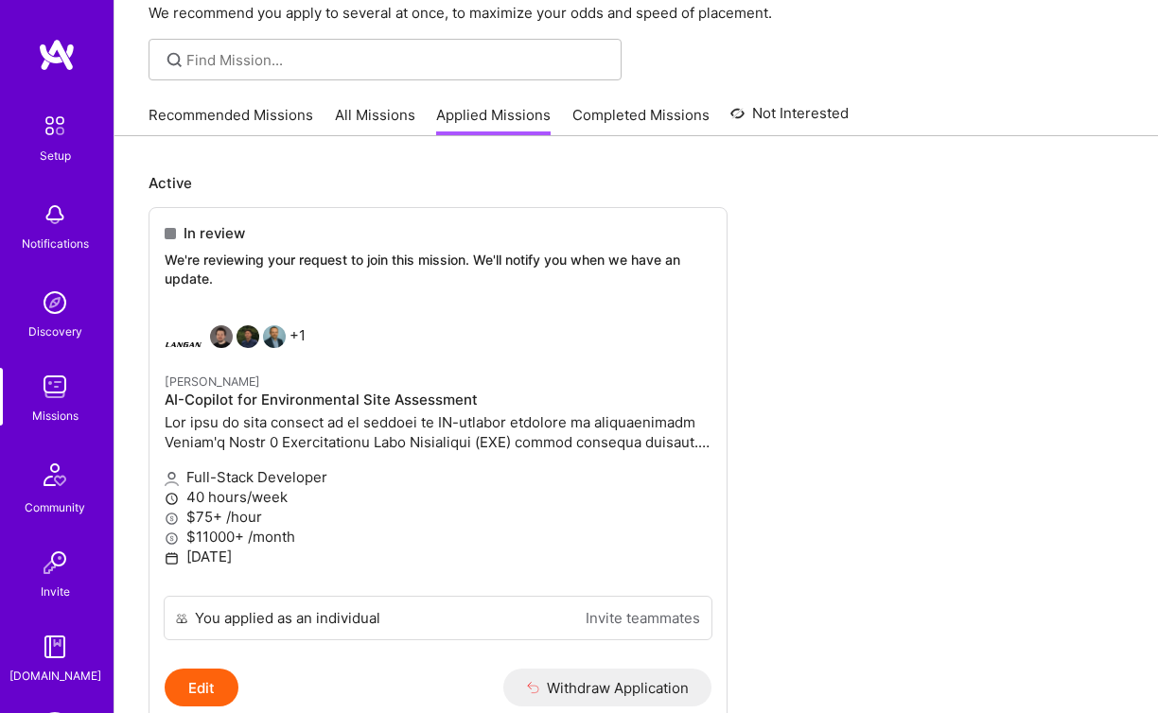
click at [386, 120] on link "All Missions" at bounding box center [375, 120] width 80 height 31
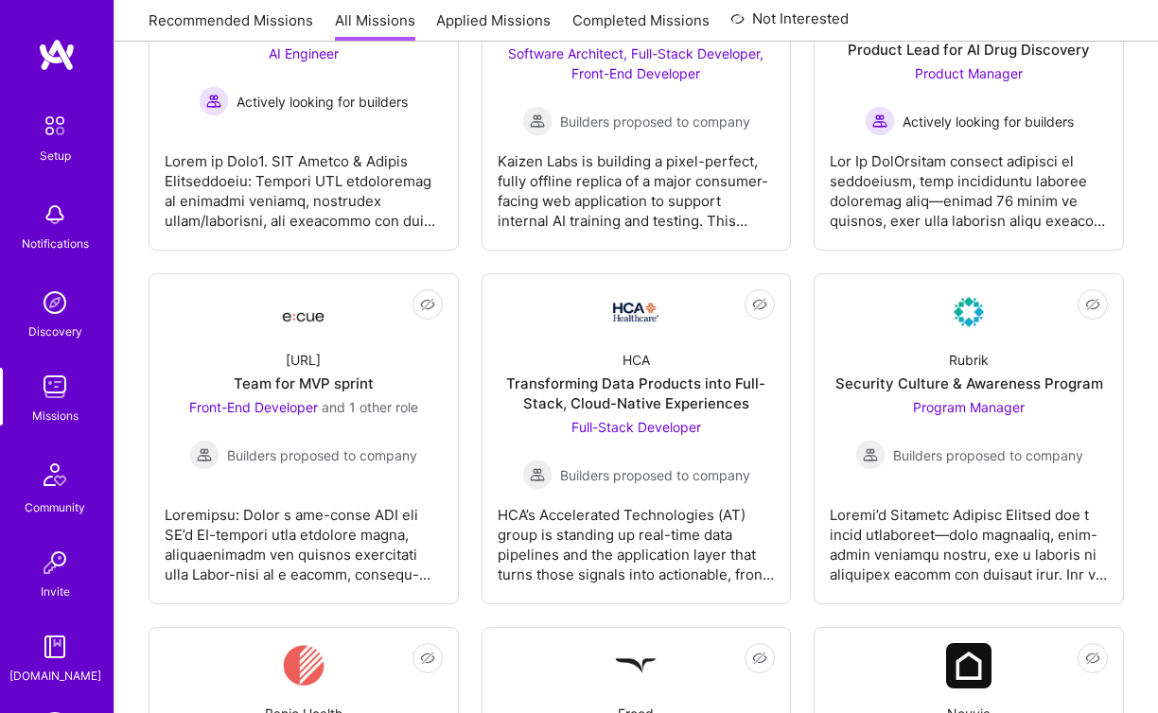
scroll to position [1704, 0]
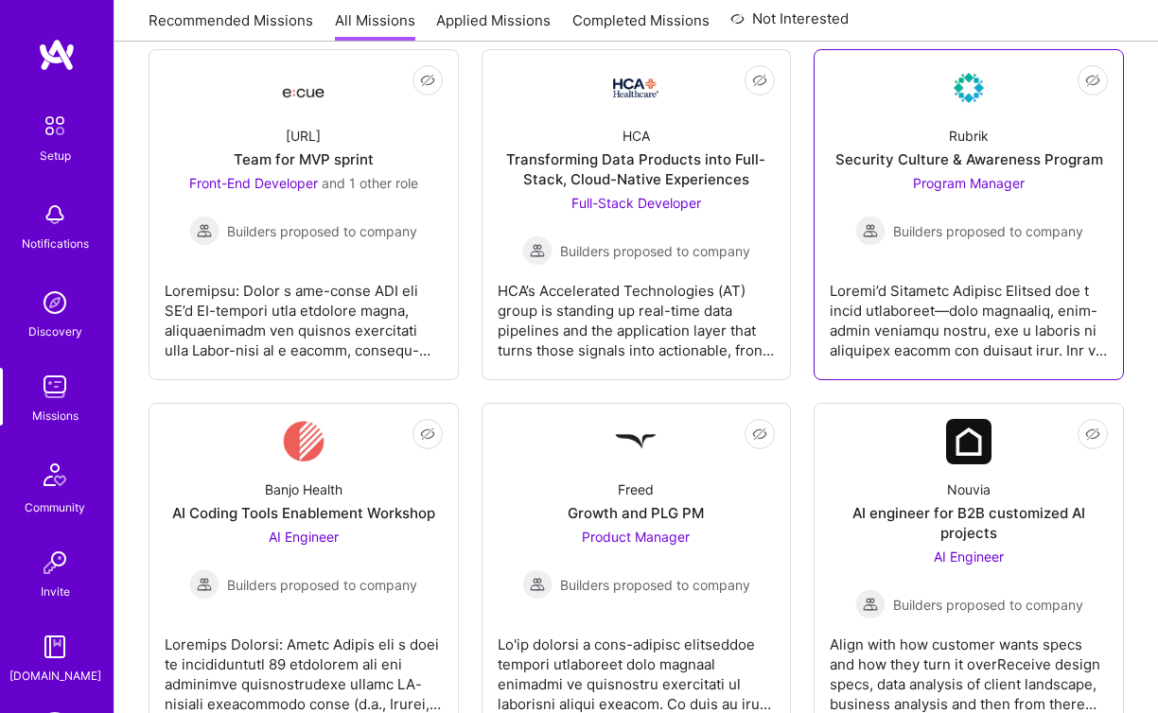
click at [883, 159] on div "Security Culture & Awareness Program" at bounding box center [969, 159] width 268 height 20
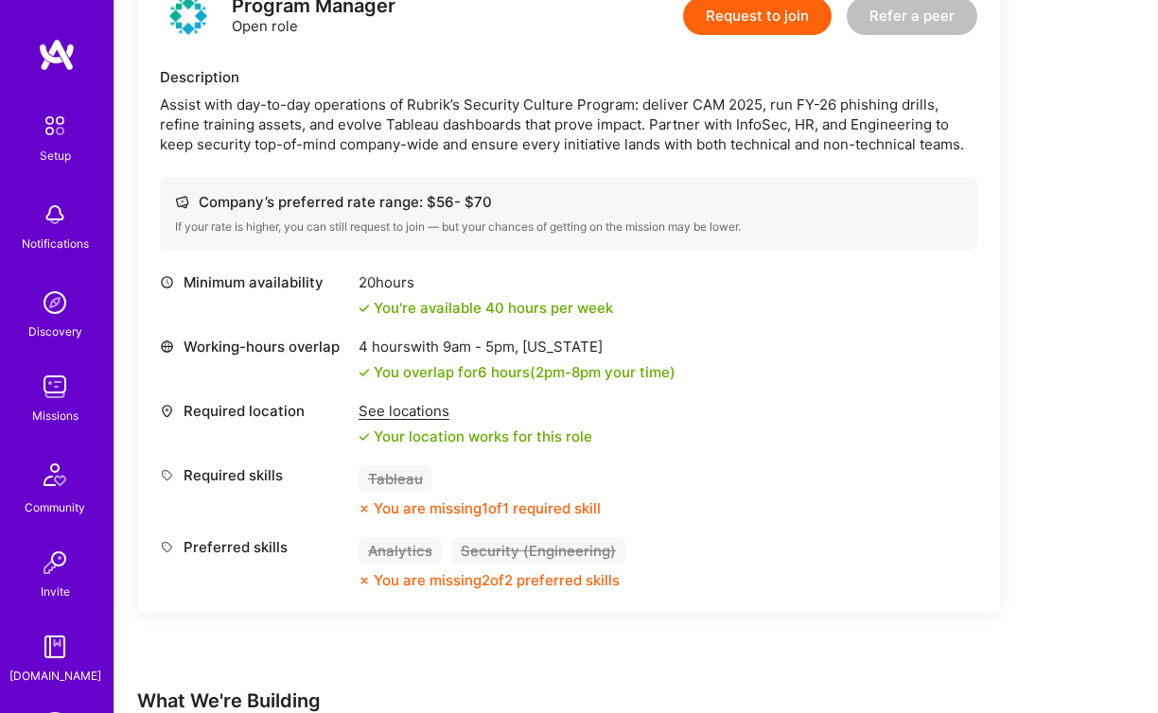
scroll to position [570, 0]
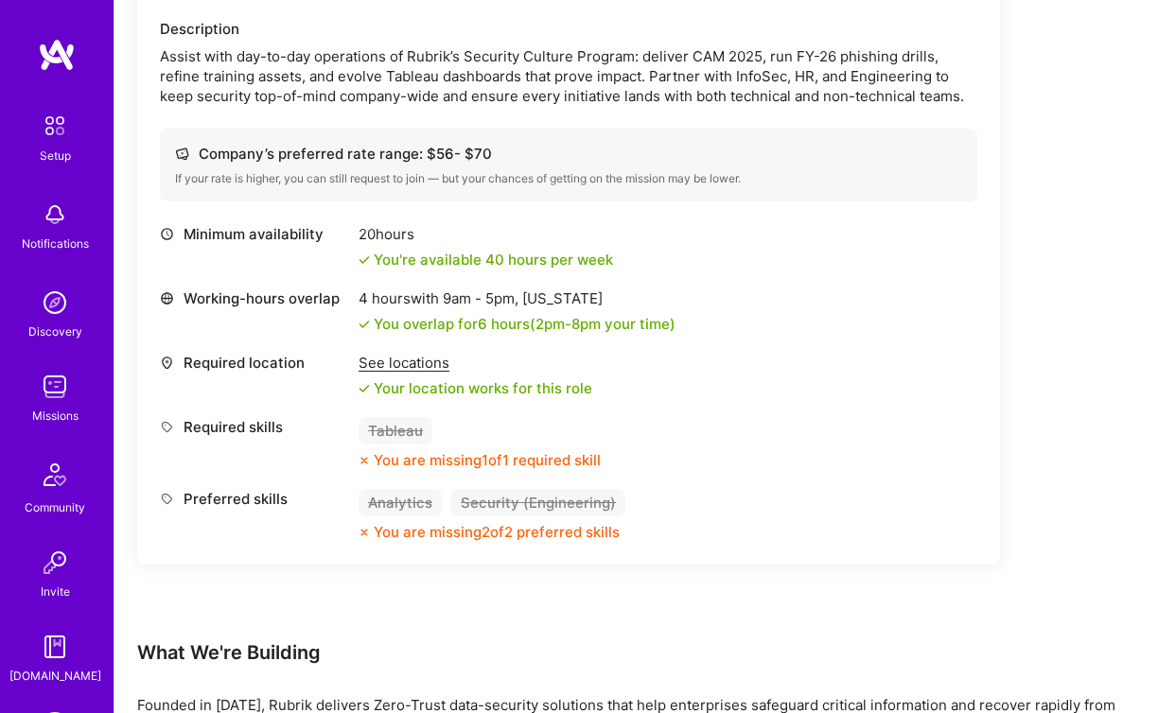
click at [392, 370] on div "See locations" at bounding box center [476, 363] width 234 height 20
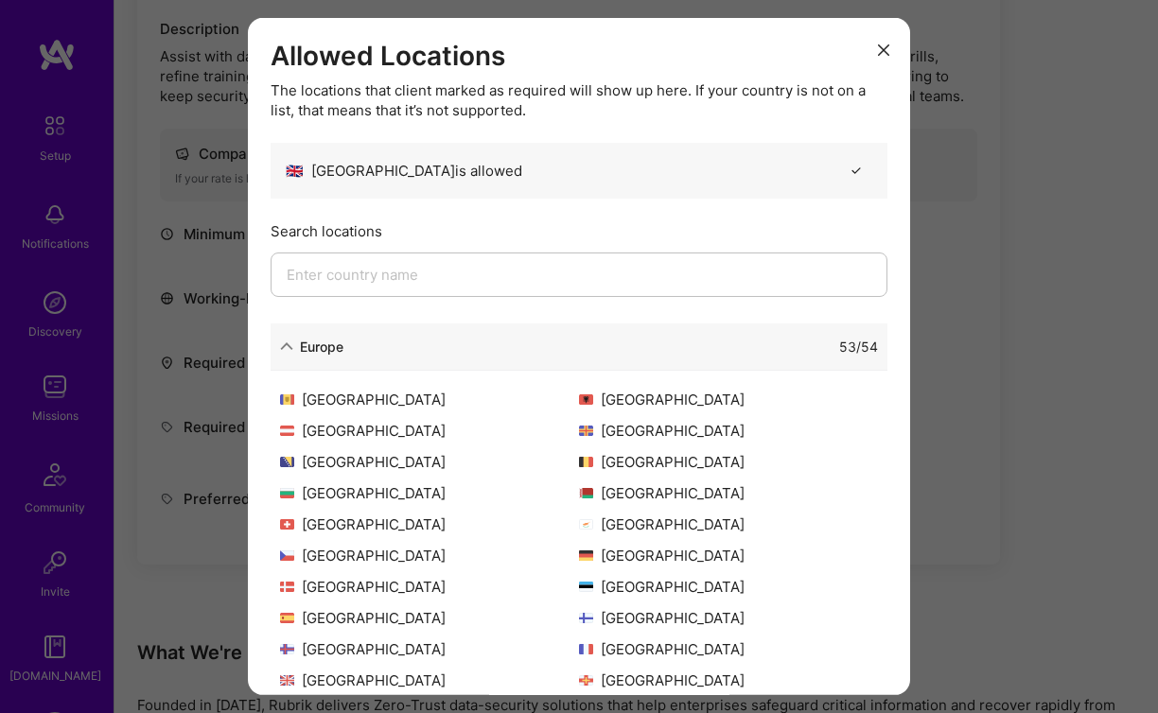
click at [287, 343] on icon "modal" at bounding box center [286, 346] width 13 height 13
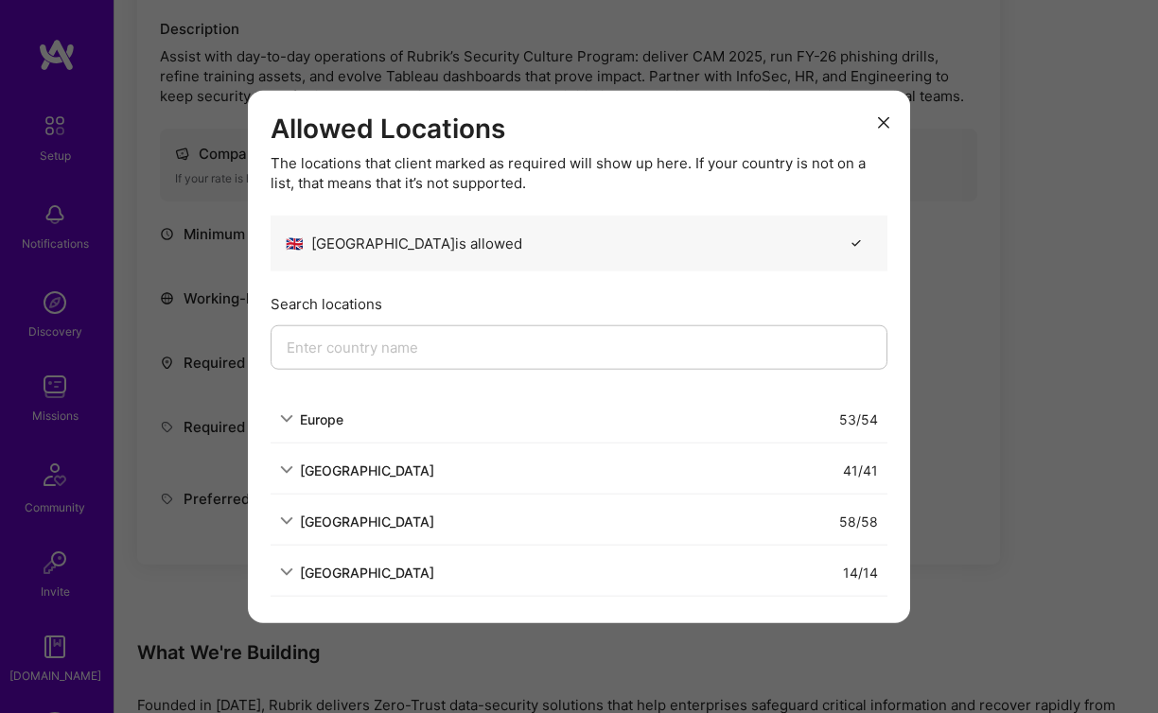
click at [337, 474] on div "North America" at bounding box center [367, 470] width 134 height 20
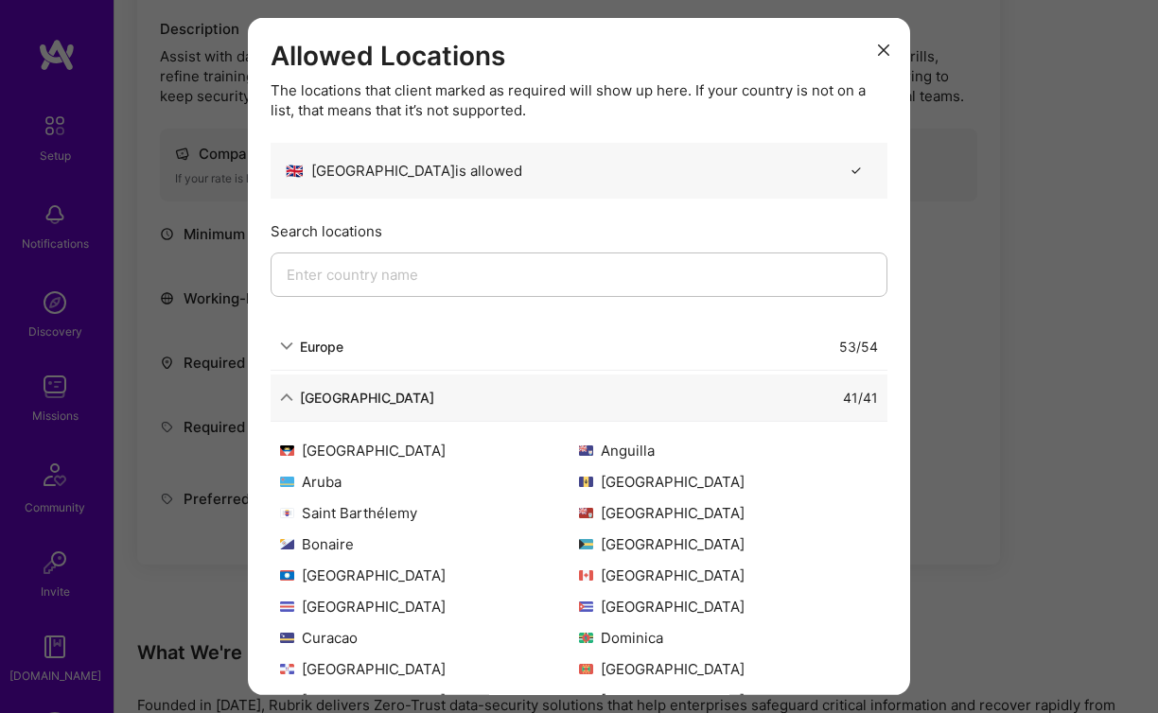
click at [342, 408] on div "North America 41 / 41" at bounding box center [579, 397] width 617 height 47
click at [321, 401] on div "North America" at bounding box center [367, 397] width 134 height 20
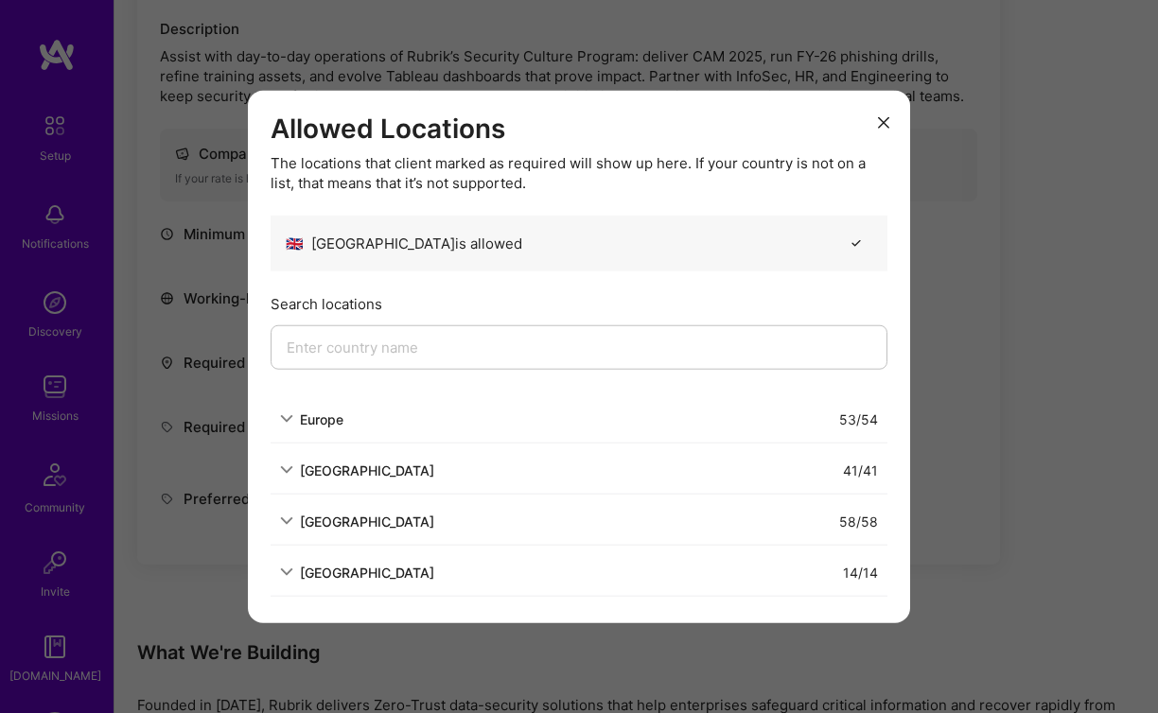
click at [884, 125] on icon "modal" at bounding box center [883, 121] width 11 height 11
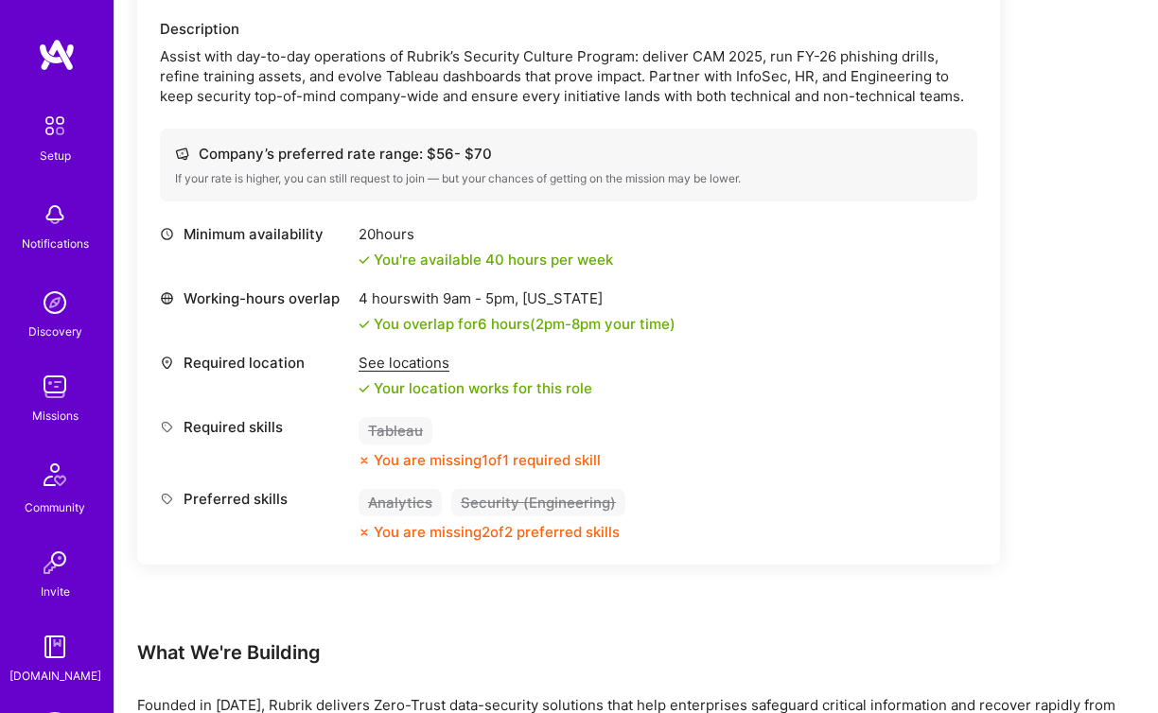
scroll to position [0, 0]
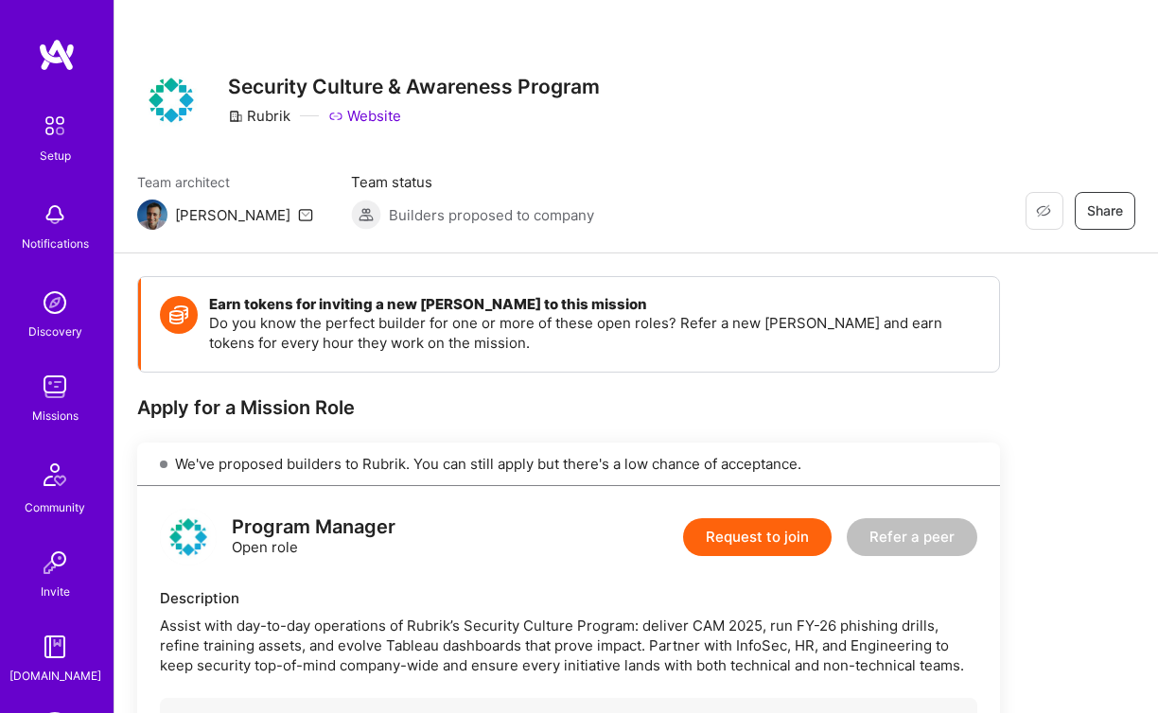
click at [59, 132] on img at bounding box center [55, 126] width 40 height 40
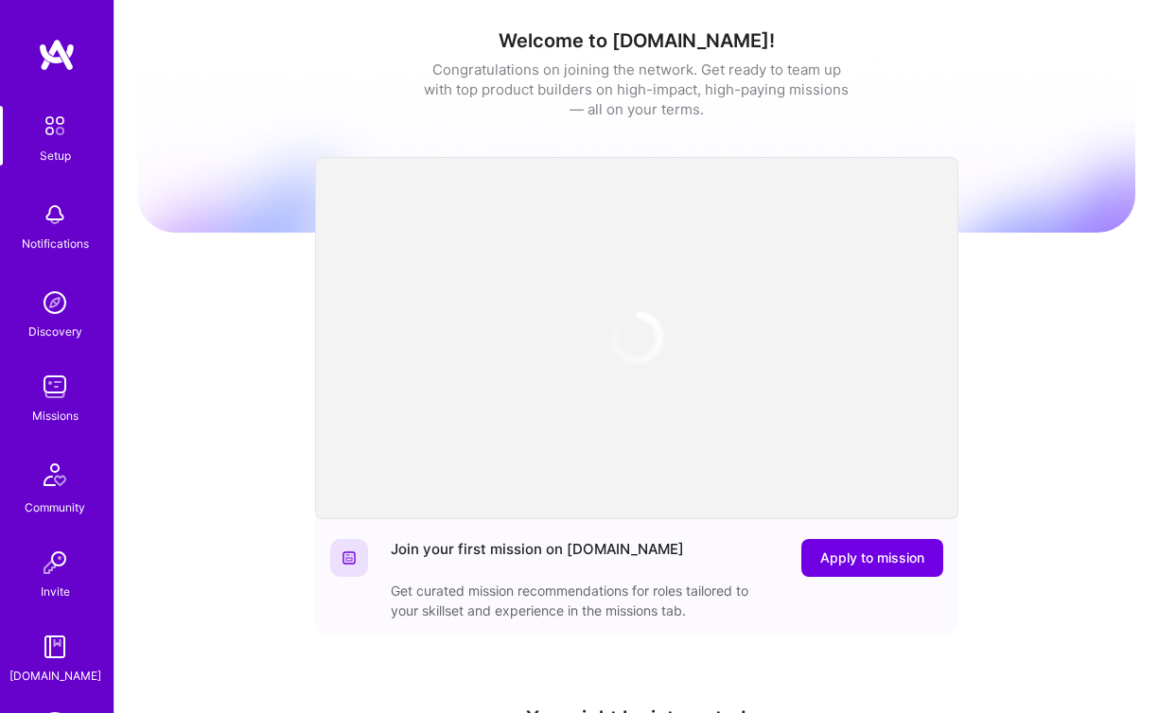
click at [57, 62] on img at bounding box center [57, 55] width 38 height 34
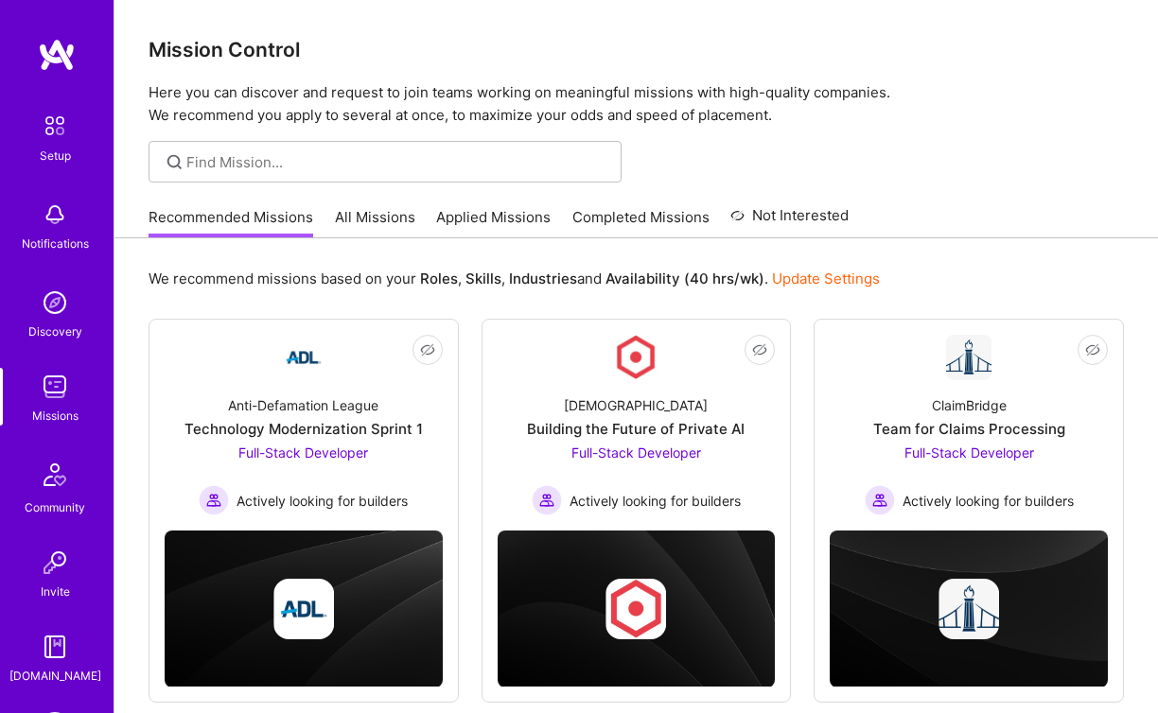
click at [52, 480] on img at bounding box center [54, 474] width 45 height 45
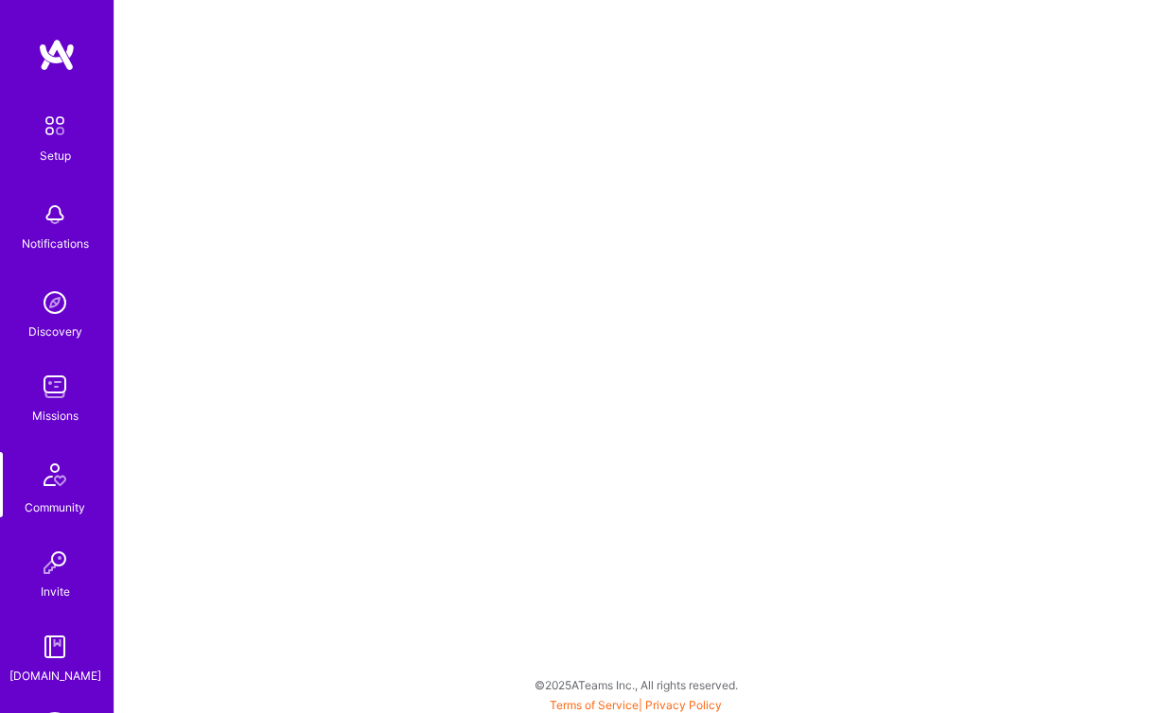
scroll to position [75, 0]
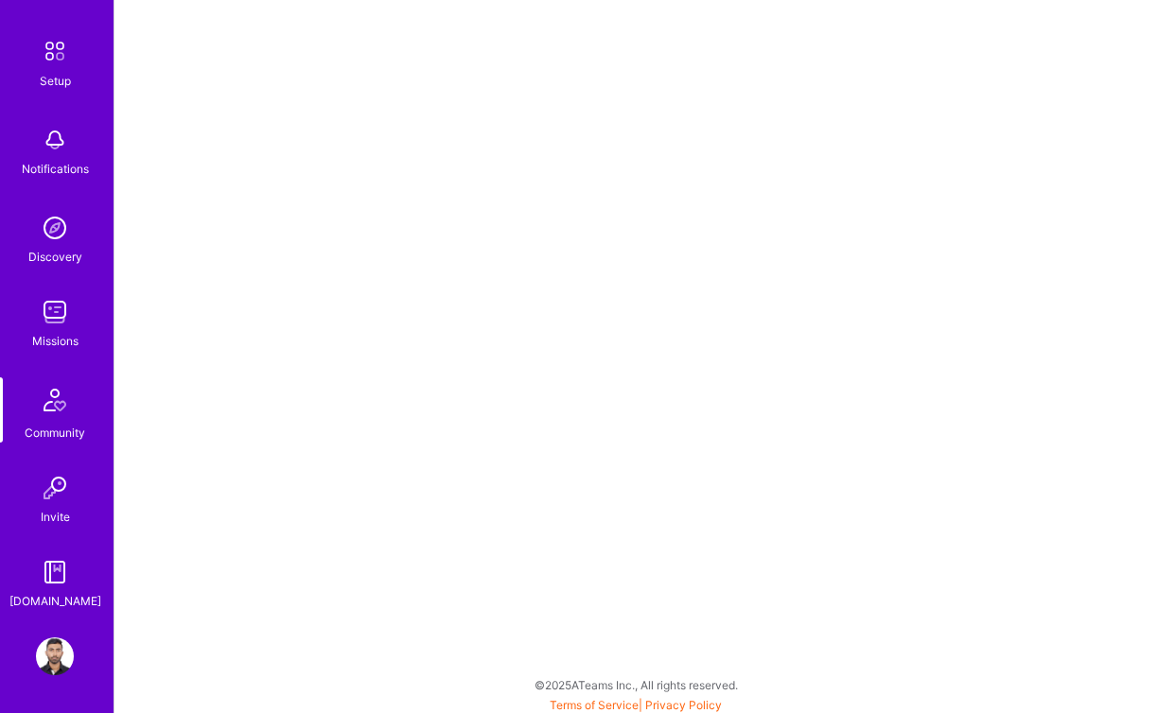
click at [51, 653] on img at bounding box center [55, 657] width 38 height 38
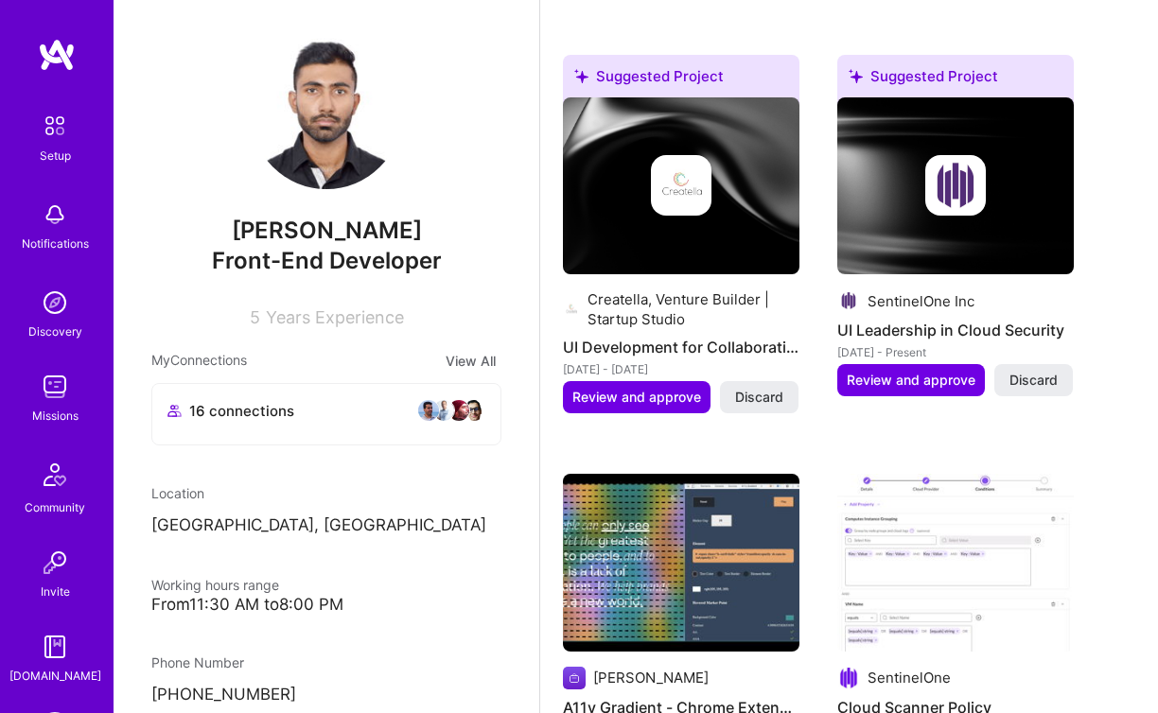
scroll to position [1288, 0]
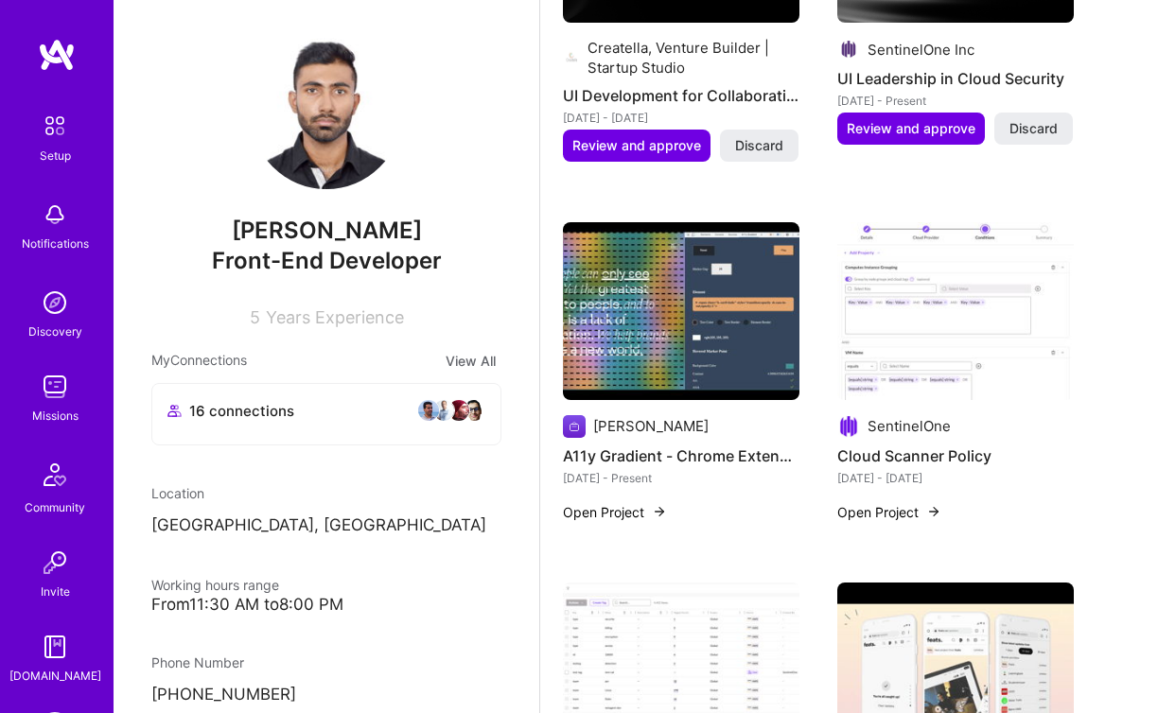
click at [51, 213] on img at bounding box center [55, 215] width 38 height 38
